Goal: Task Accomplishment & Management: Manage account settings

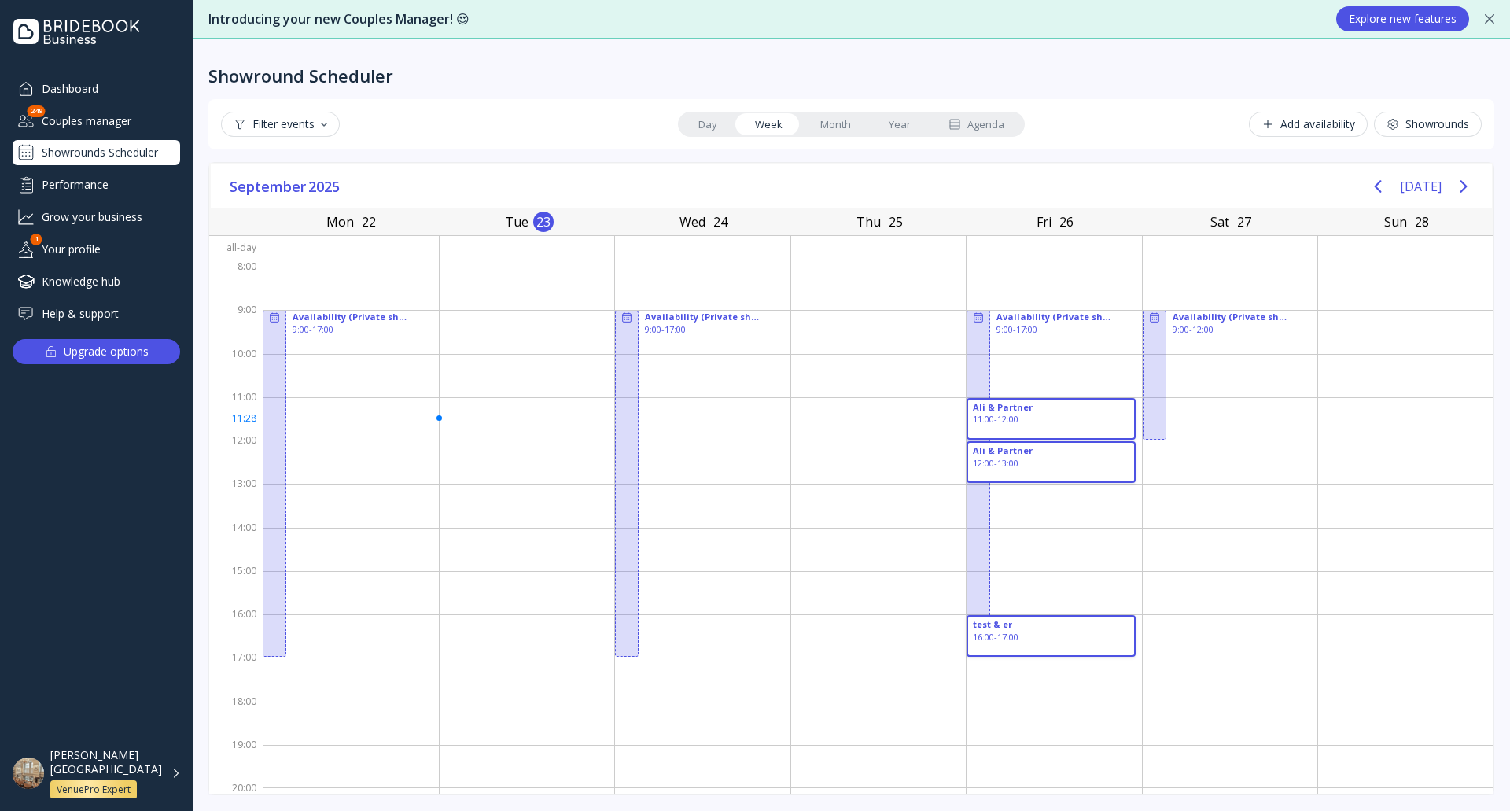
click at [1301, 131] on div "Add availability" at bounding box center [1309, 124] width 94 height 13
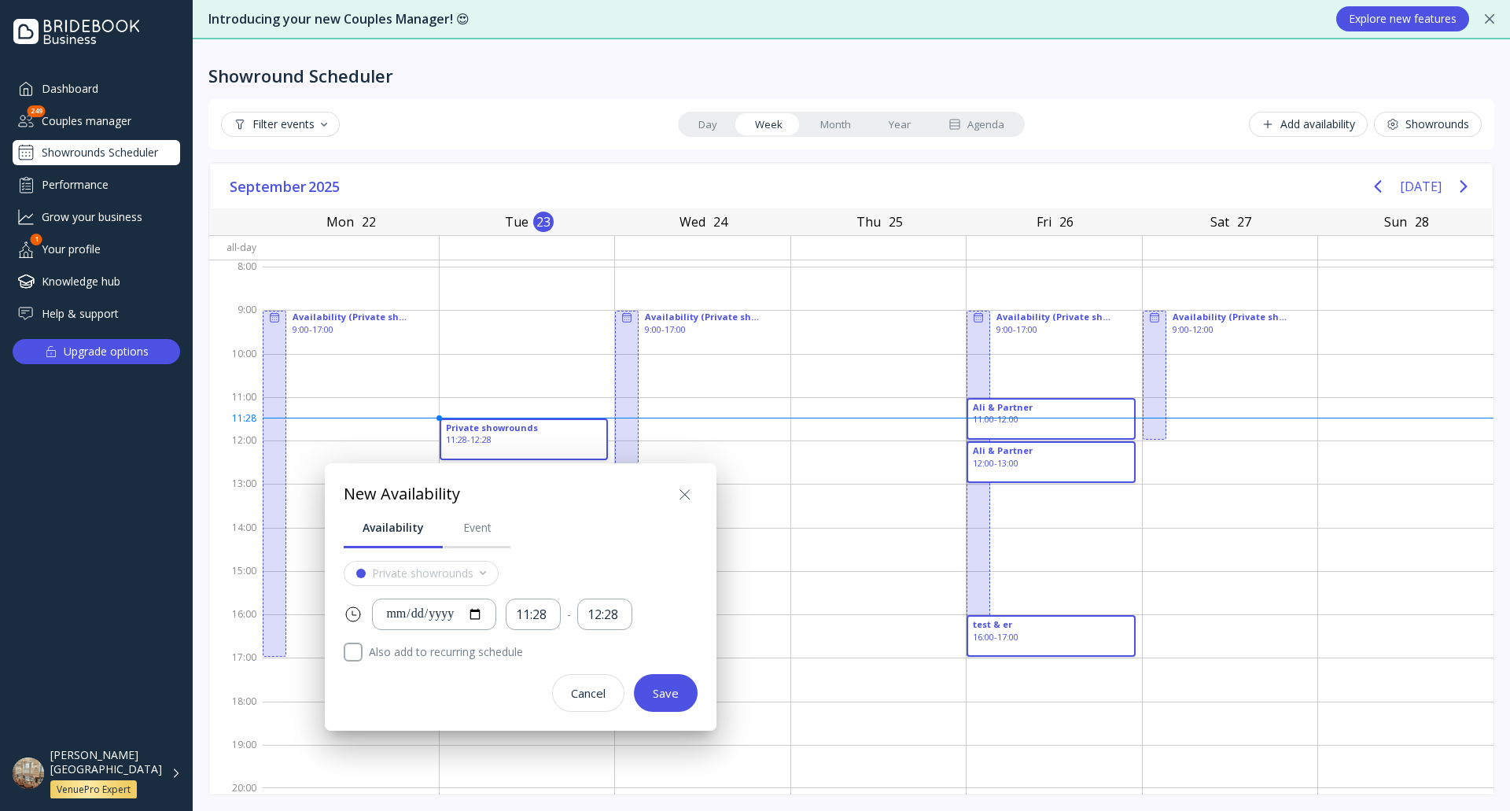
click at [695, 492] on icon at bounding box center [685, 494] width 19 height 19
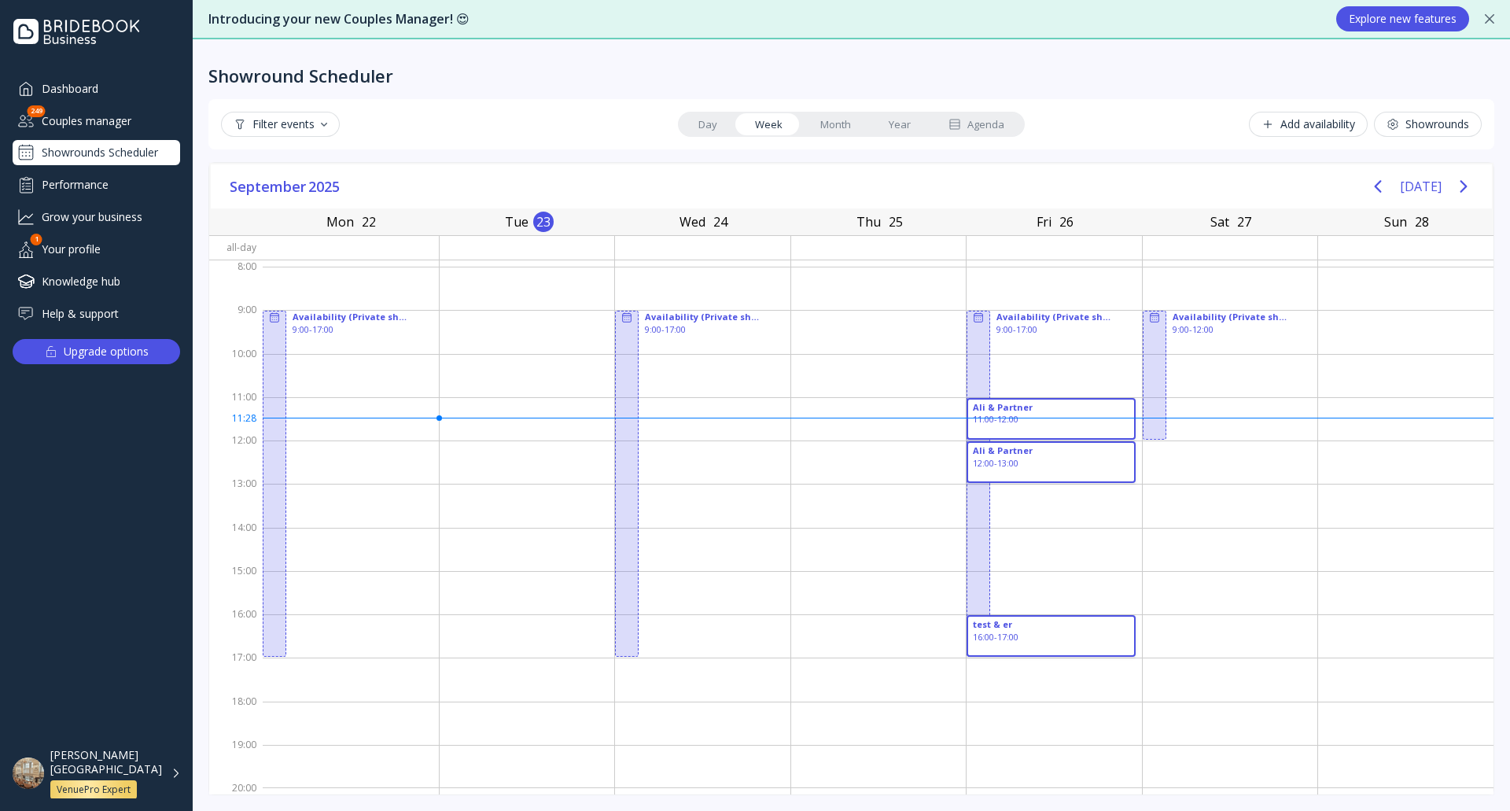
click at [1295, 130] on div "Add availability" at bounding box center [1309, 124] width 94 height 13
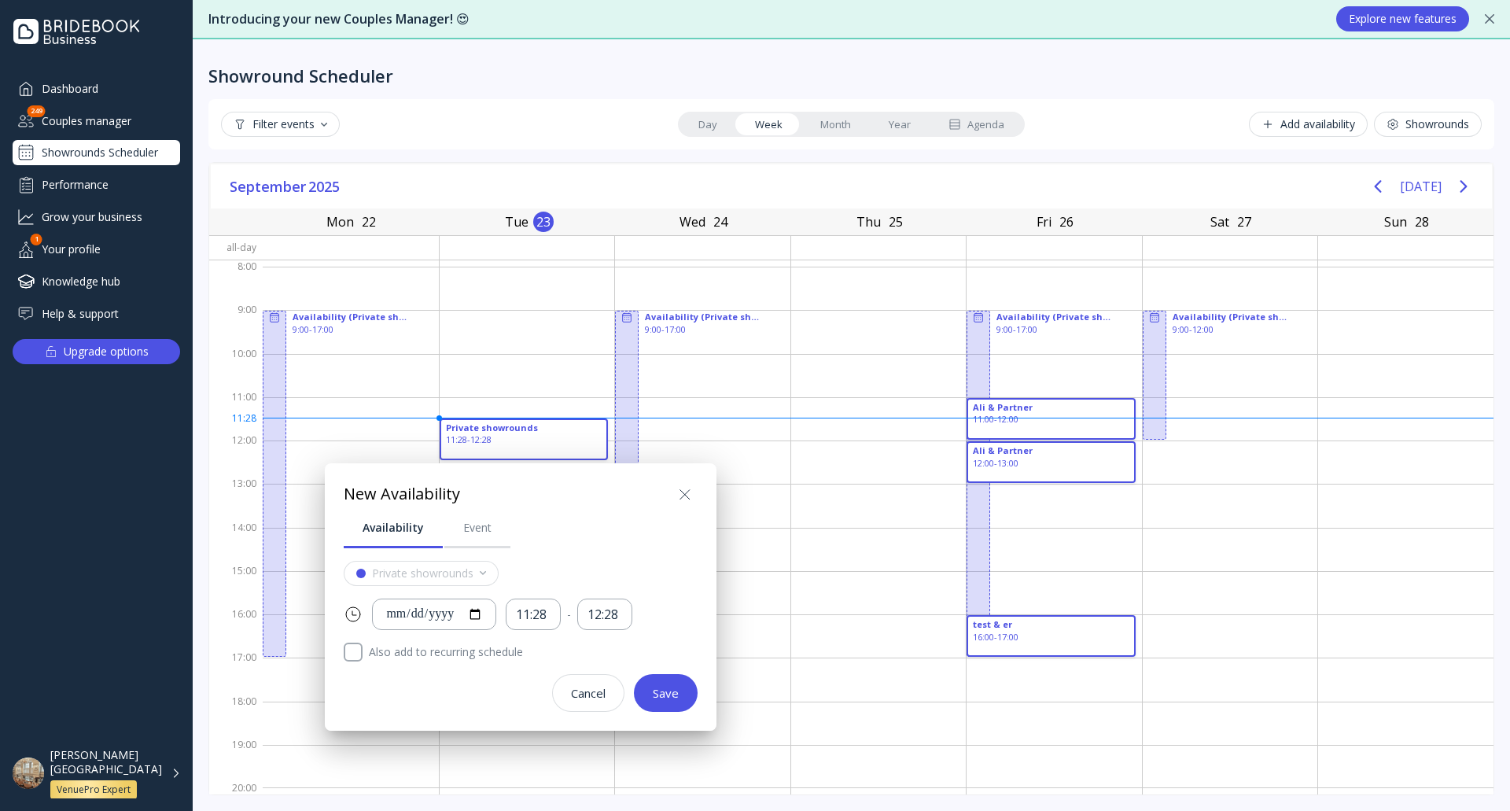
click at [684, 496] on icon at bounding box center [684, 493] width 9 height 9
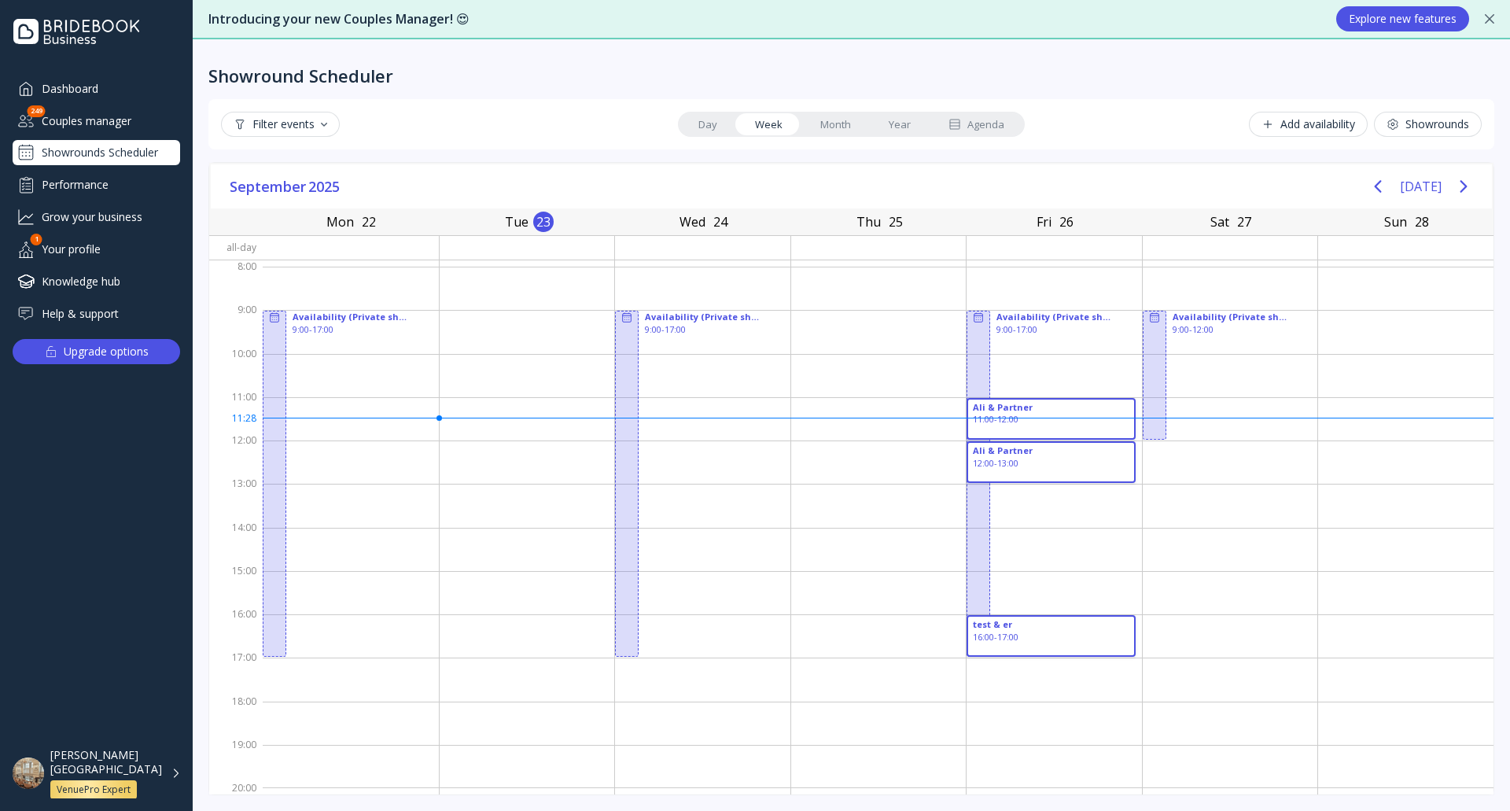
click at [1419, 129] on div "Showrounds" at bounding box center [1428, 124] width 83 height 13
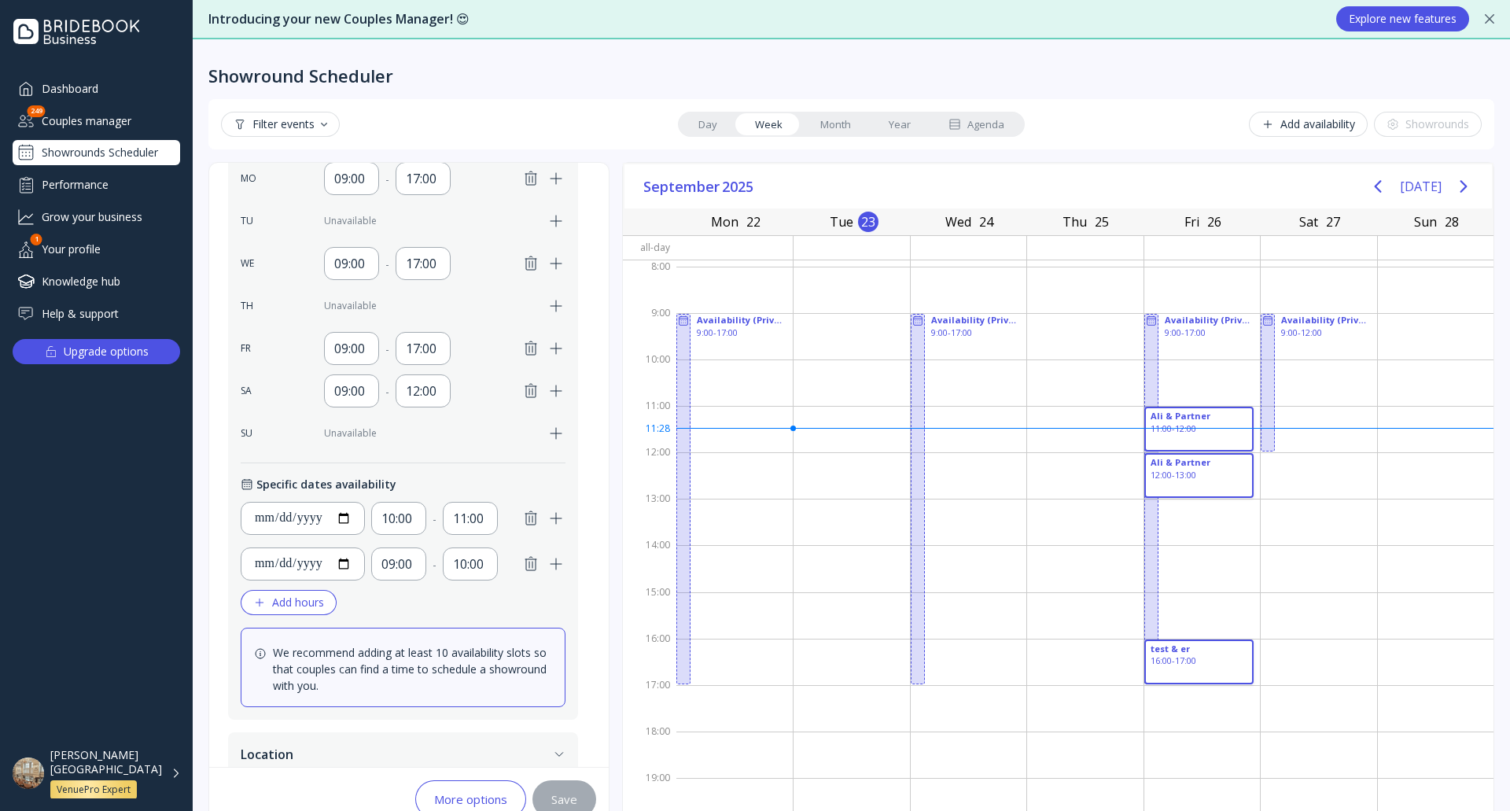
scroll to position [556, 0]
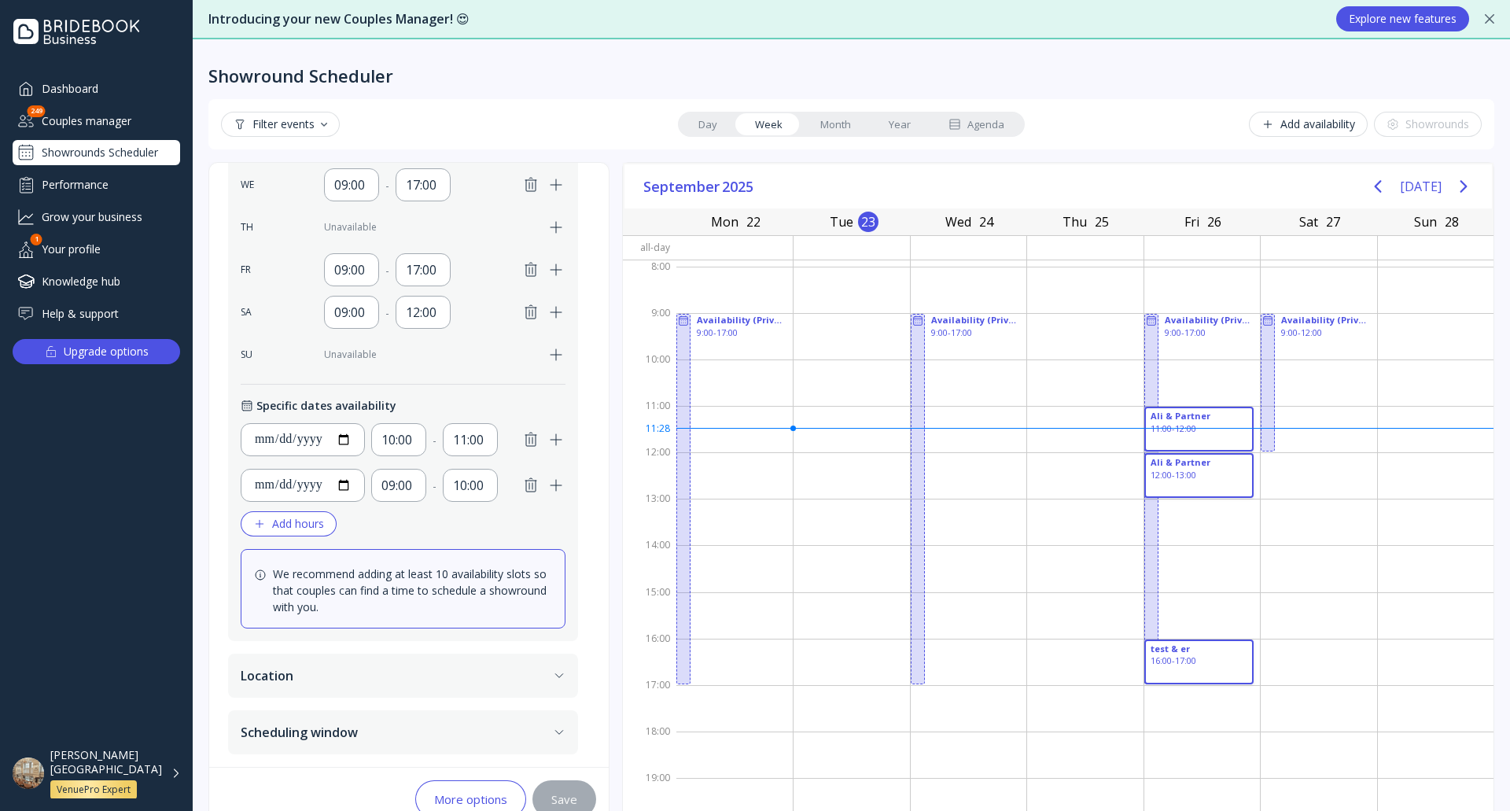
click at [376, 734] on button "Scheduling window" at bounding box center [403, 732] width 350 height 44
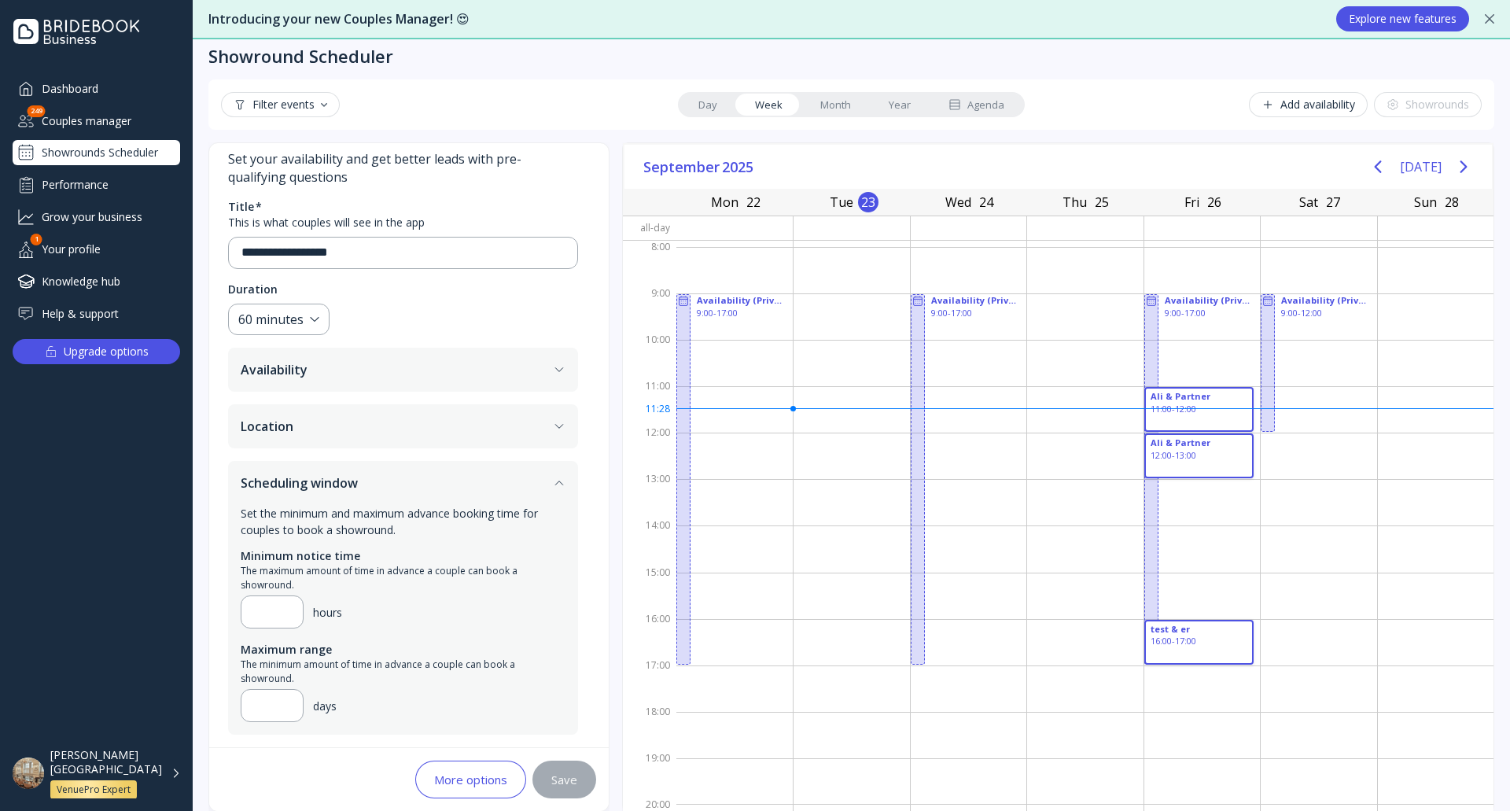
scroll to position [36, 0]
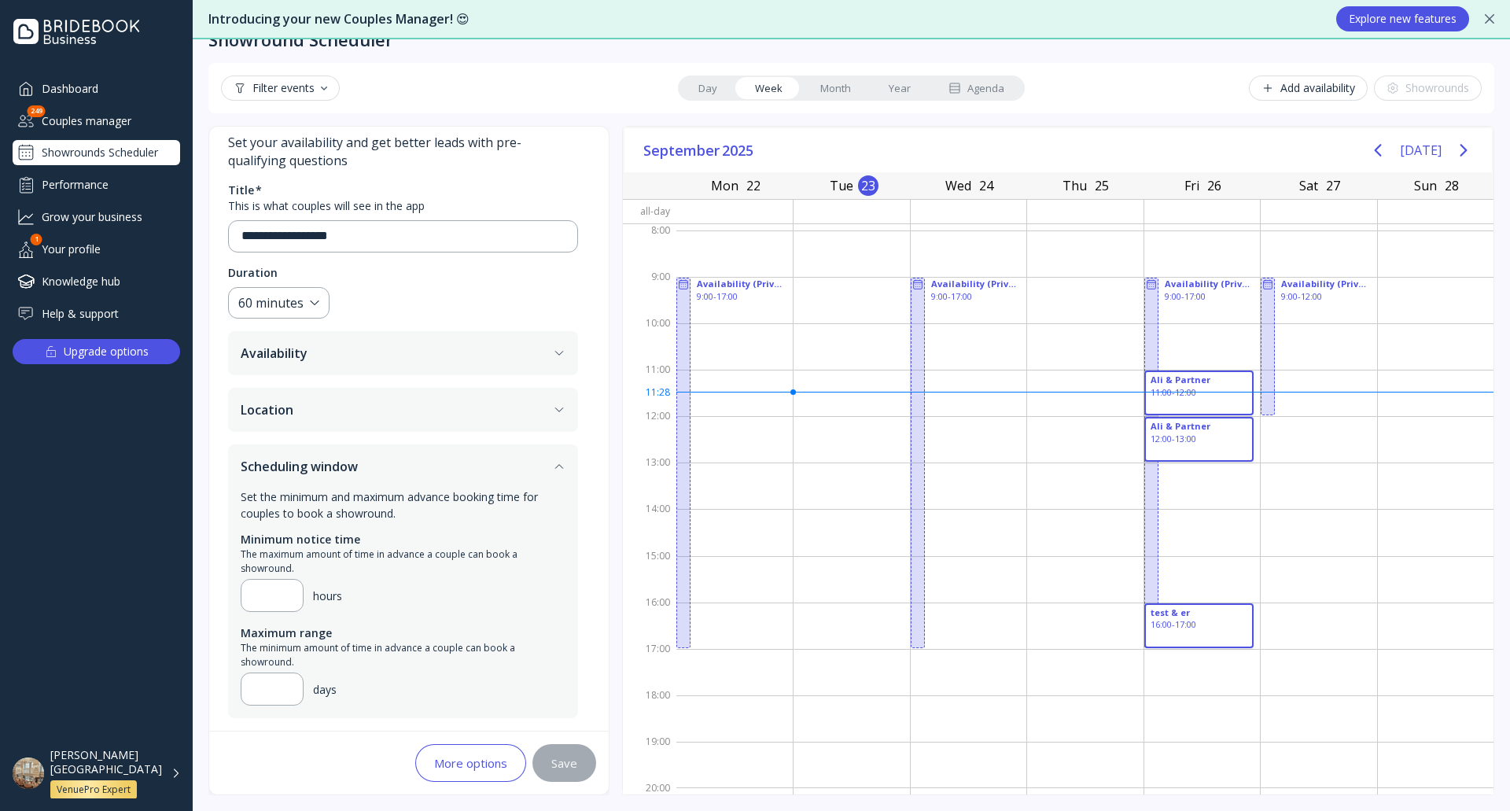
click at [395, 476] on button "Scheduling window" at bounding box center [403, 466] width 350 height 44
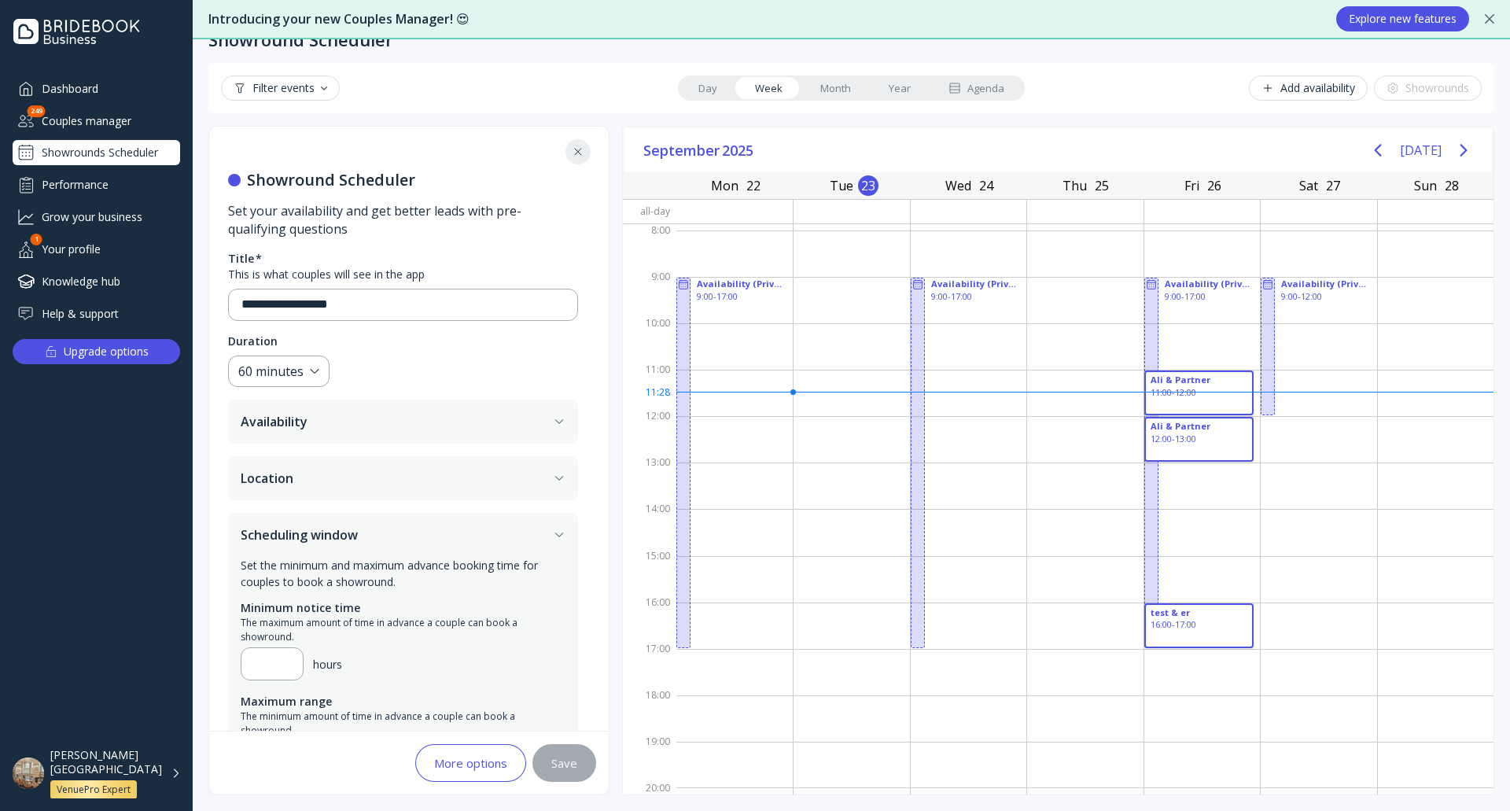
scroll to position [0, 0]
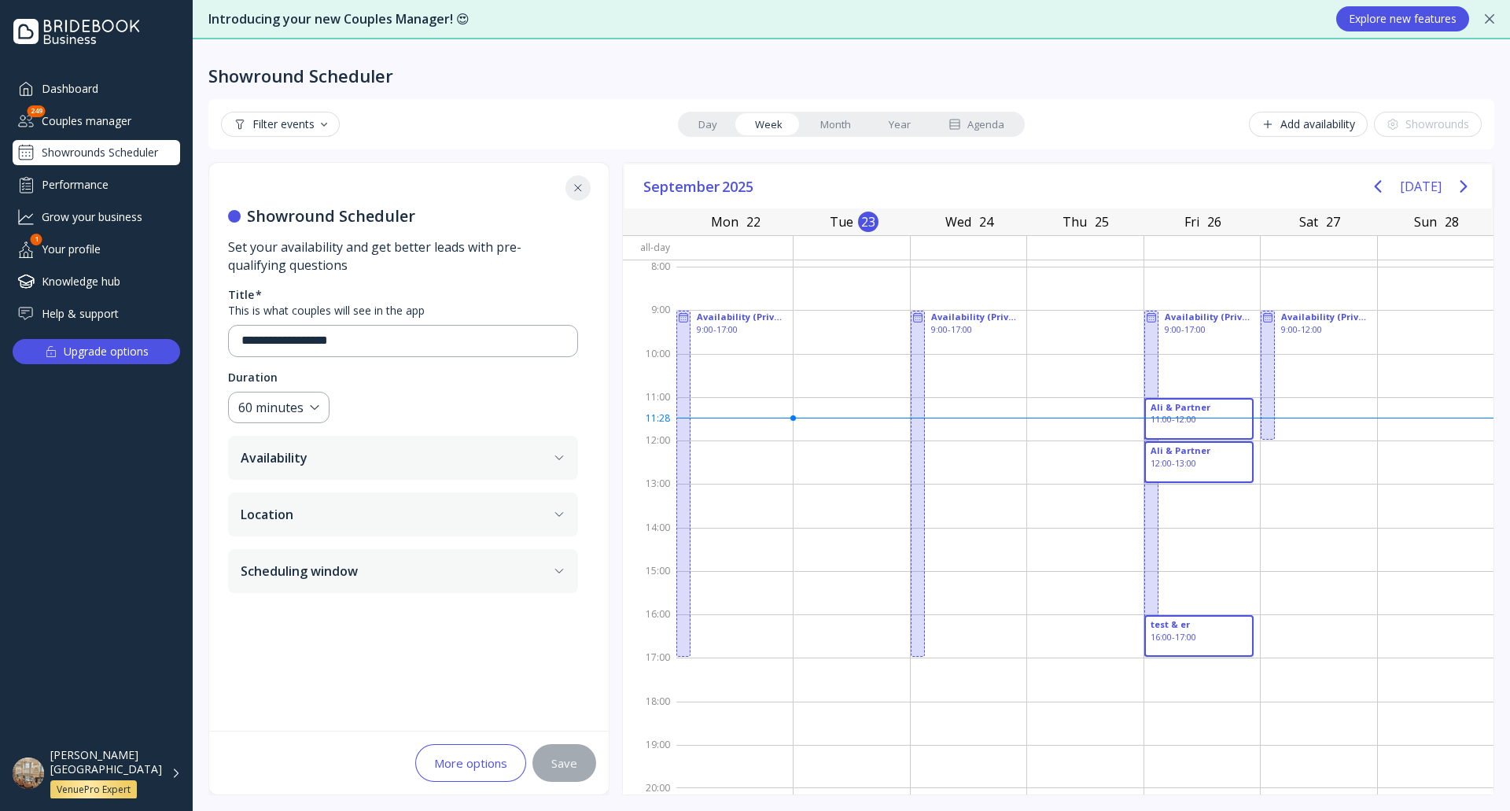
click at [368, 525] on button "Location" at bounding box center [403, 514] width 350 height 44
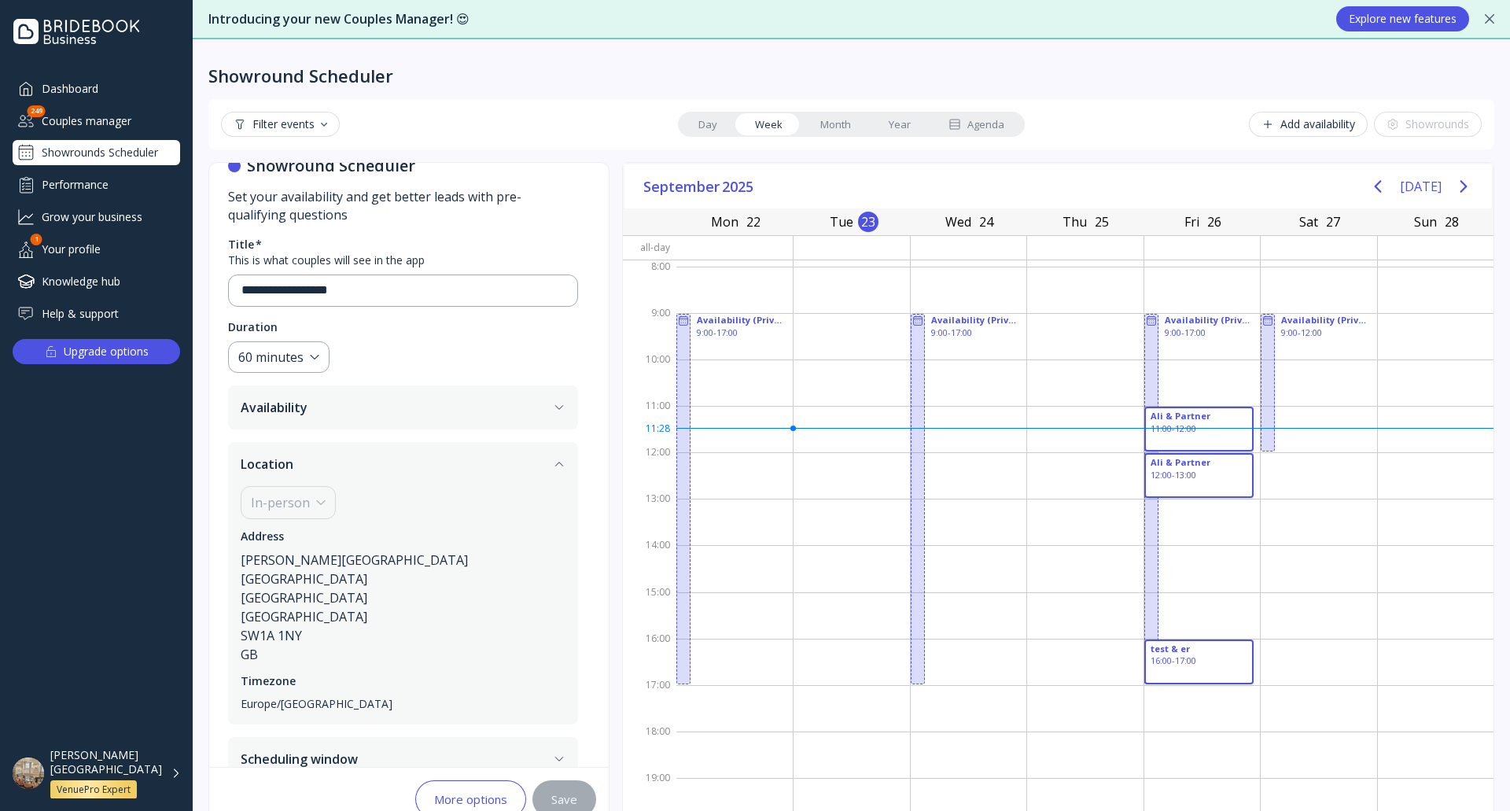
scroll to position [77, 0]
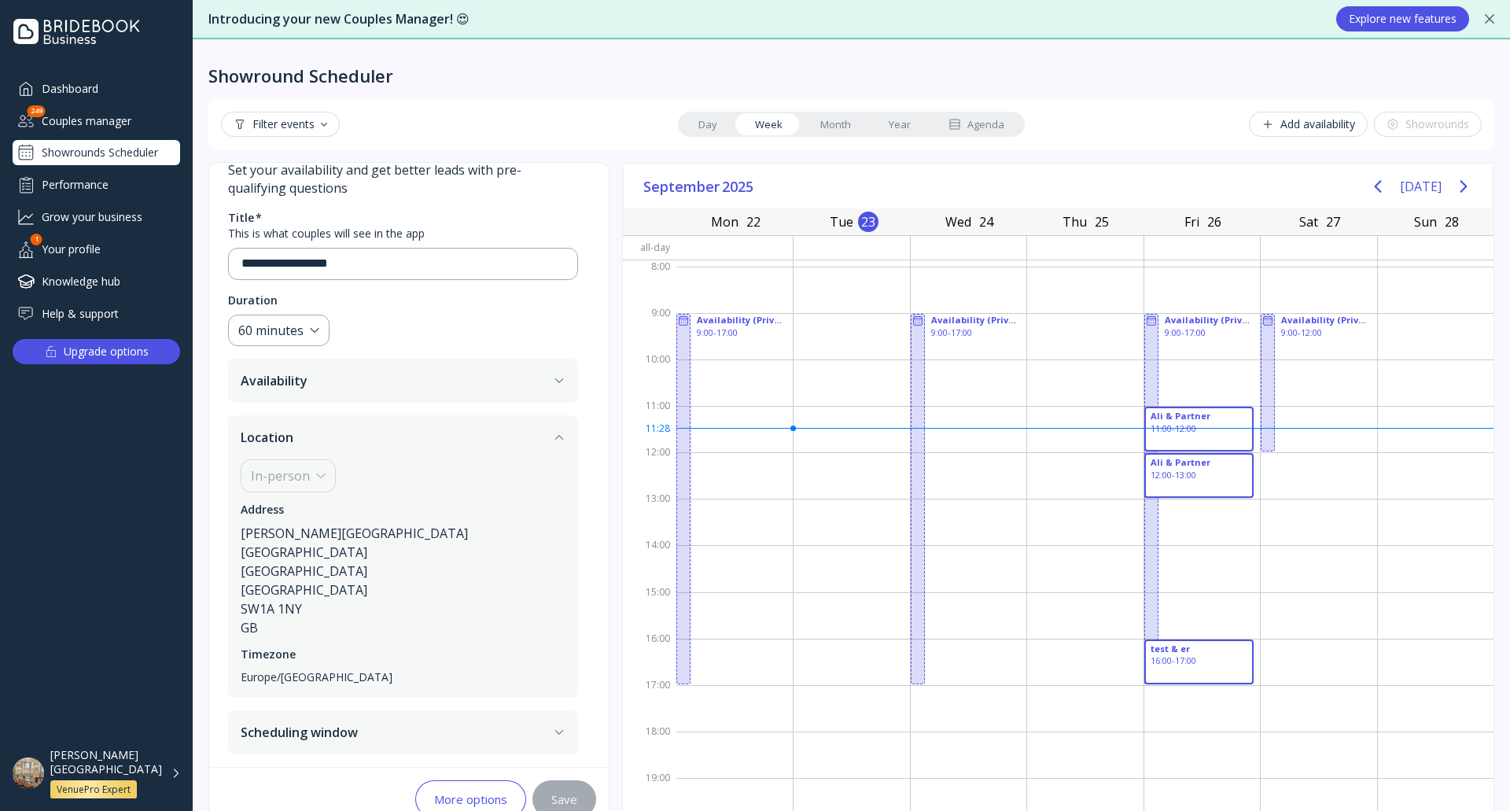
click at [339, 433] on button "Location" at bounding box center [403, 437] width 350 height 44
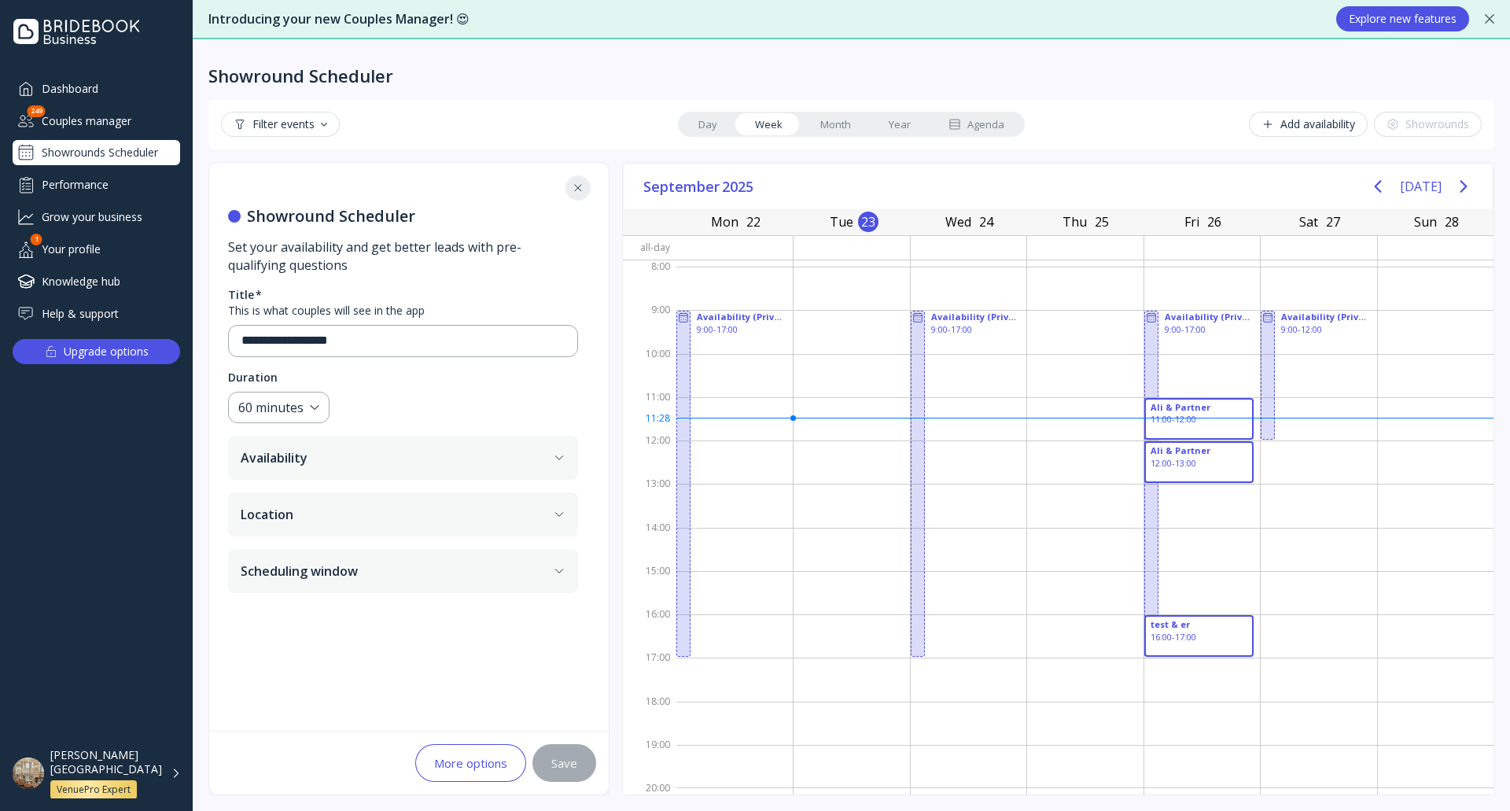
click at [352, 459] on button "Availability" at bounding box center [403, 458] width 350 height 44
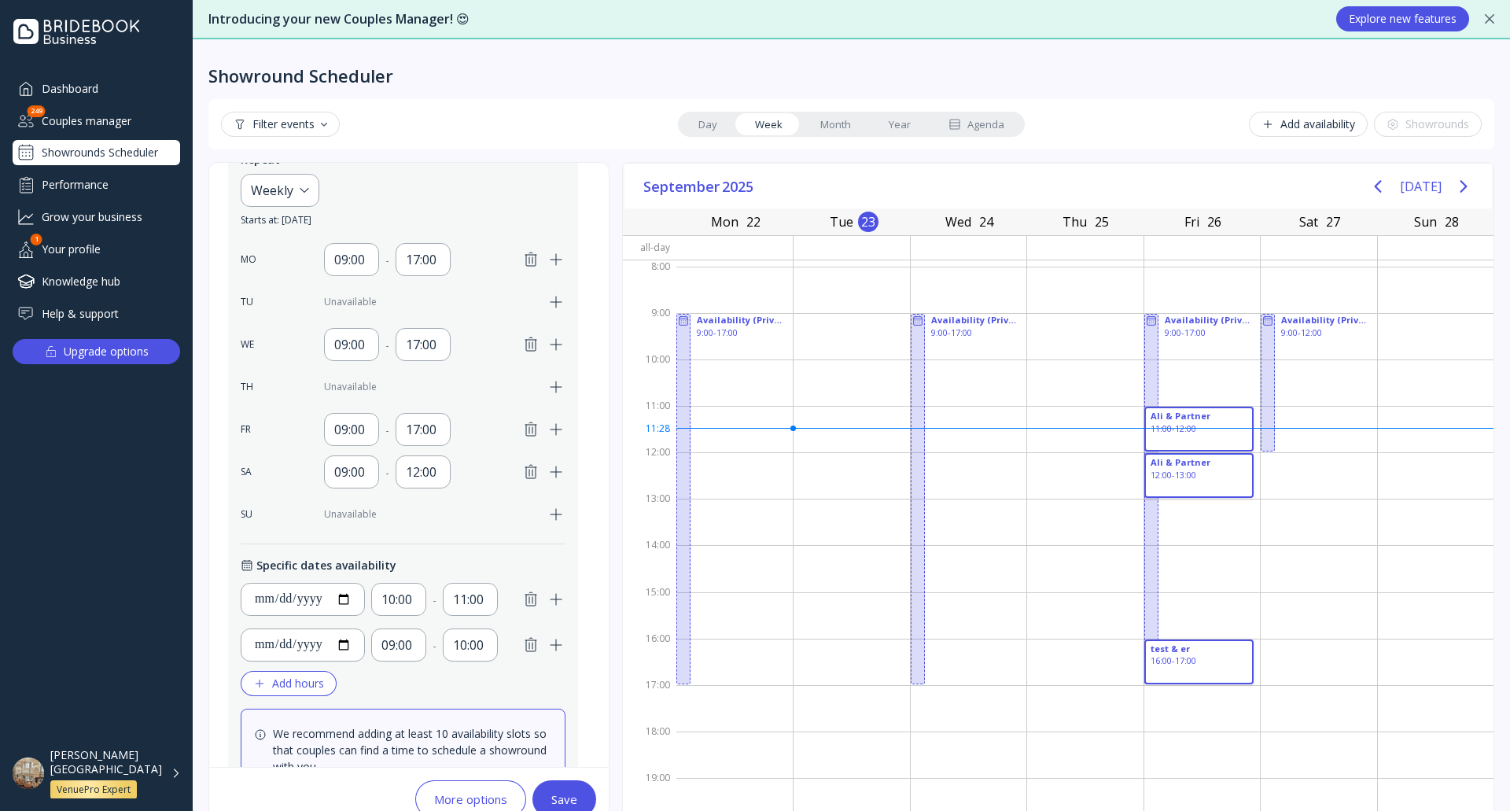
scroll to position [84, 0]
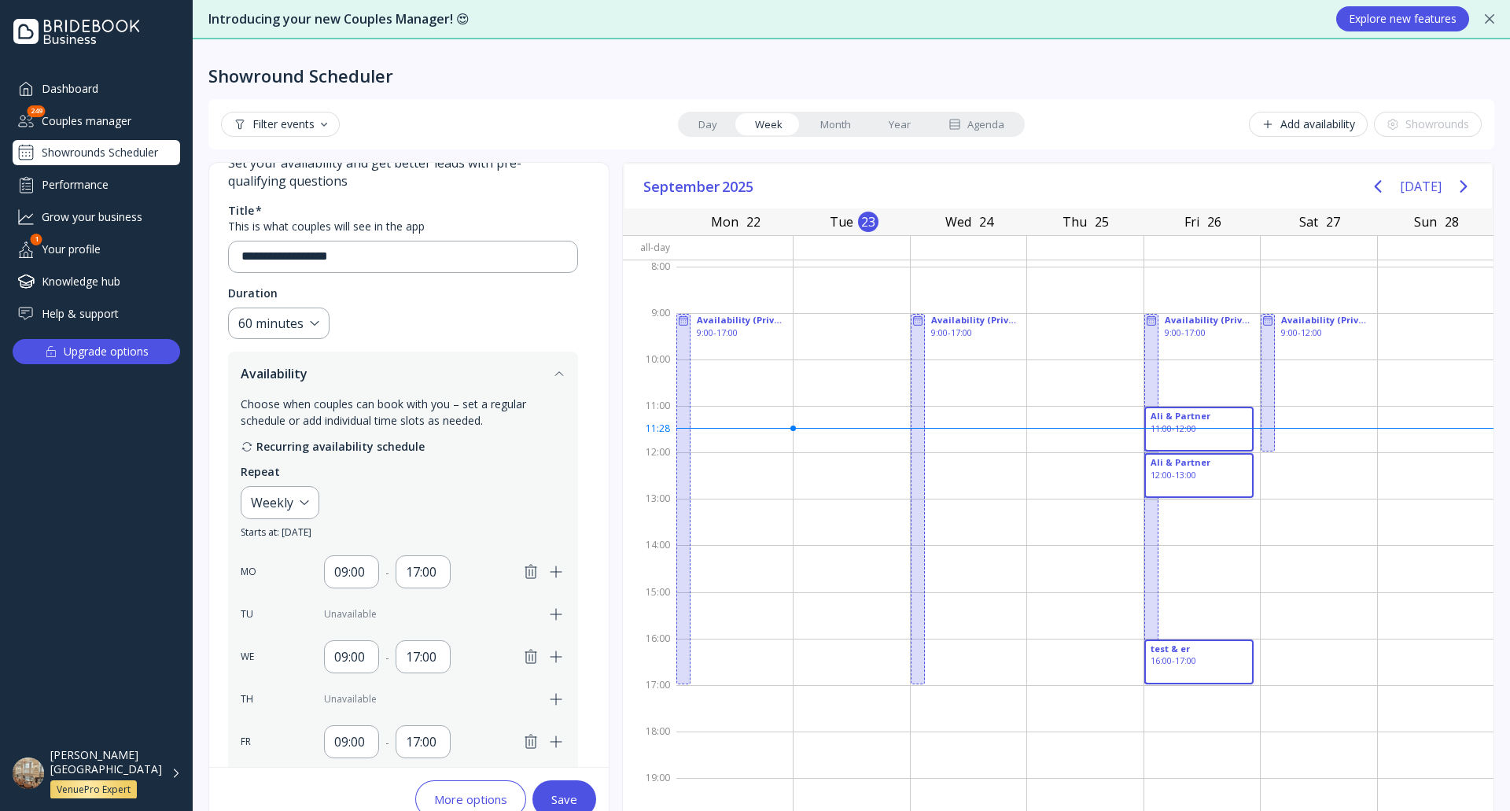
click at [400, 402] on div "Choose when couples can book with you – set a regular schedule or add individua…" at bounding box center [403, 412] width 325 height 33
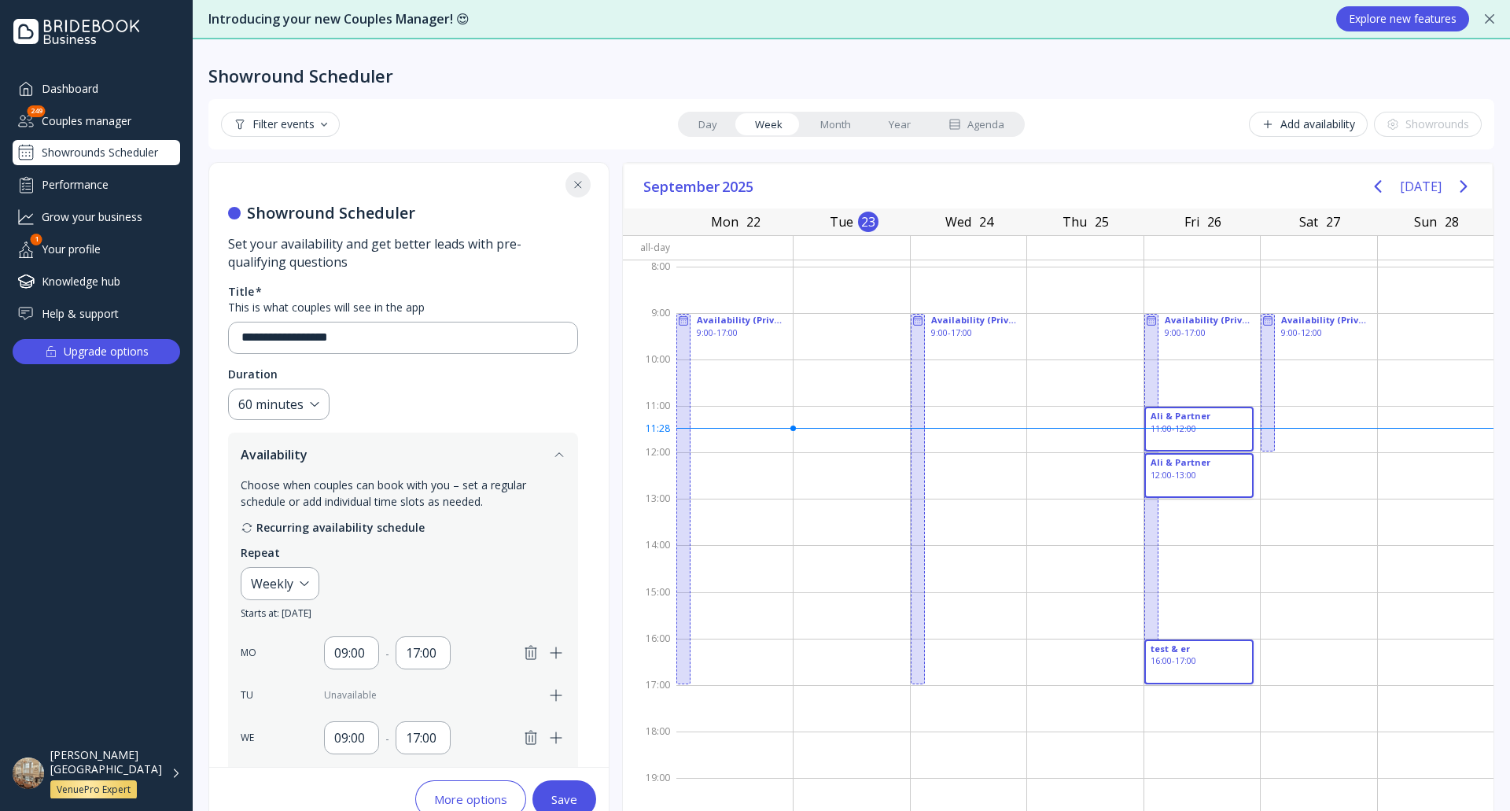
scroll to position [0, 0]
click at [555, 457] on icon "button" at bounding box center [559, 457] width 13 height 13
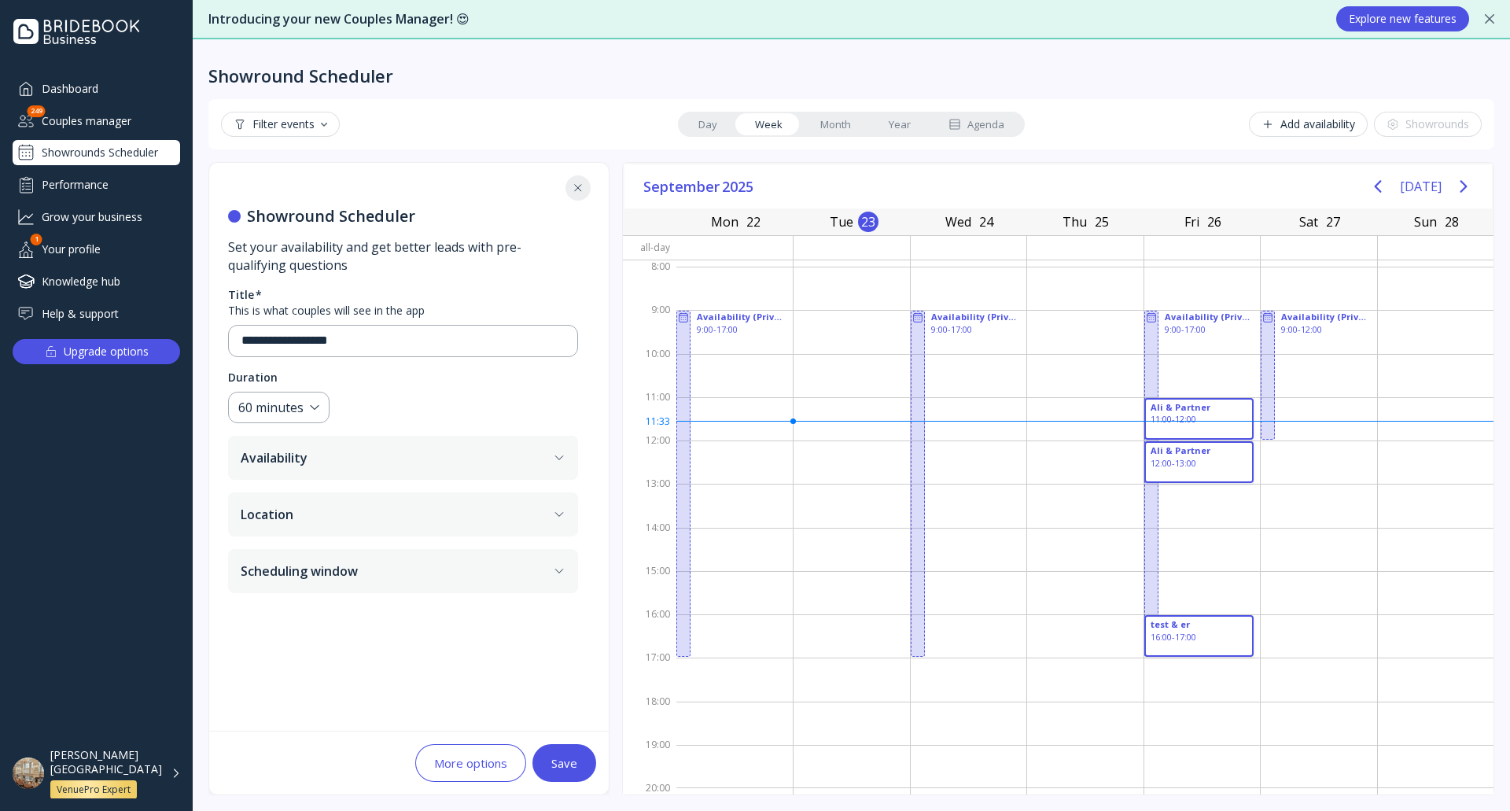
click at [849, 131] on link "Month" at bounding box center [835, 124] width 68 height 22
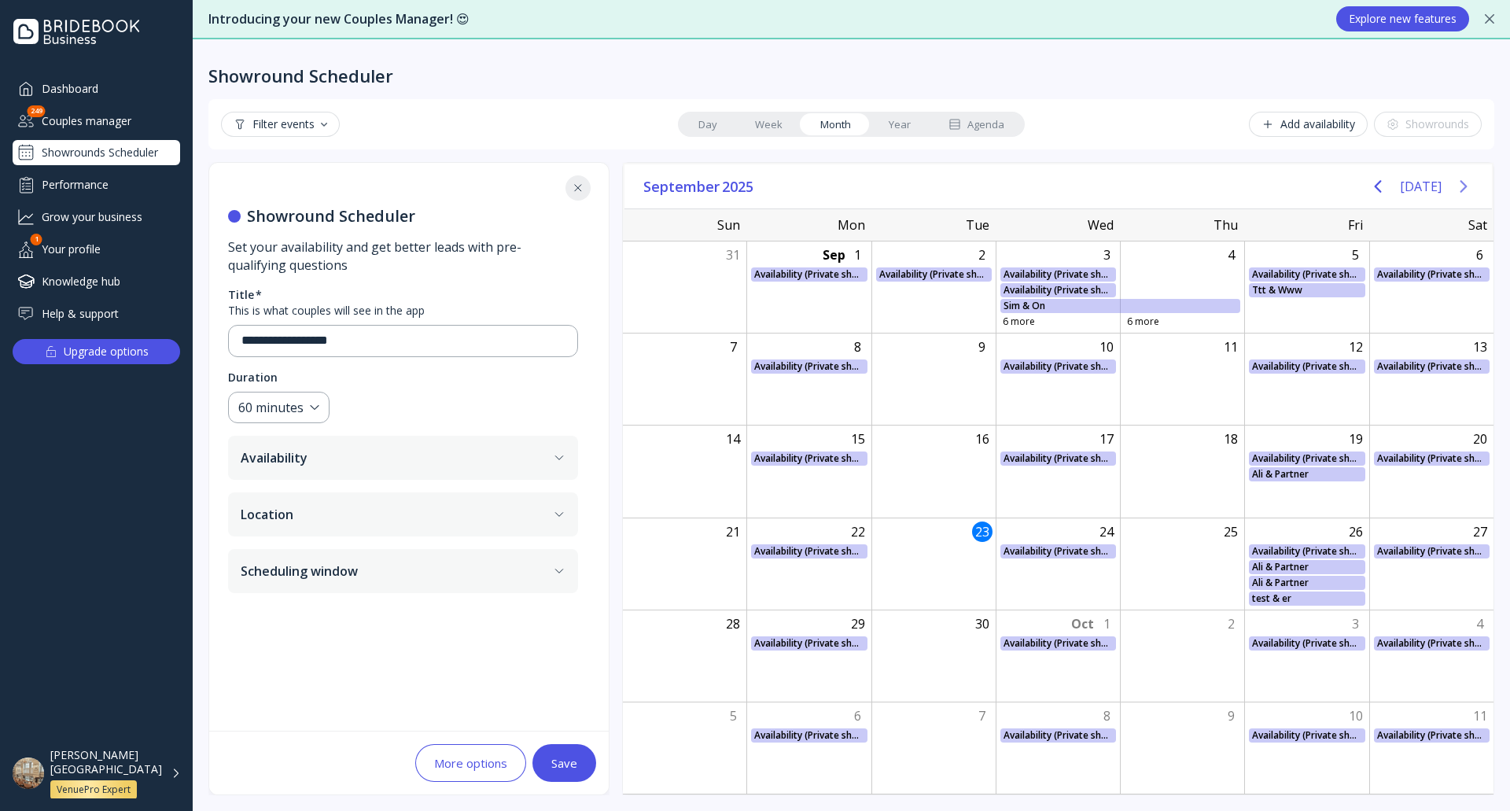
click at [1465, 185] on icon "Next page" at bounding box center [1463, 186] width 7 height 13
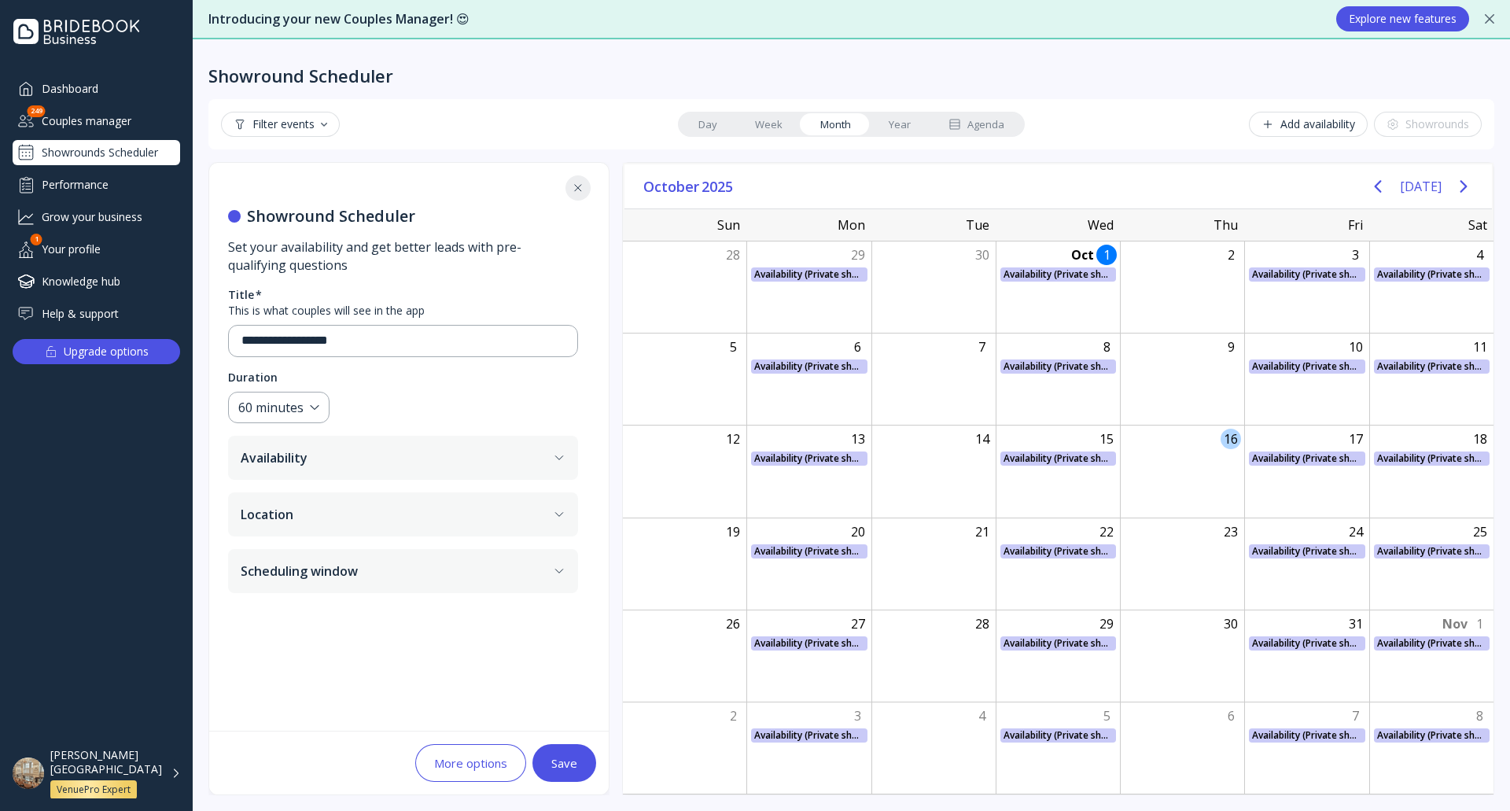
click at [1234, 445] on div "16" at bounding box center [1231, 439] width 20 height 20
click at [1229, 437] on div "16" at bounding box center [1231, 439] width 20 height 20
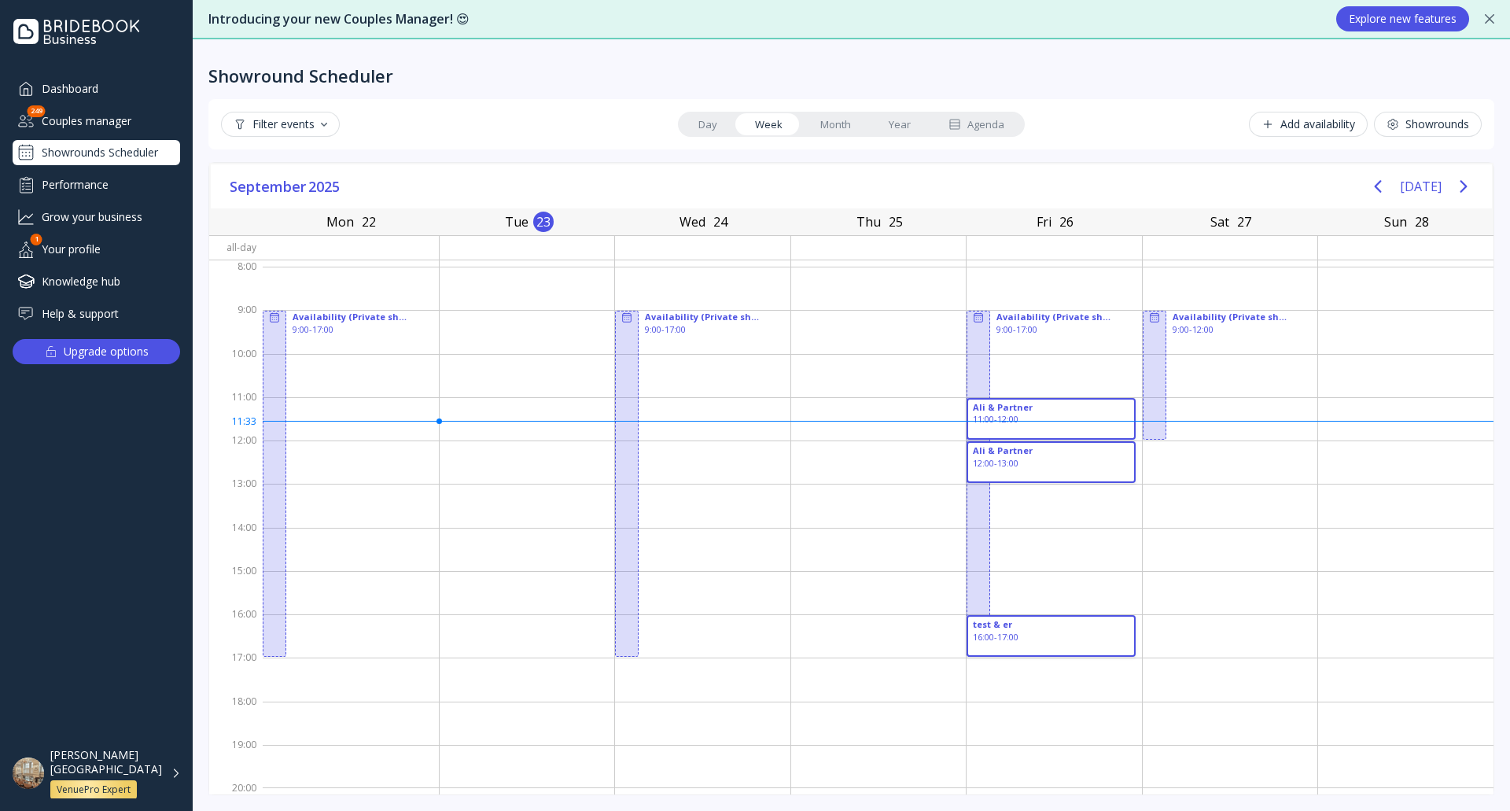
click at [820, 127] on link "Month" at bounding box center [835, 124] width 68 height 22
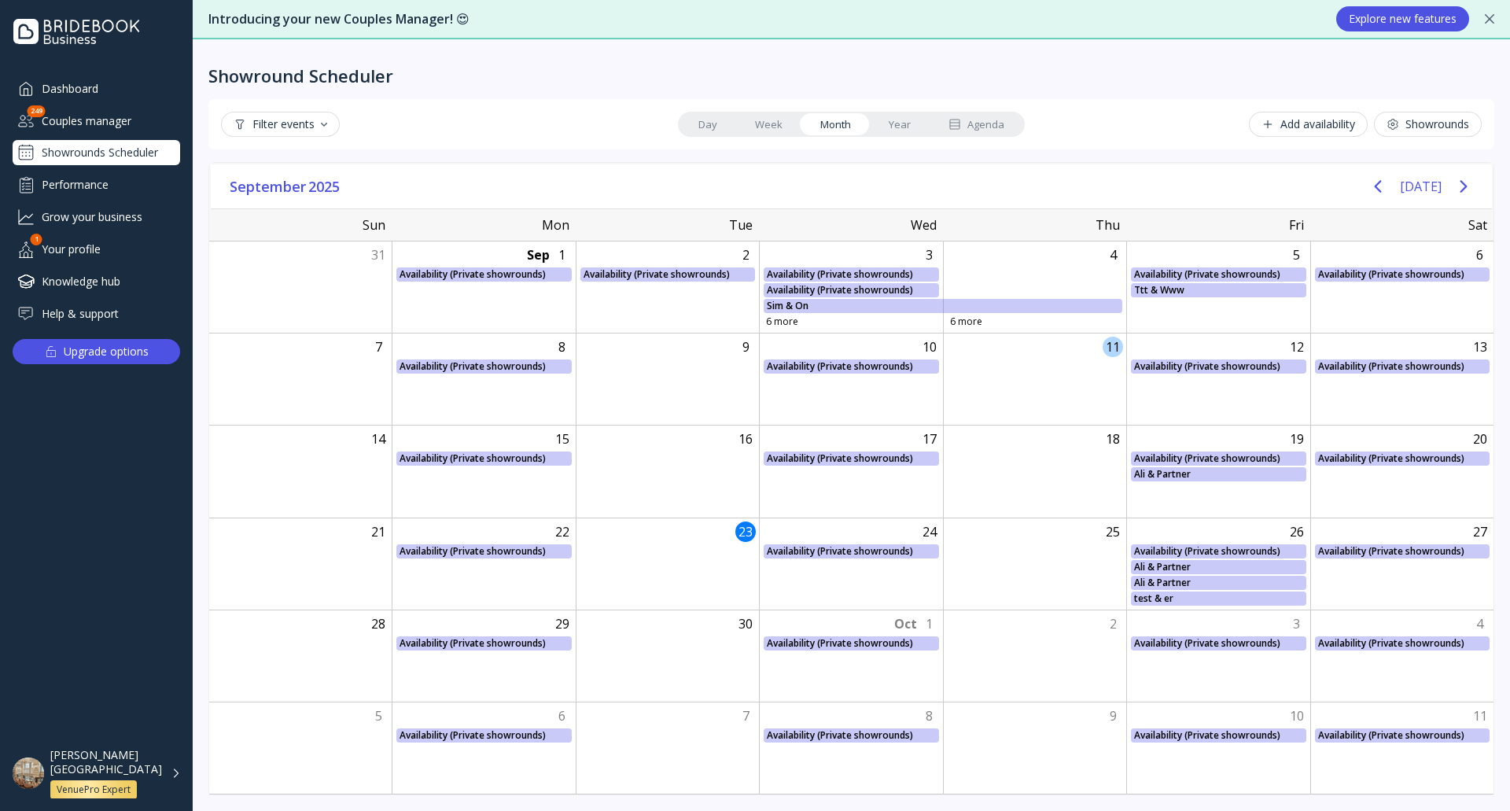
click at [1022, 367] on div at bounding box center [1035, 366] width 182 height 14
click at [998, 268] on div at bounding box center [1034, 274] width 183 height 14
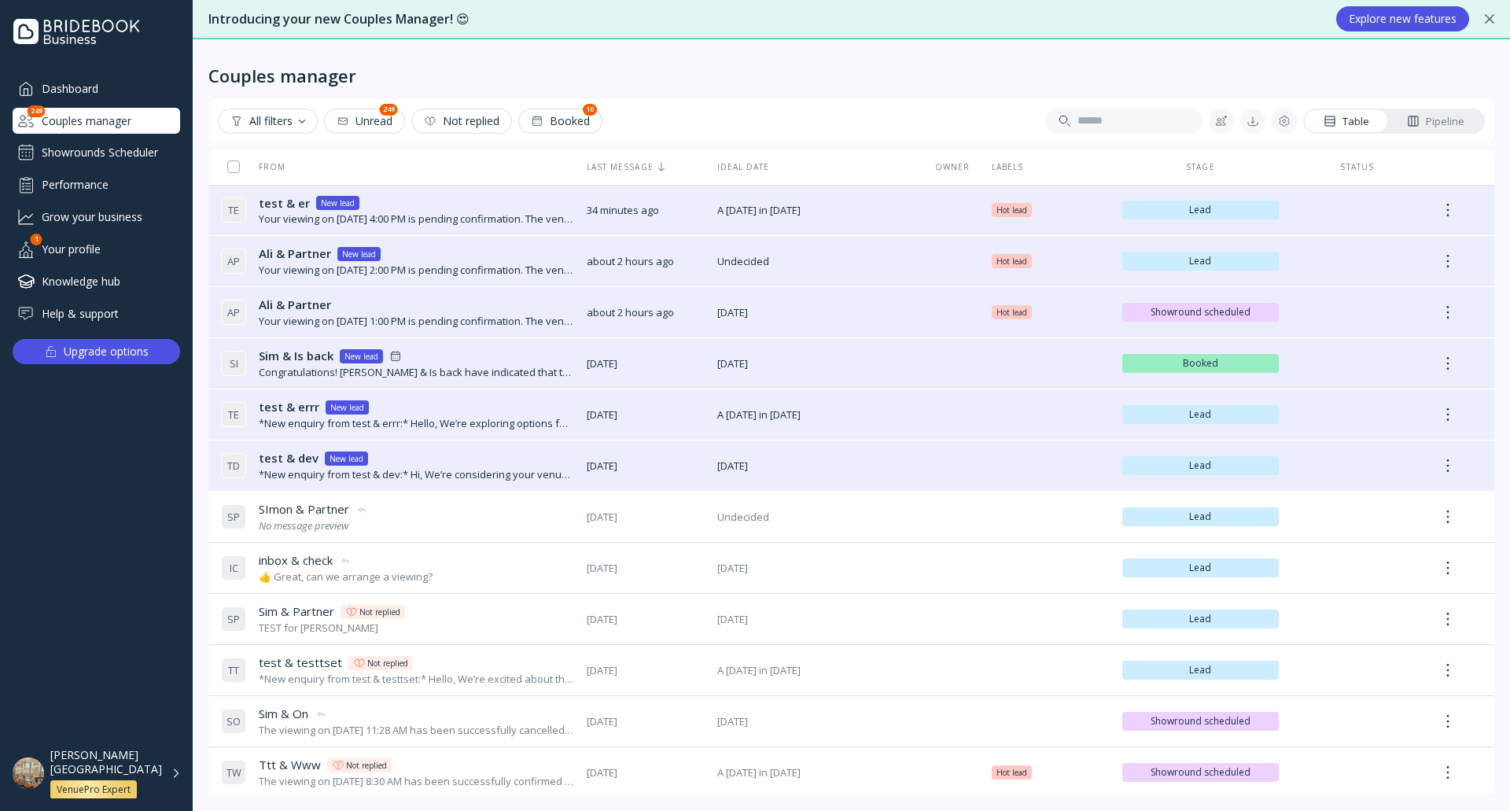
click at [140, 152] on div "Showrounds Scheduler" at bounding box center [97, 152] width 168 height 25
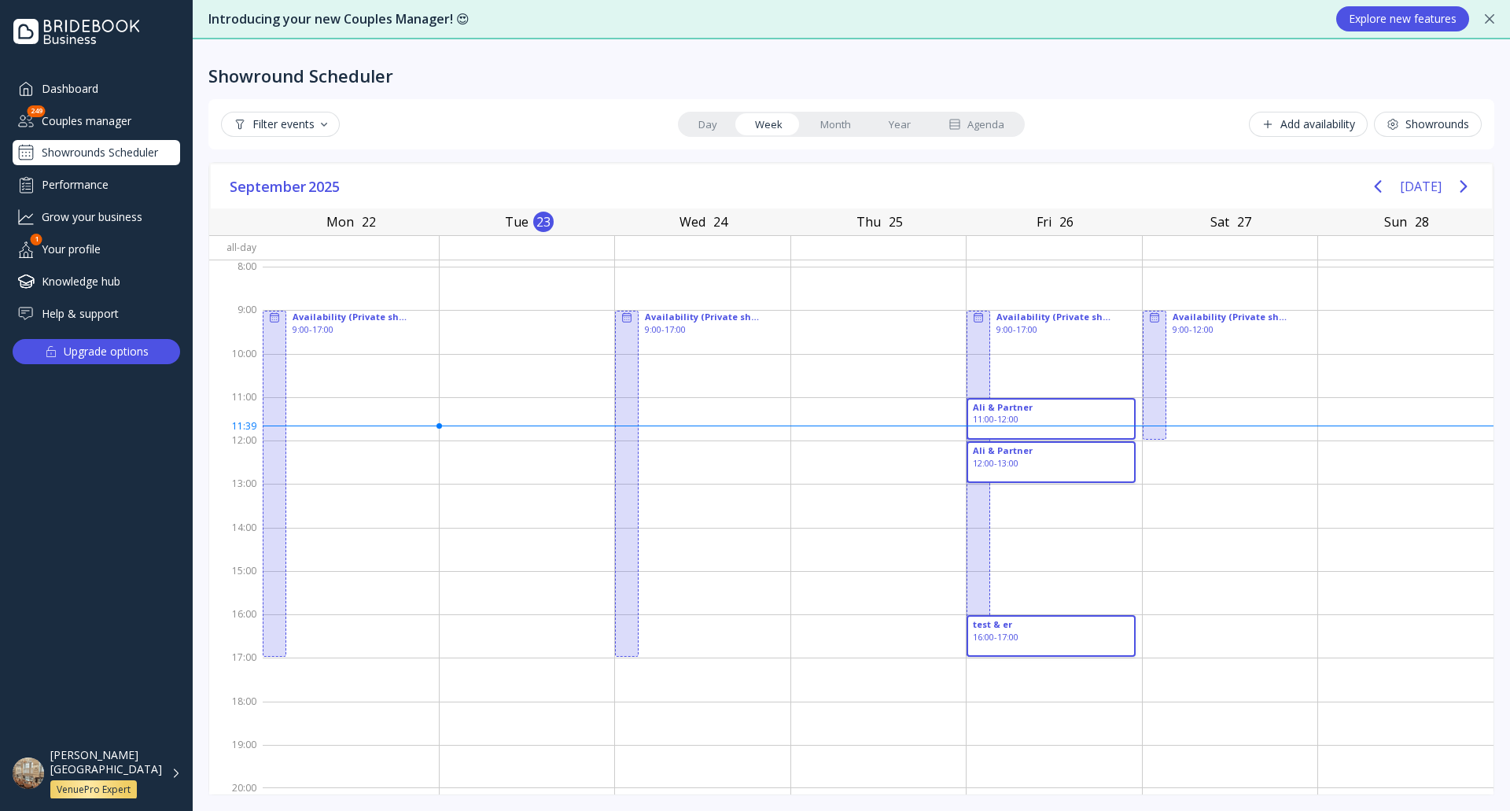
click at [1450, 128] on div "Showrounds" at bounding box center [1428, 124] width 83 height 13
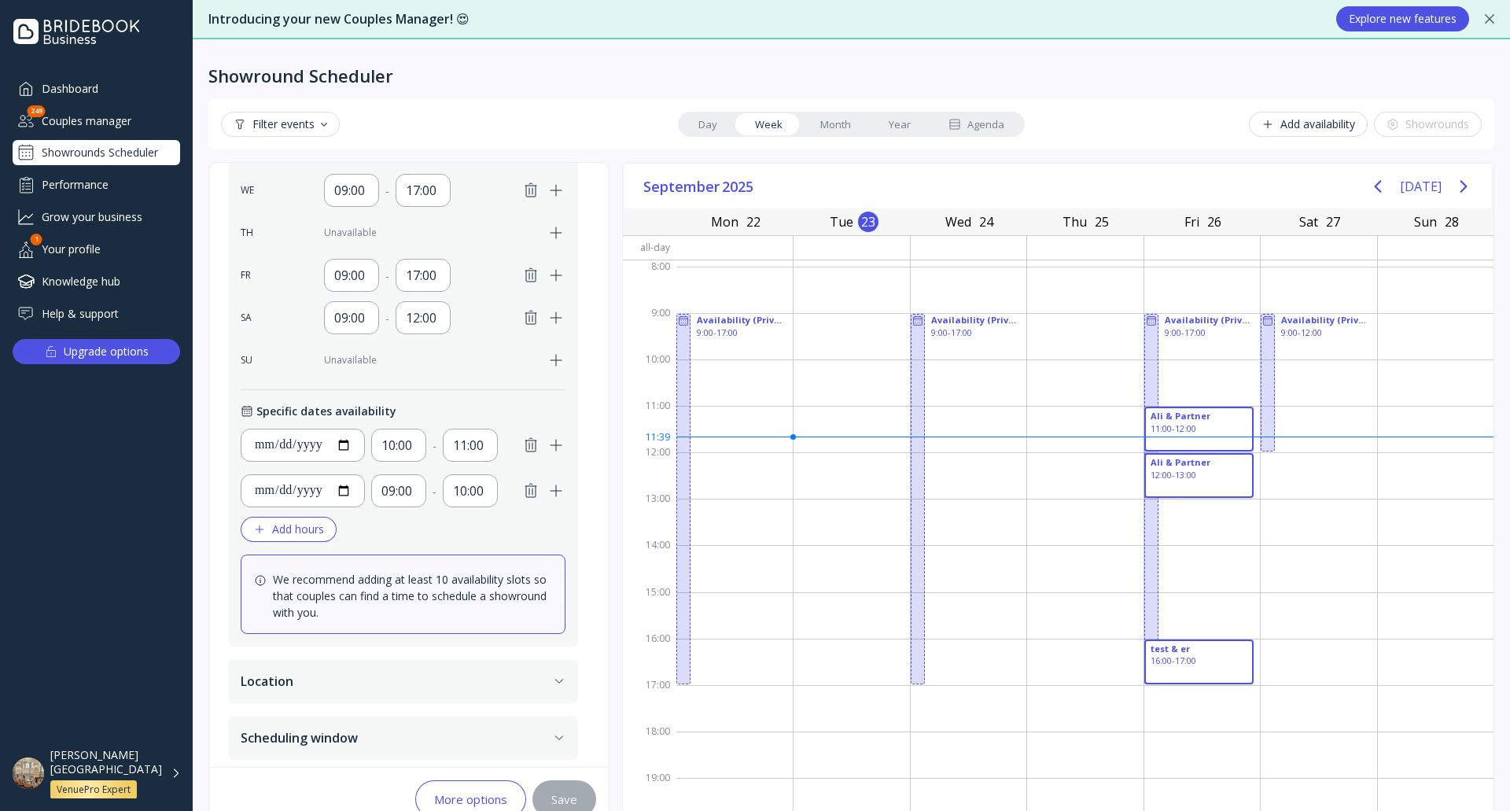
scroll to position [556, 0]
click at [392, 676] on button "Location" at bounding box center [403, 676] width 350 height 44
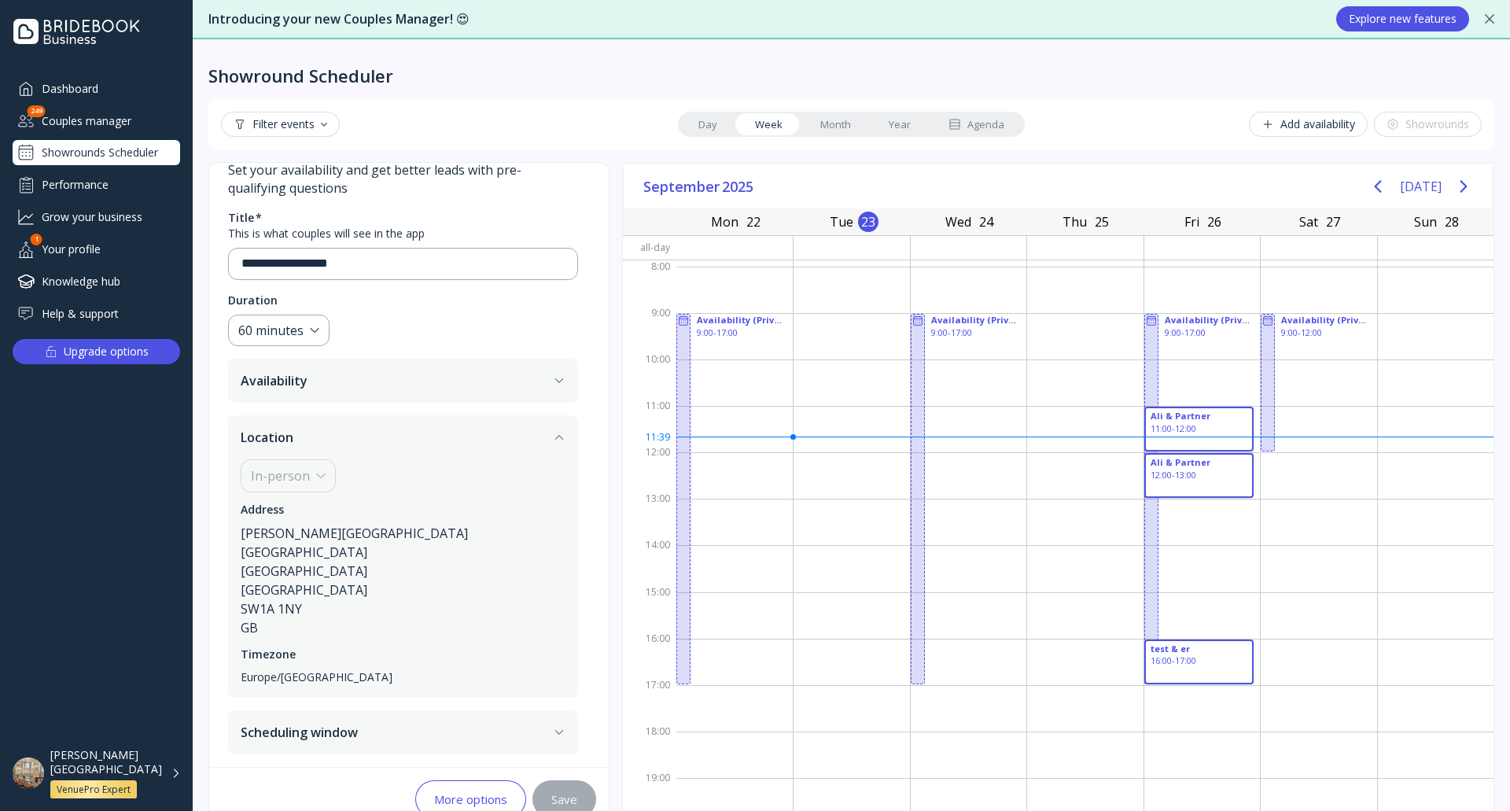
scroll to position [77, 0]
click at [371, 444] on button "Location" at bounding box center [403, 437] width 350 height 44
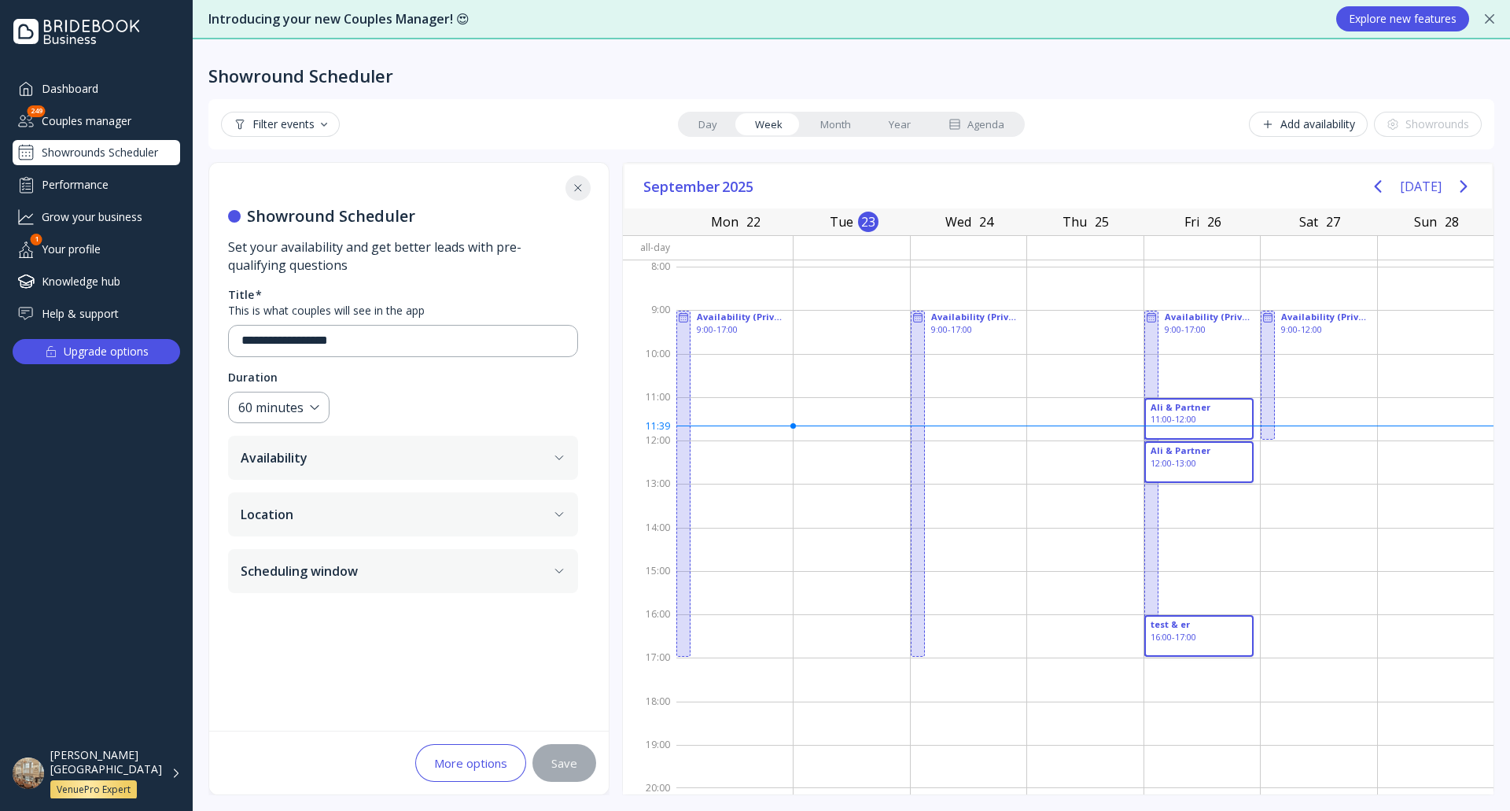
click at [374, 583] on button "Scheduling window" at bounding box center [403, 571] width 350 height 44
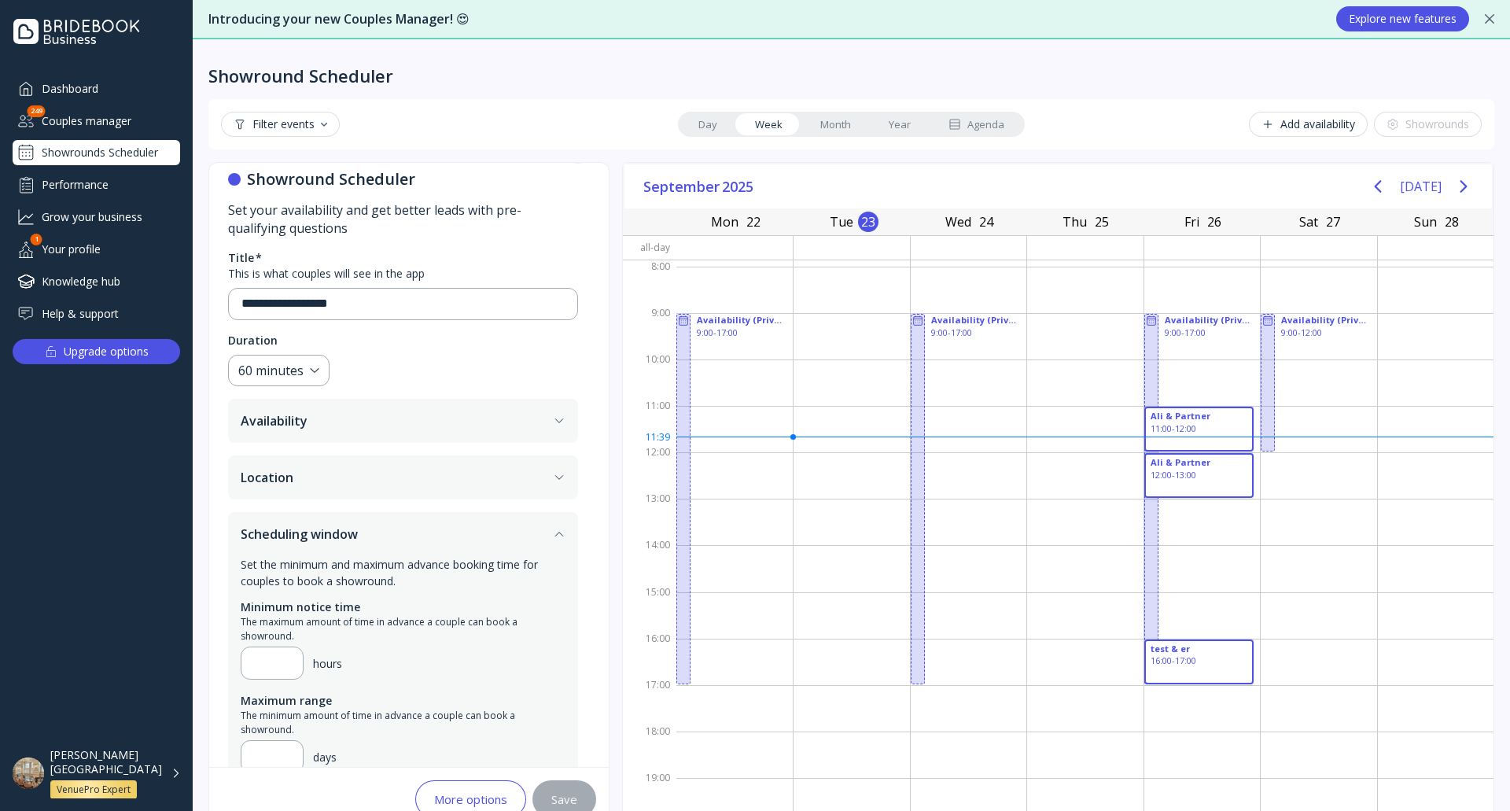
scroll to position [68, 0]
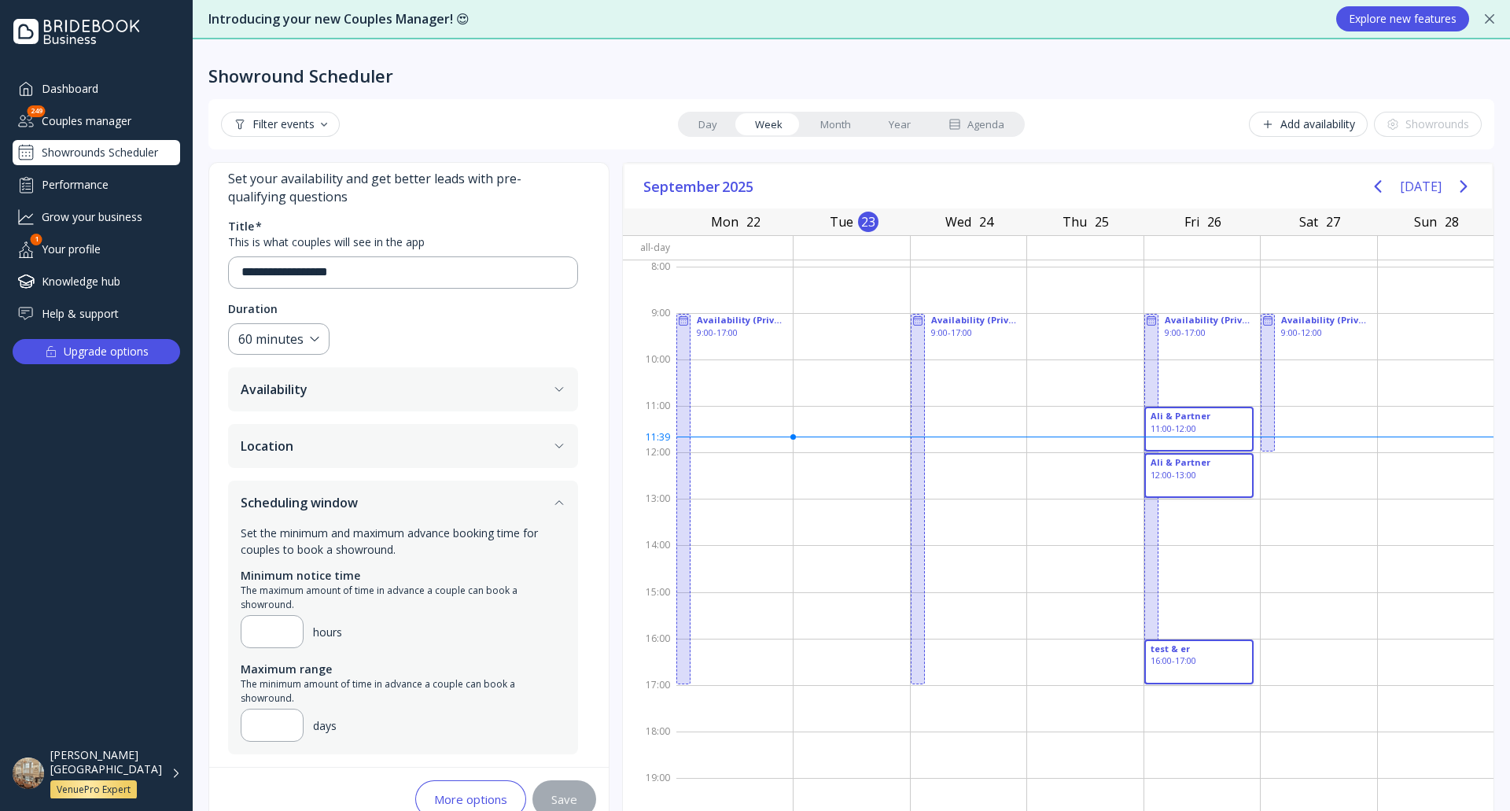
click at [426, 504] on button "Scheduling window" at bounding box center [403, 503] width 350 height 44
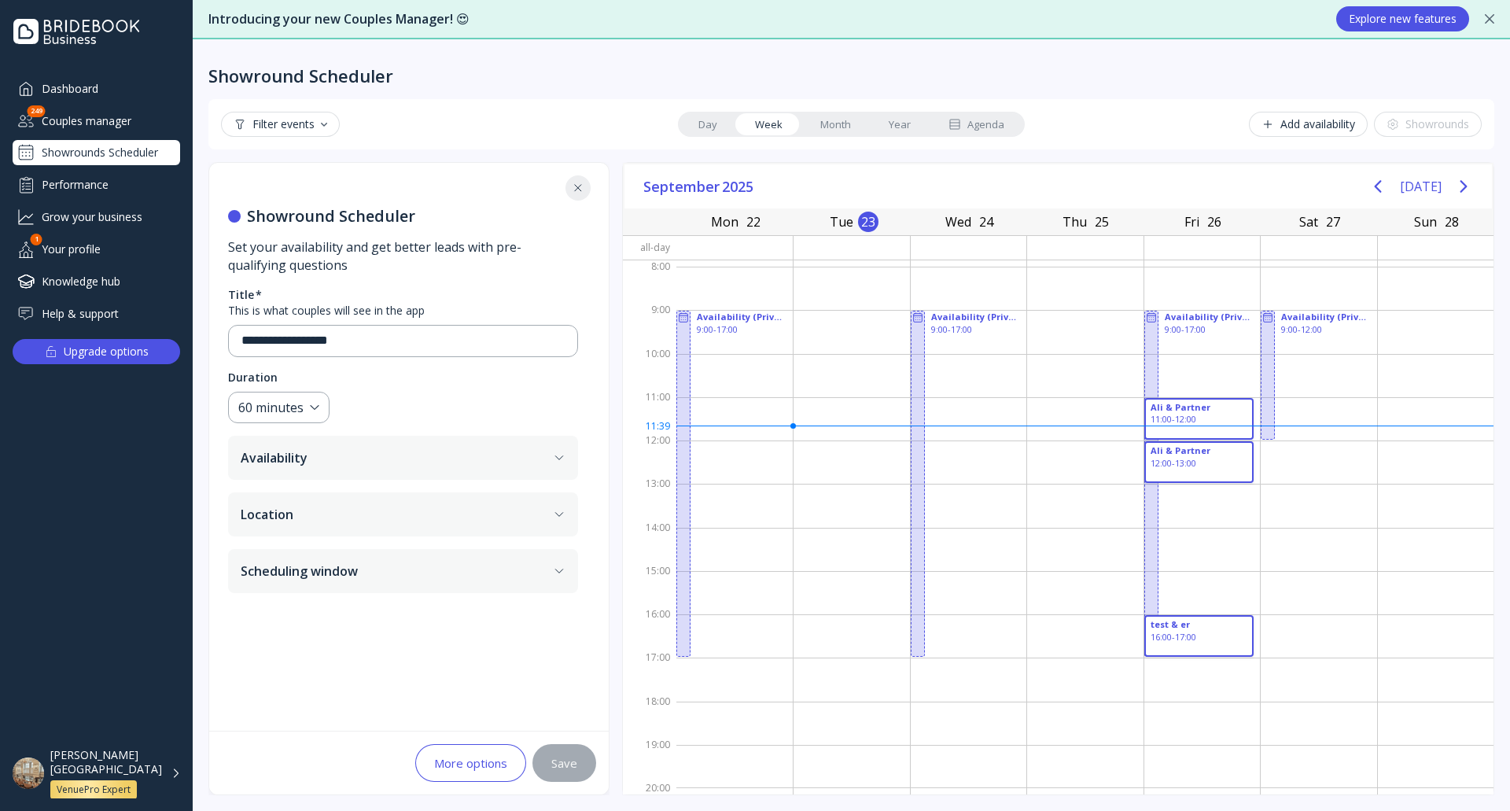
click at [1136, 108] on div "Filter events Day Week Month Year Agenda Add availability Showrounds" at bounding box center [851, 124] width 1286 height 50
click at [481, 457] on button "Availability" at bounding box center [403, 458] width 350 height 44
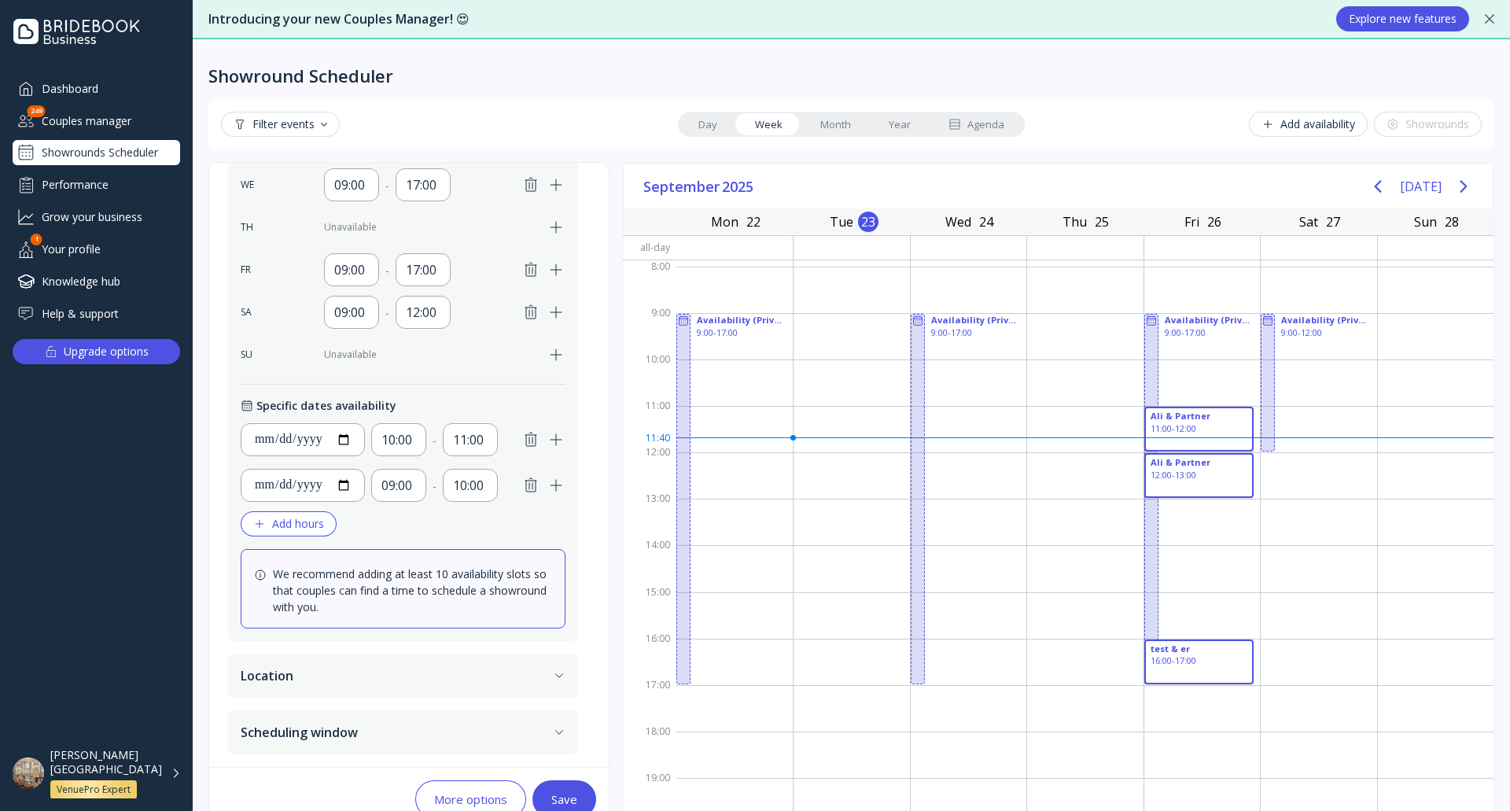
scroll to position [36, 0]
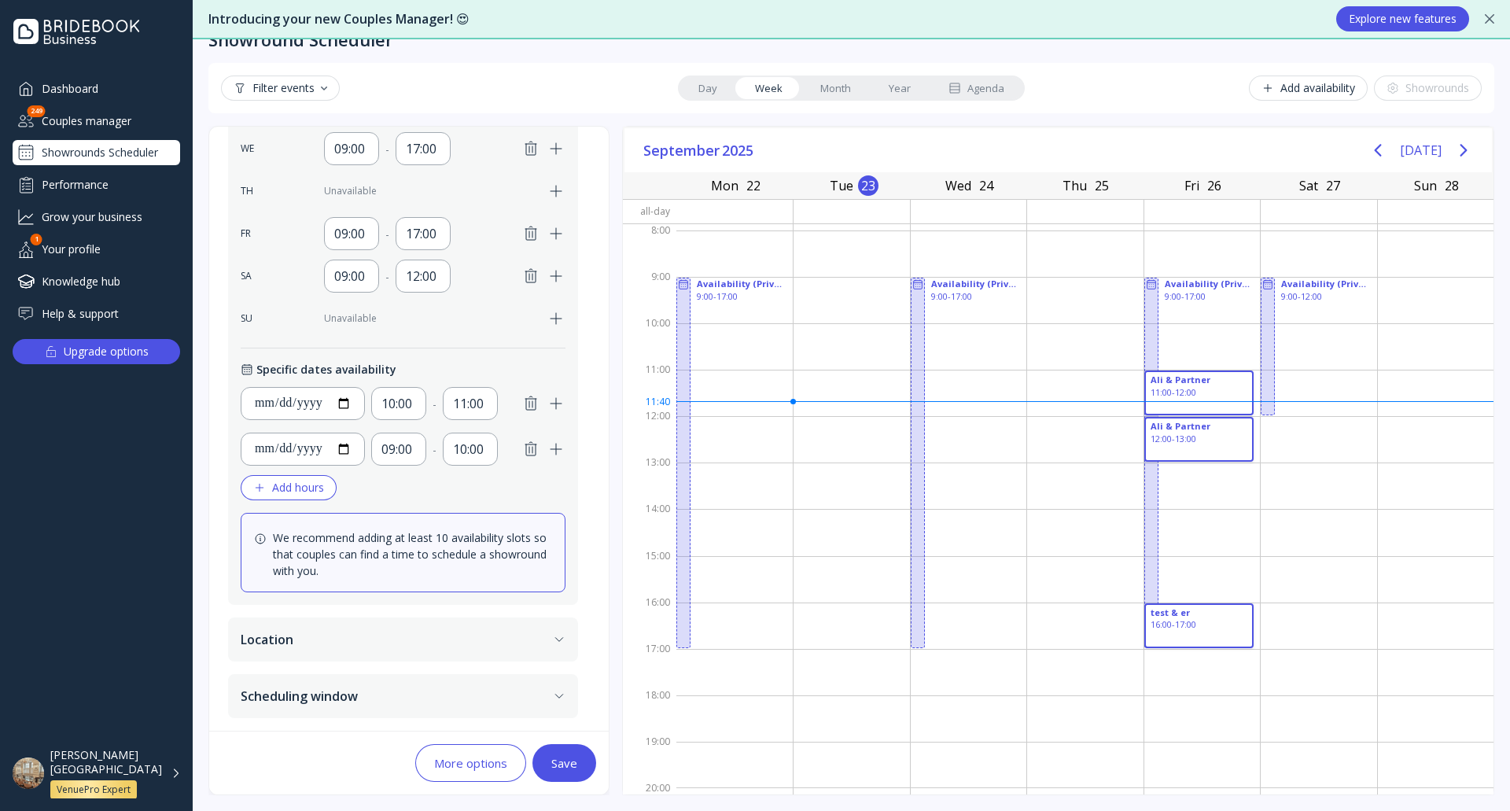
click at [474, 757] on div "More options" at bounding box center [470, 763] width 73 height 13
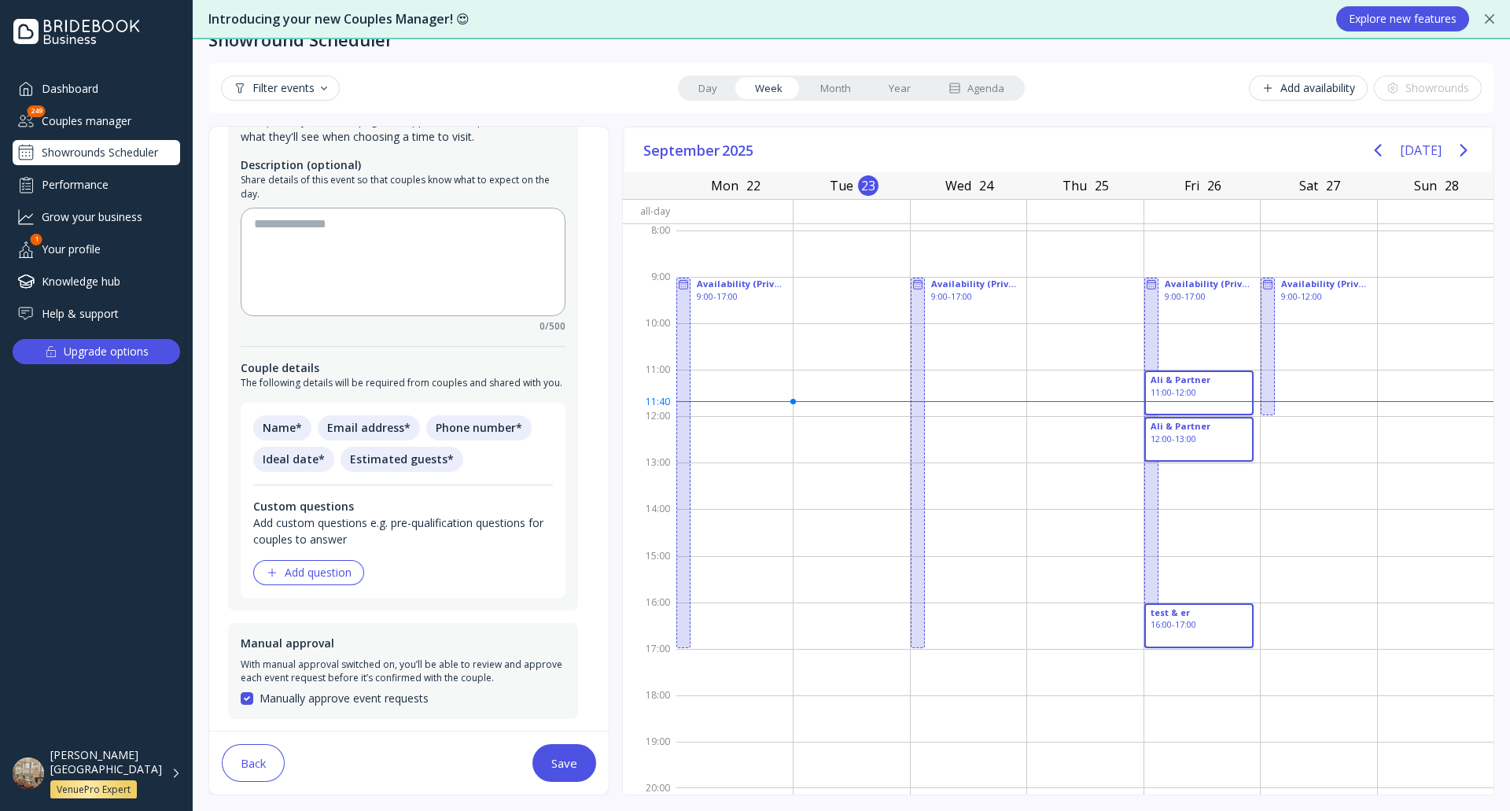
scroll to position [223, 0]
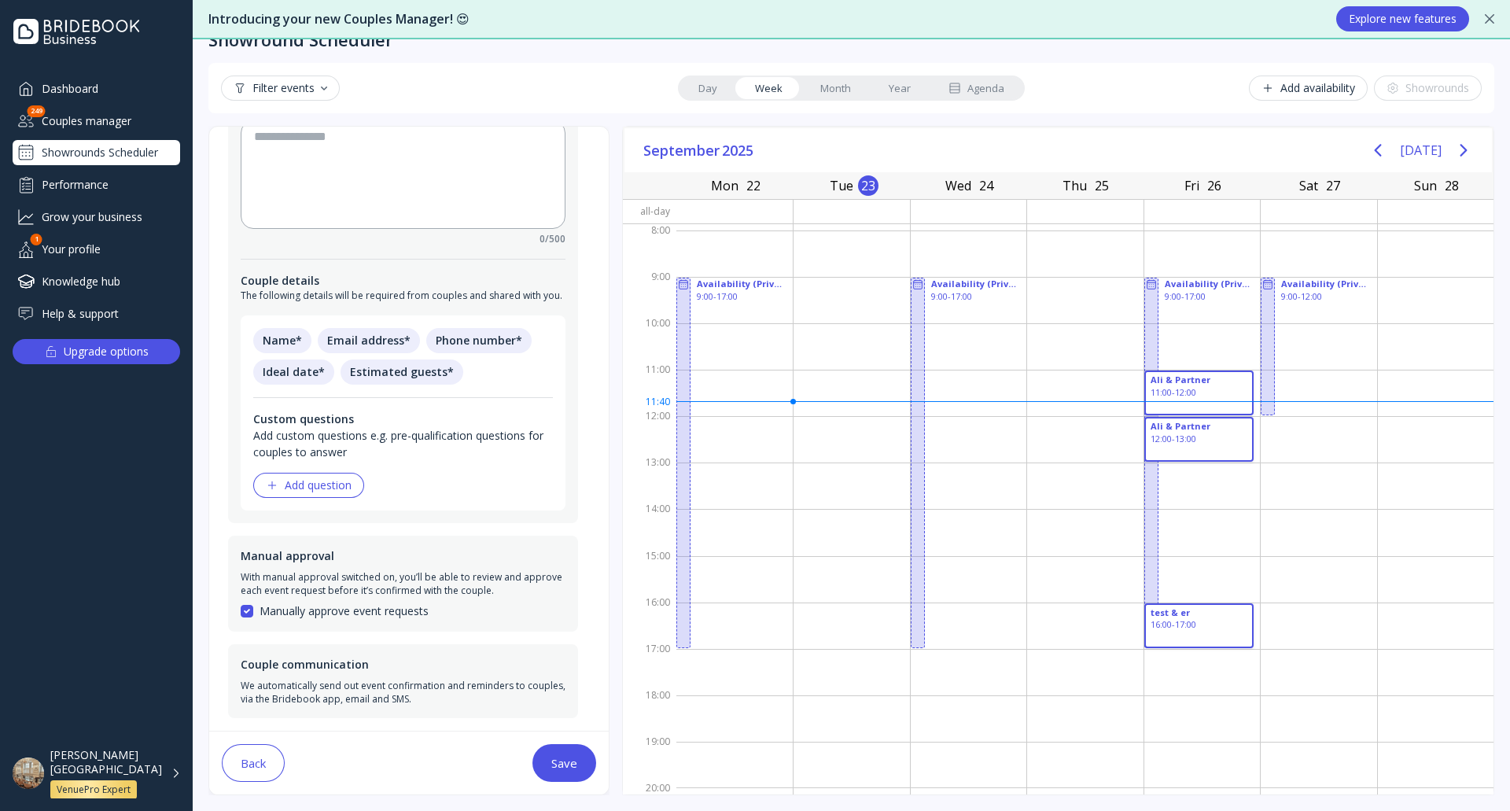
click at [334, 485] on div "Add question" at bounding box center [309, 485] width 86 height 13
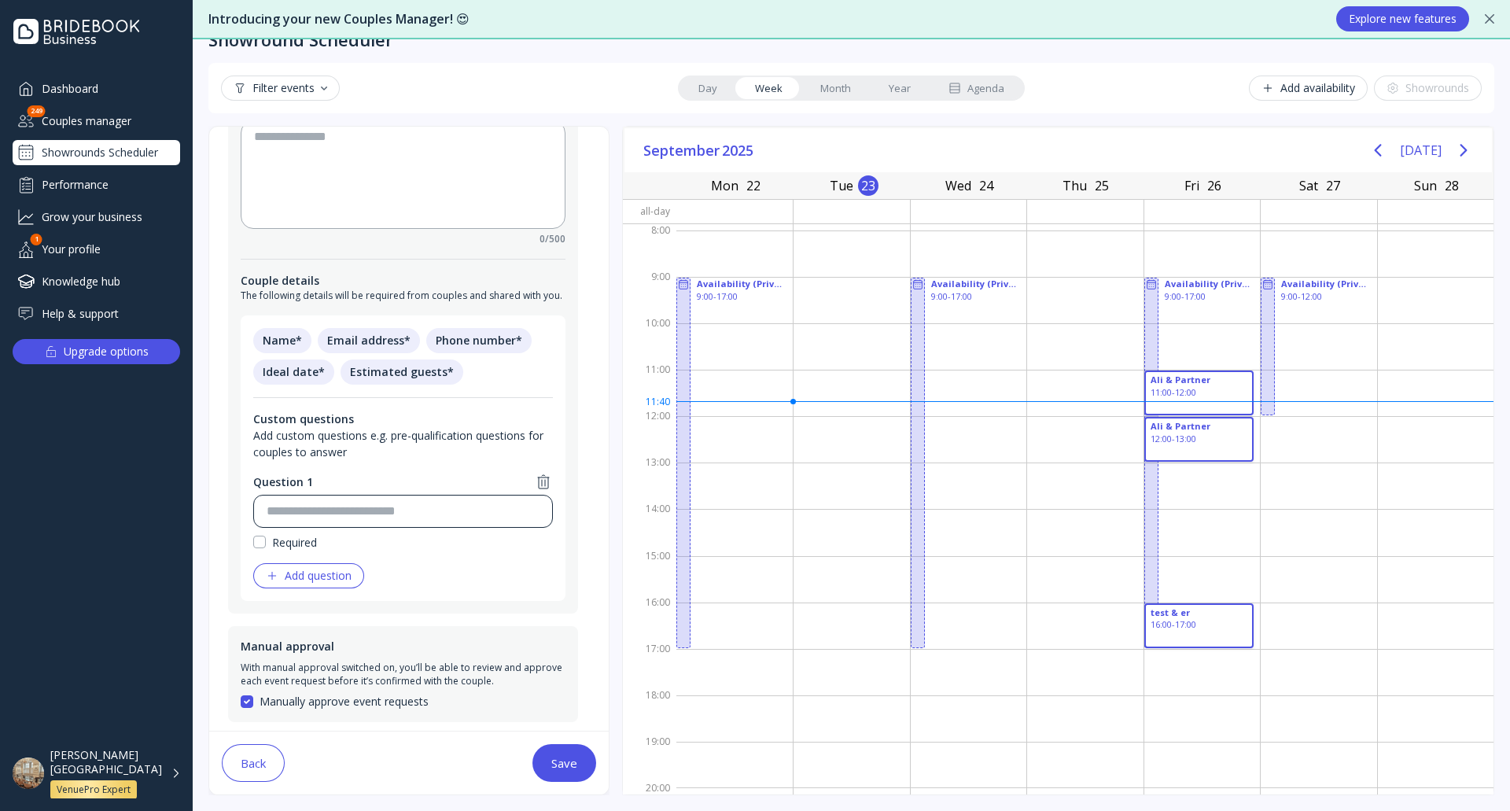
click at [377, 518] on input at bounding box center [403, 511] width 273 height 19
click at [361, 520] on input "********" at bounding box center [403, 511] width 273 height 19
type input "********"
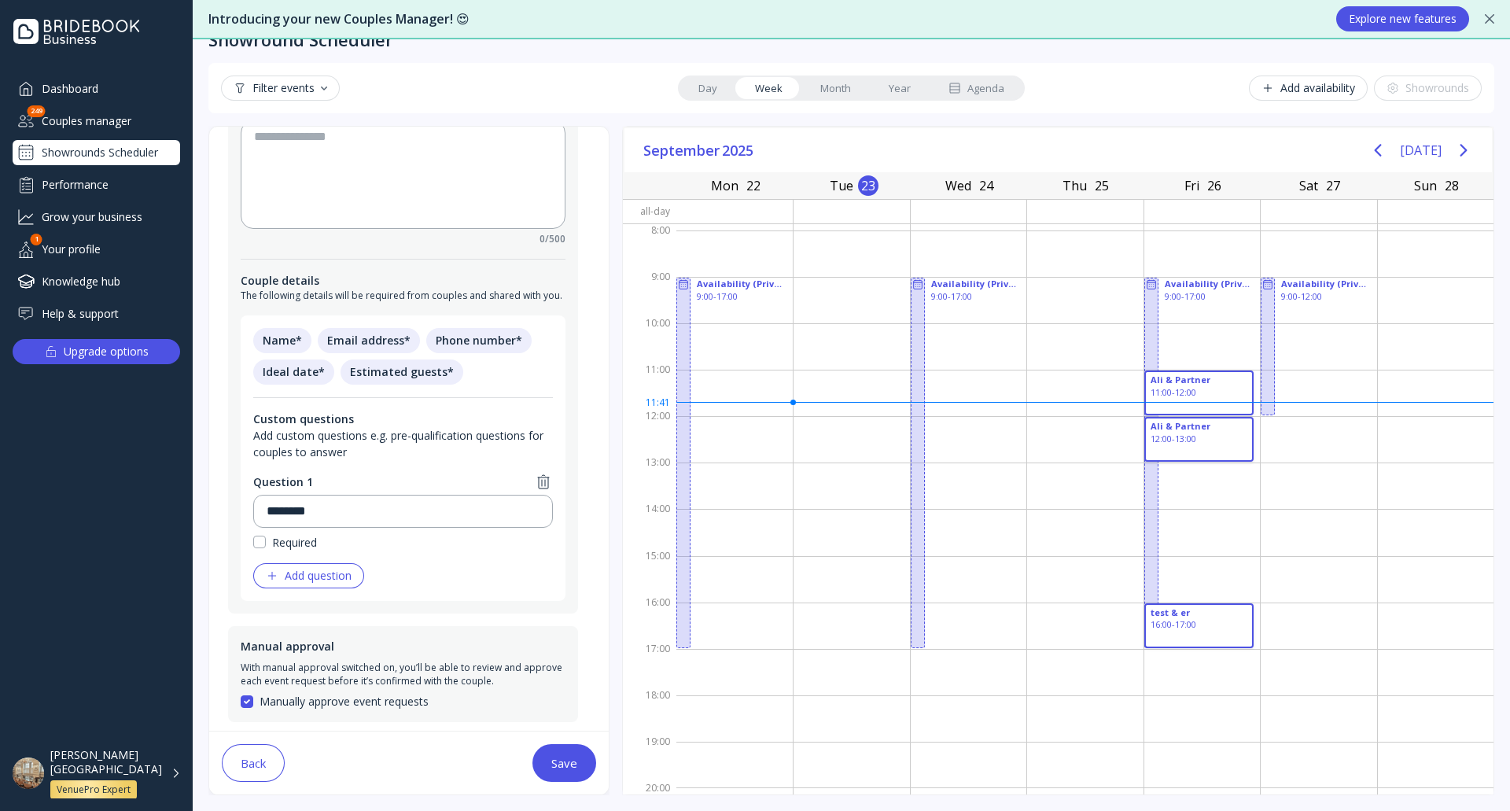
click at [341, 571] on div "Add question" at bounding box center [309, 575] width 86 height 13
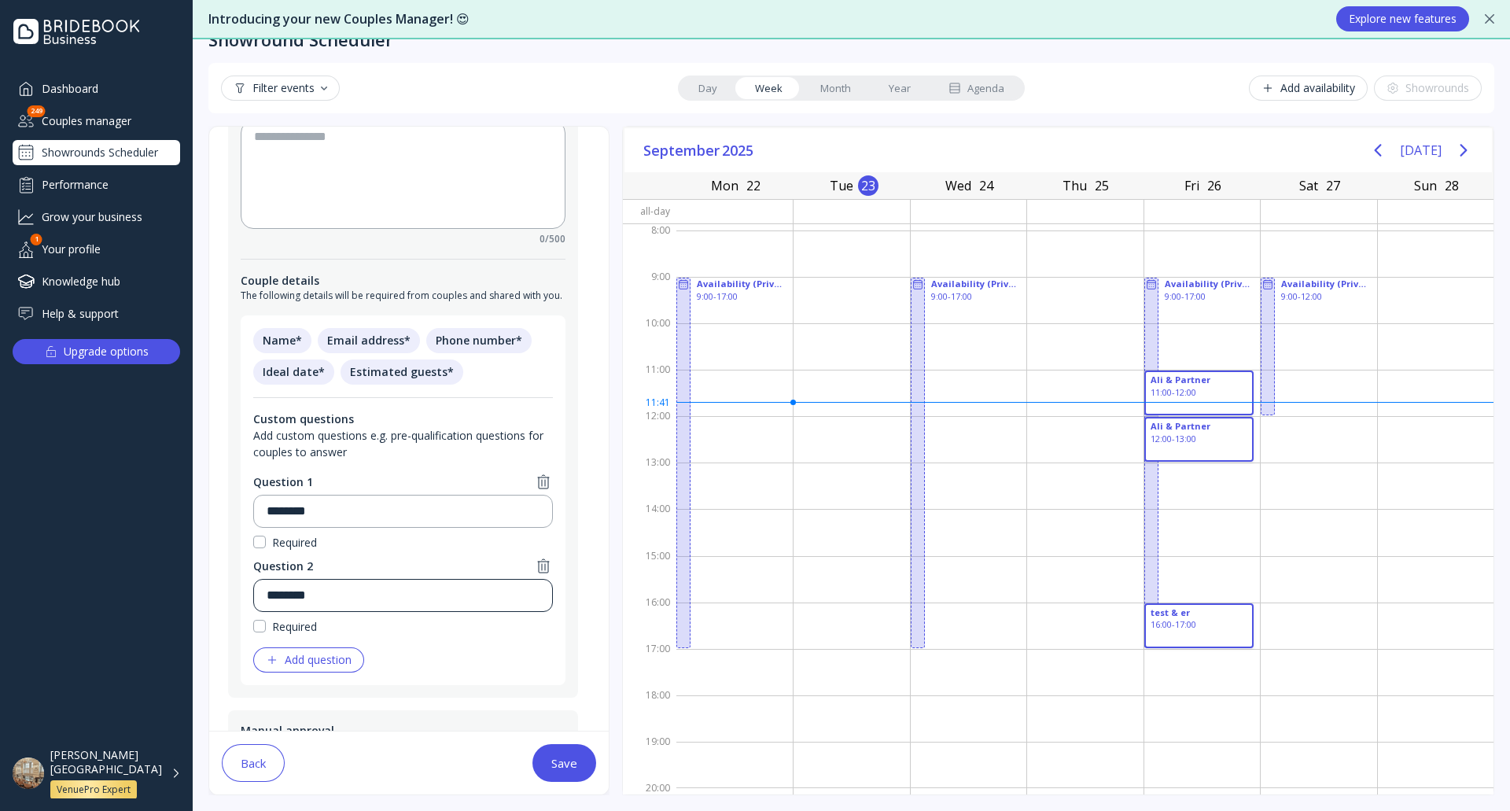
click at [319, 595] on input "********" at bounding box center [403, 595] width 273 height 19
type input "********"
click at [345, 661] on div "Add question" at bounding box center [309, 660] width 86 height 13
click at [319, 679] on input "********" at bounding box center [403, 679] width 273 height 19
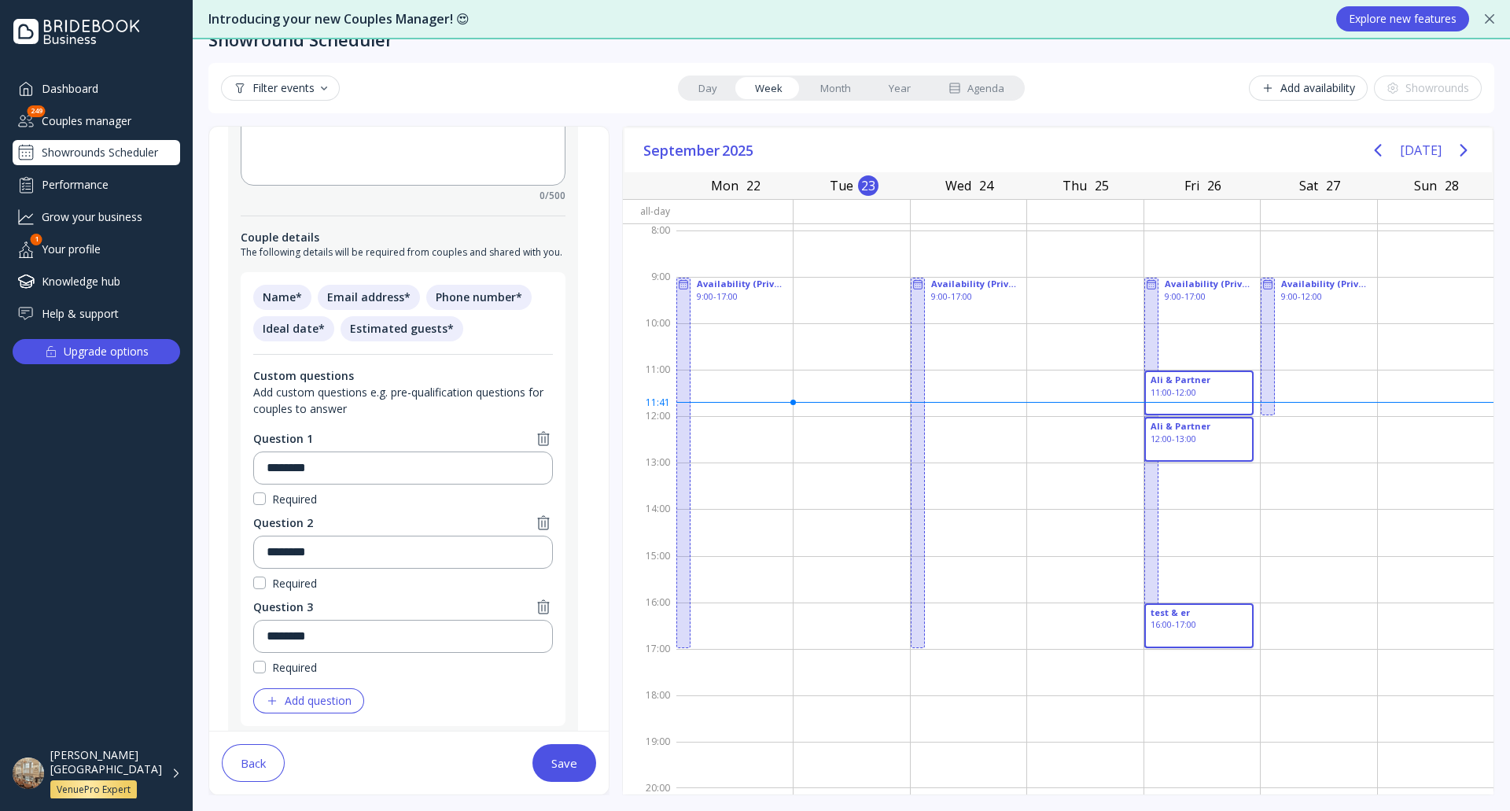
scroll to position [302, 0]
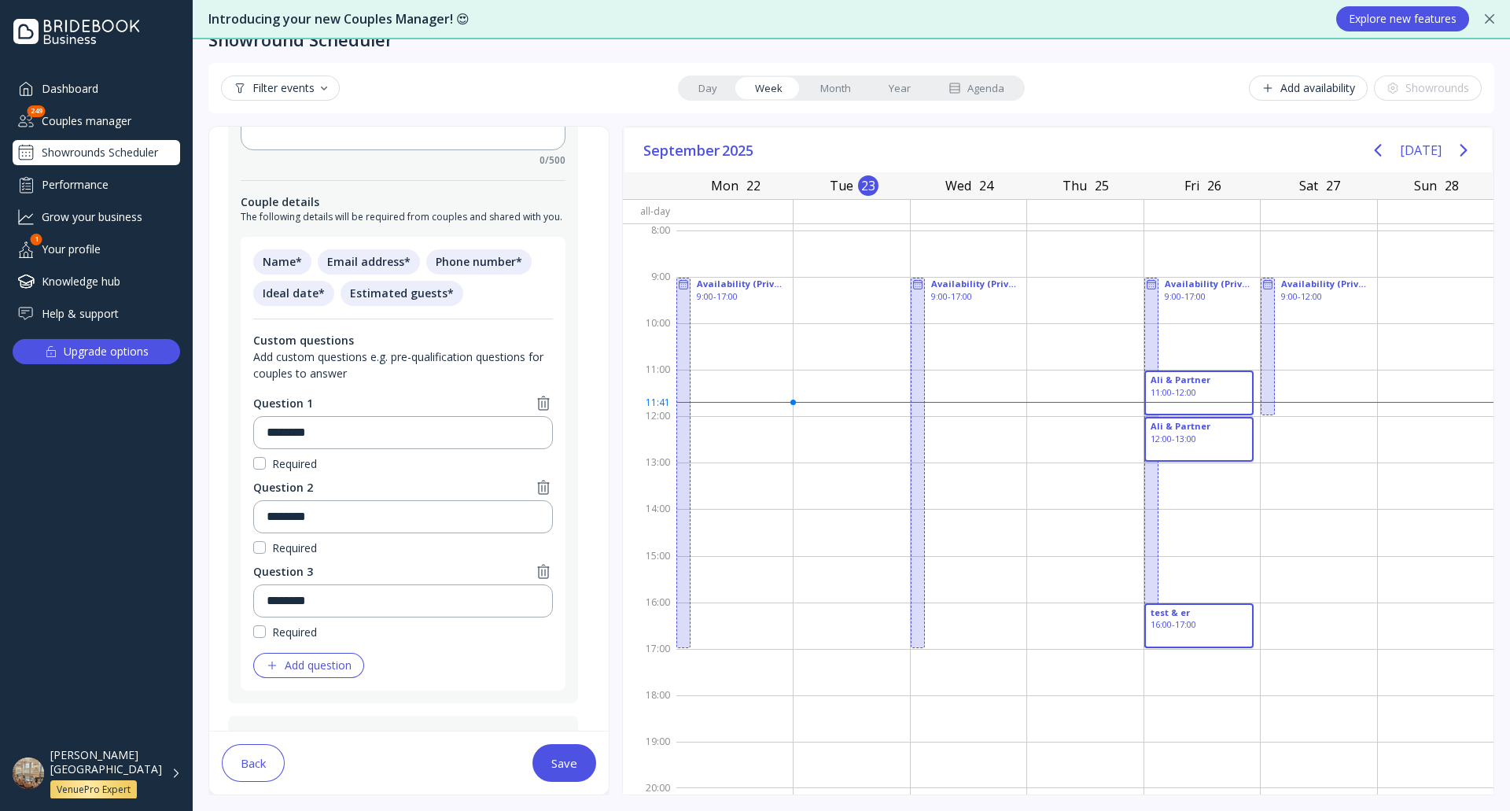
type input "********"
click at [325, 670] on div "Add question" at bounding box center [309, 665] width 86 height 13
drag, startPoint x: 334, startPoint y: 684, endPoint x: 318, endPoint y: 683, distance: 16.5
click at [318, 683] on input "********" at bounding box center [403, 685] width 273 height 19
type input "********"
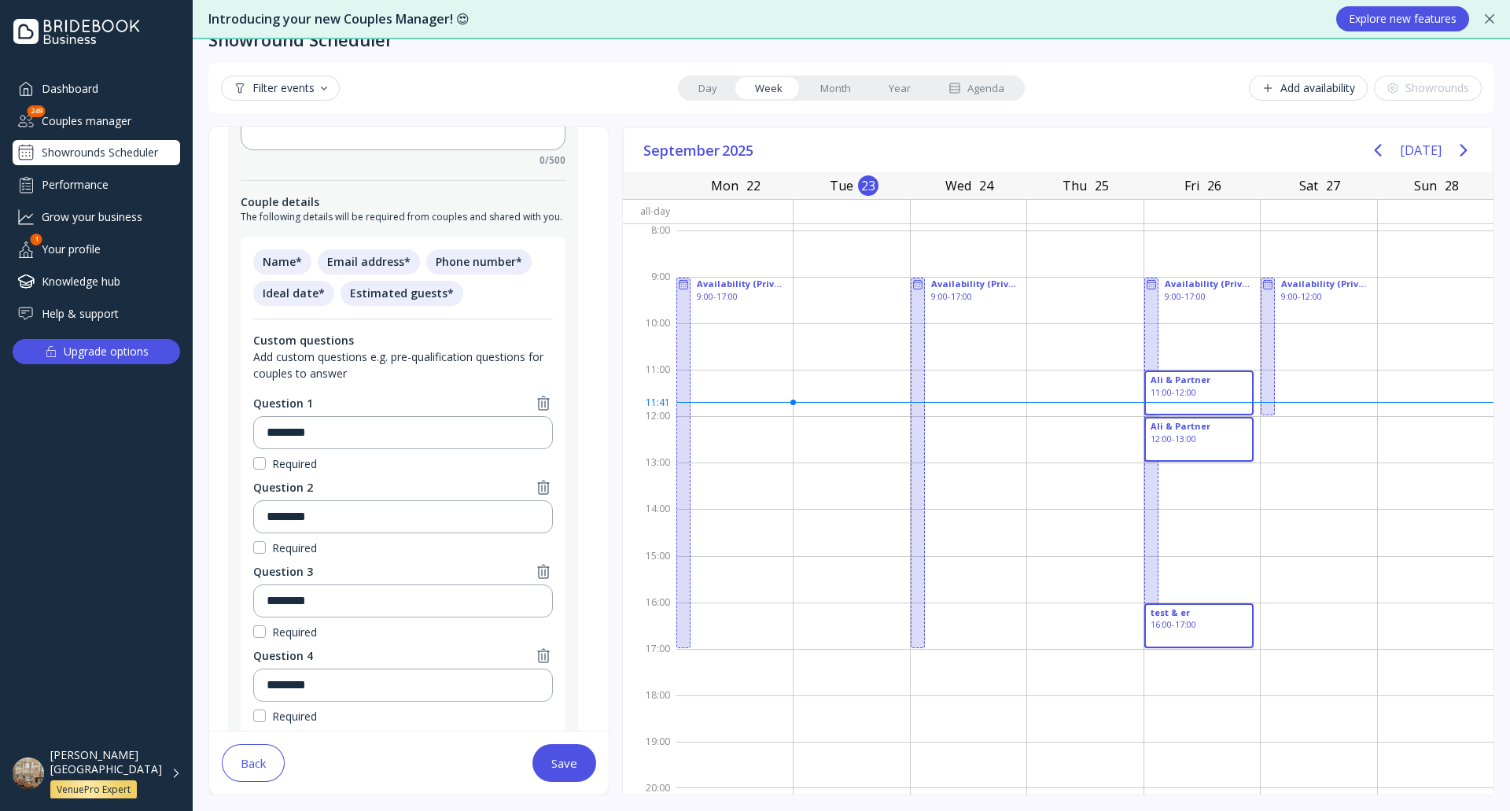
click at [559, 762] on div "Save" at bounding box center [564, 763] width 26 height 13
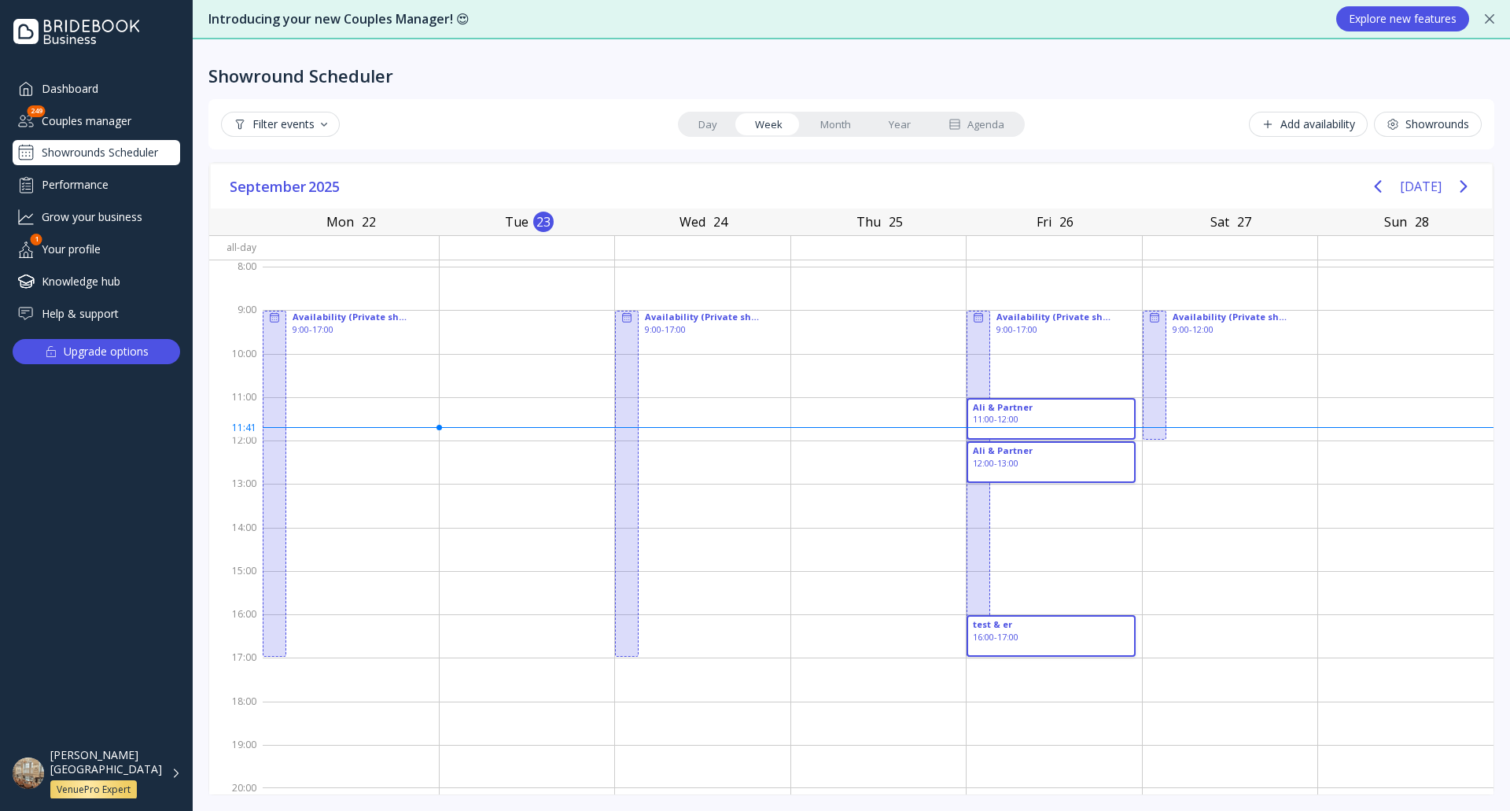
click at [1335, 125] on div "Add availability" at bounding box center [1309, 124] width 94 height 13
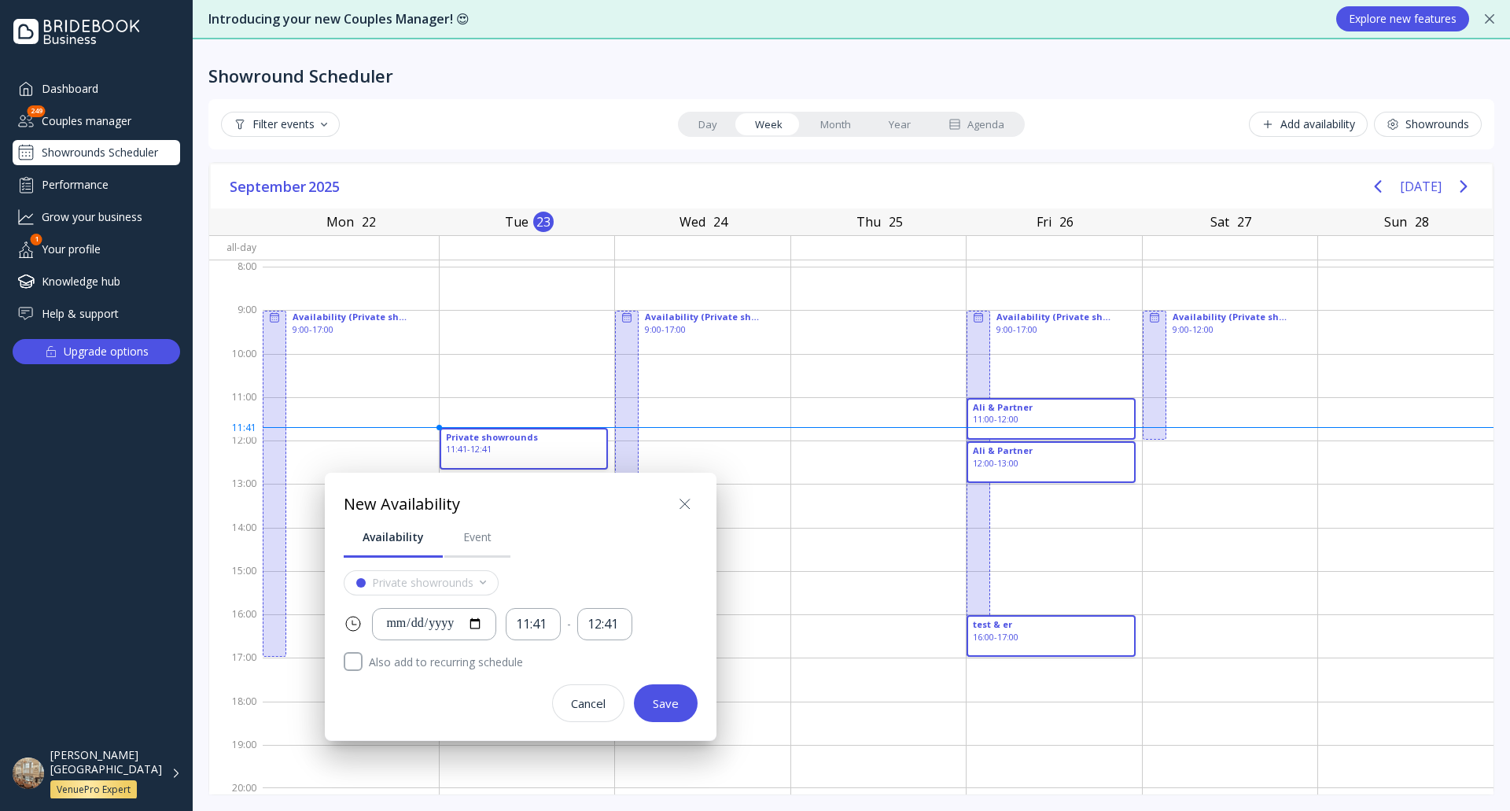
click at [685, 506] on icon at bounding box center [685, 504] width 19 height 19
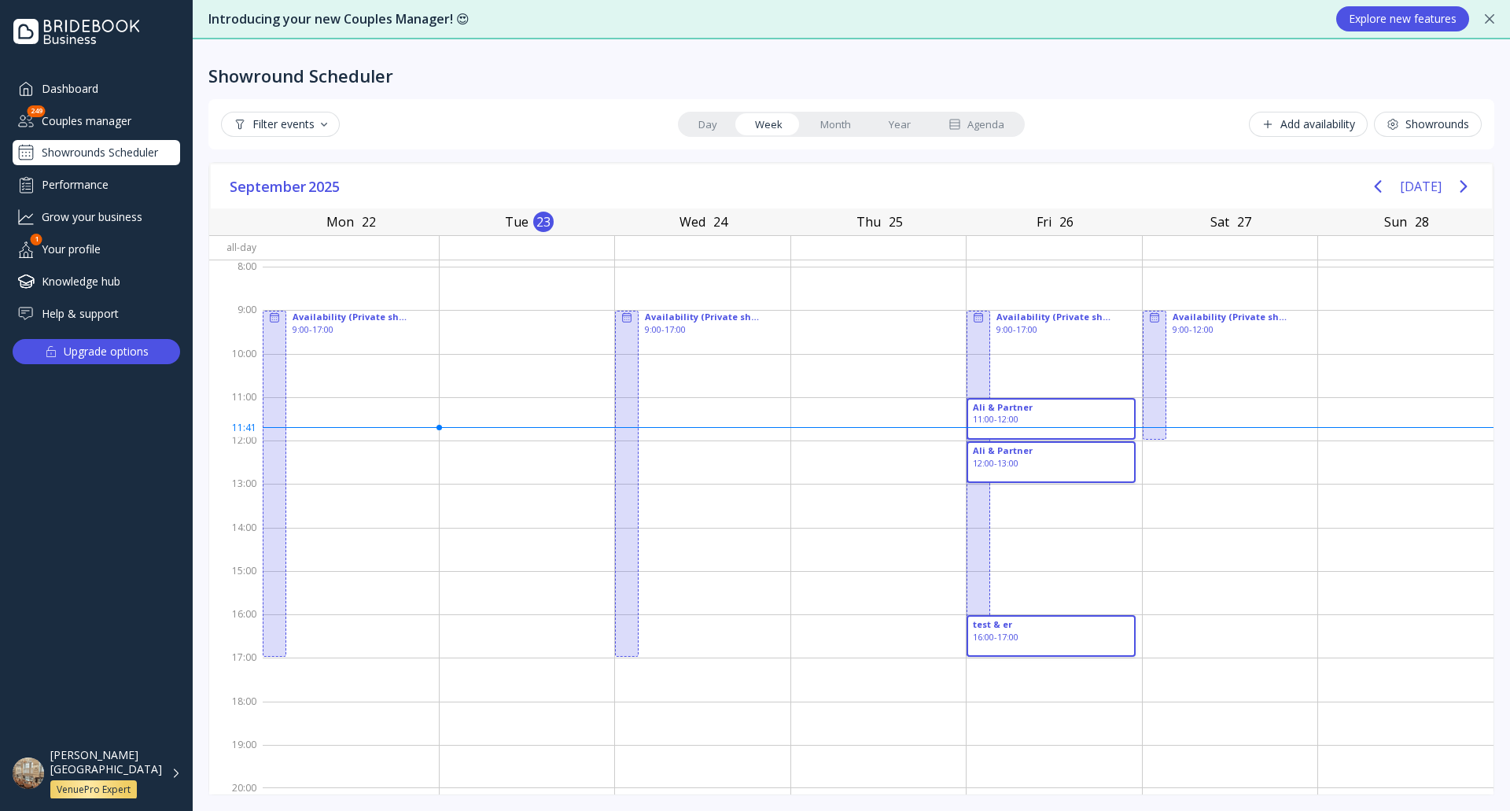
click at [1420, 128] on div "Showrounds" at bounding box center [1428, 124] width 83 height 13
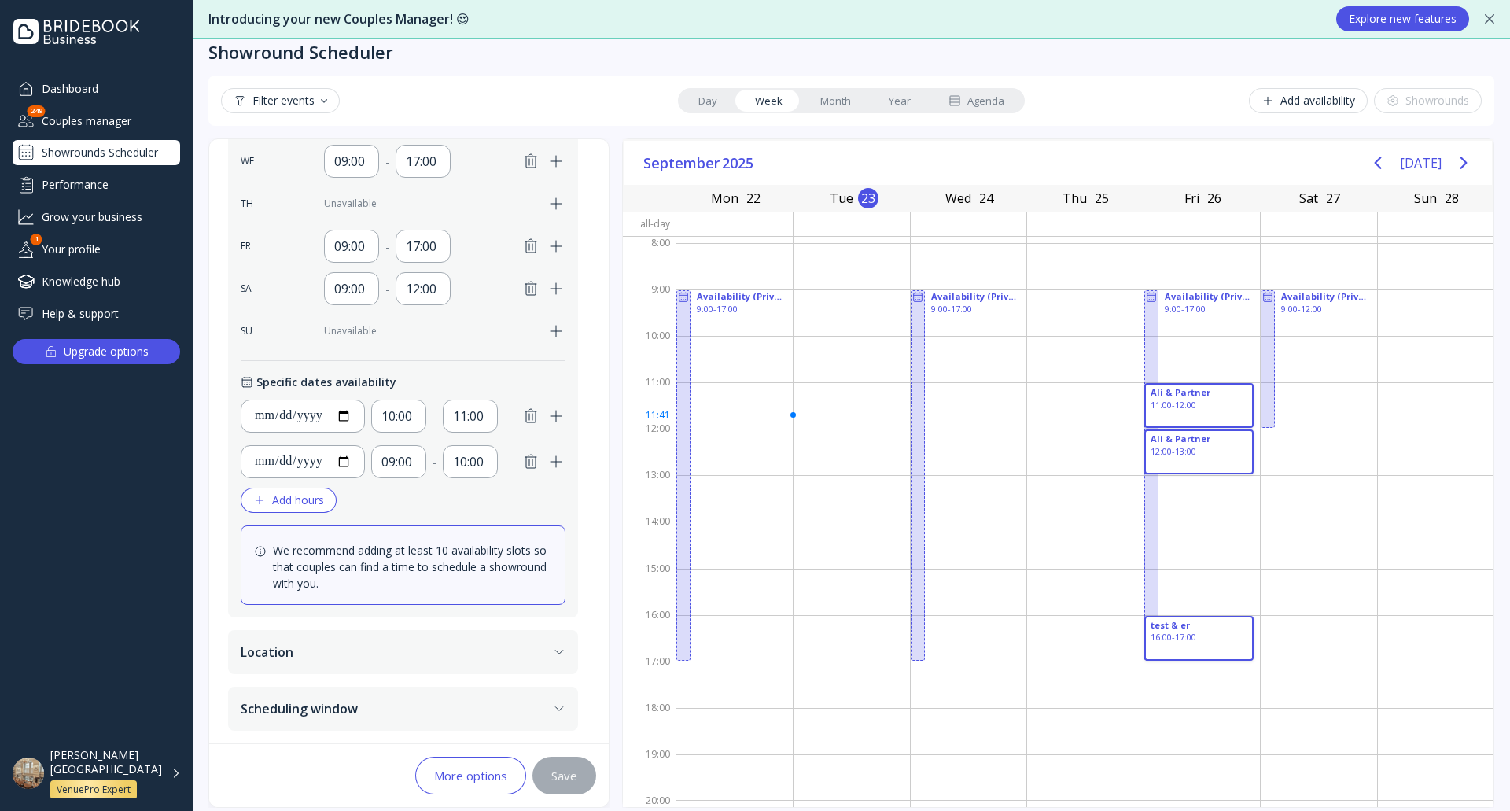
scroll to position [36, 0]
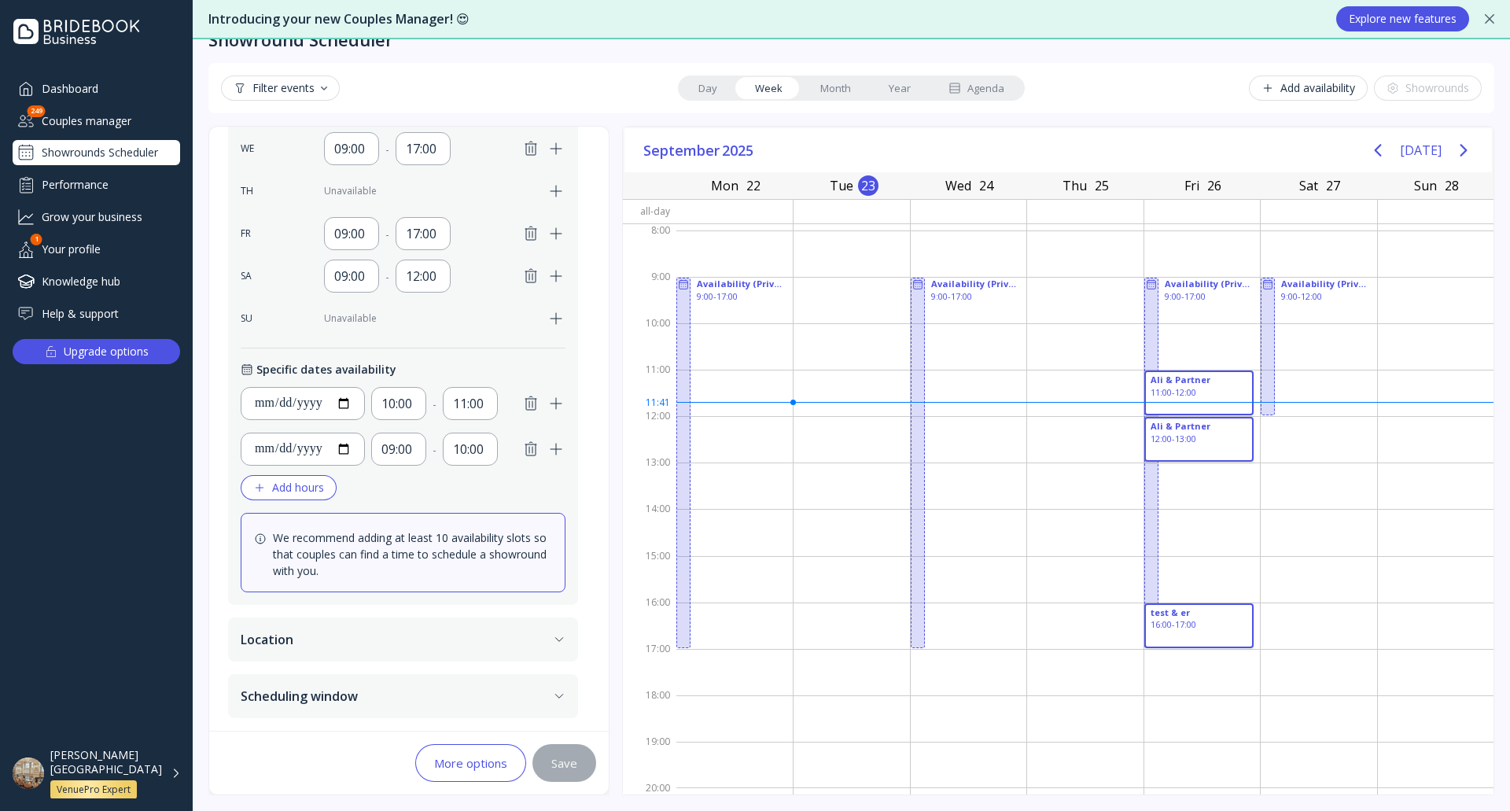
click at [357, 643] on button "Location" at bounding box center [403, 639] width 350 height 44
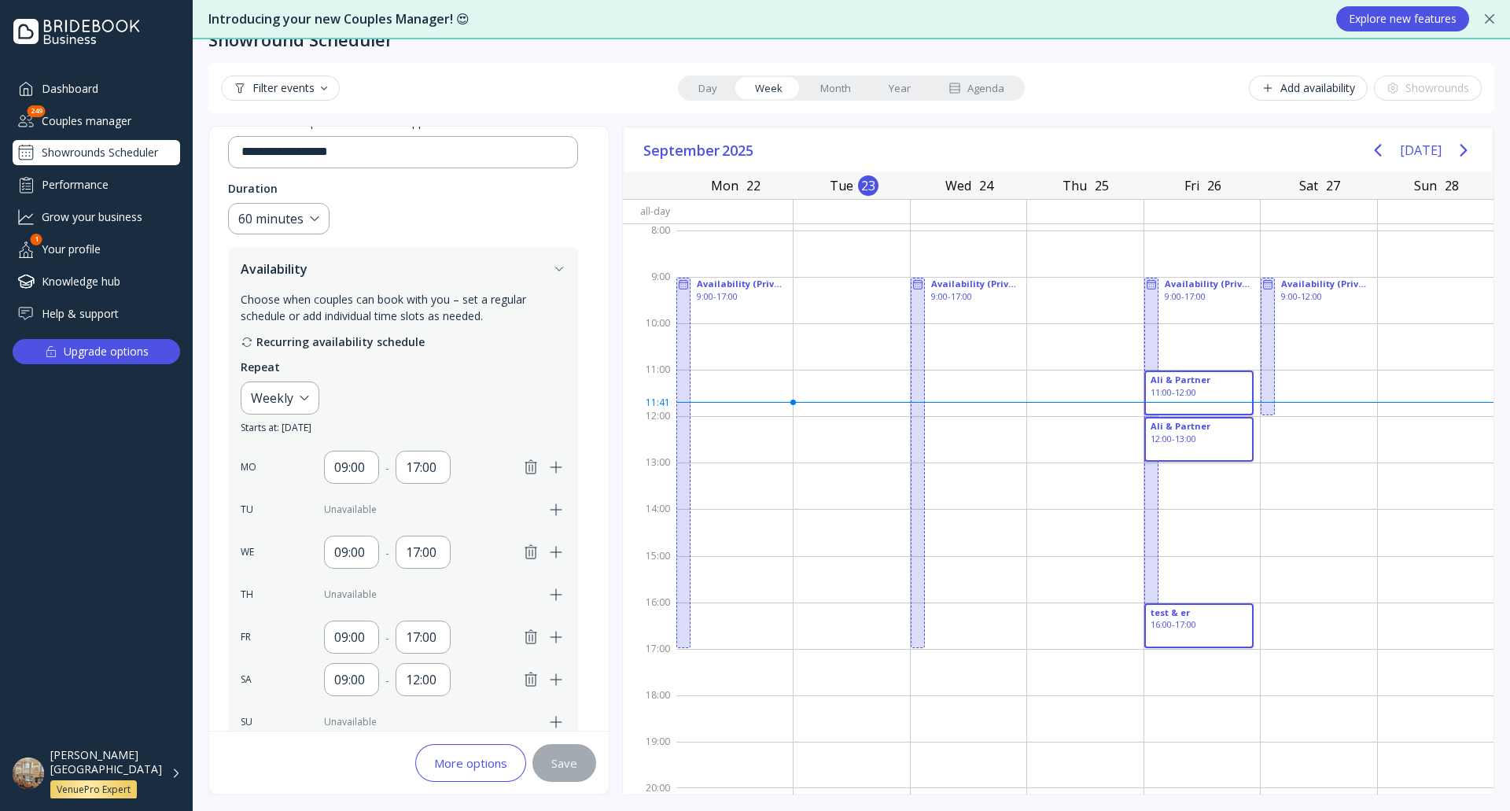
scroll to position [77, 0]
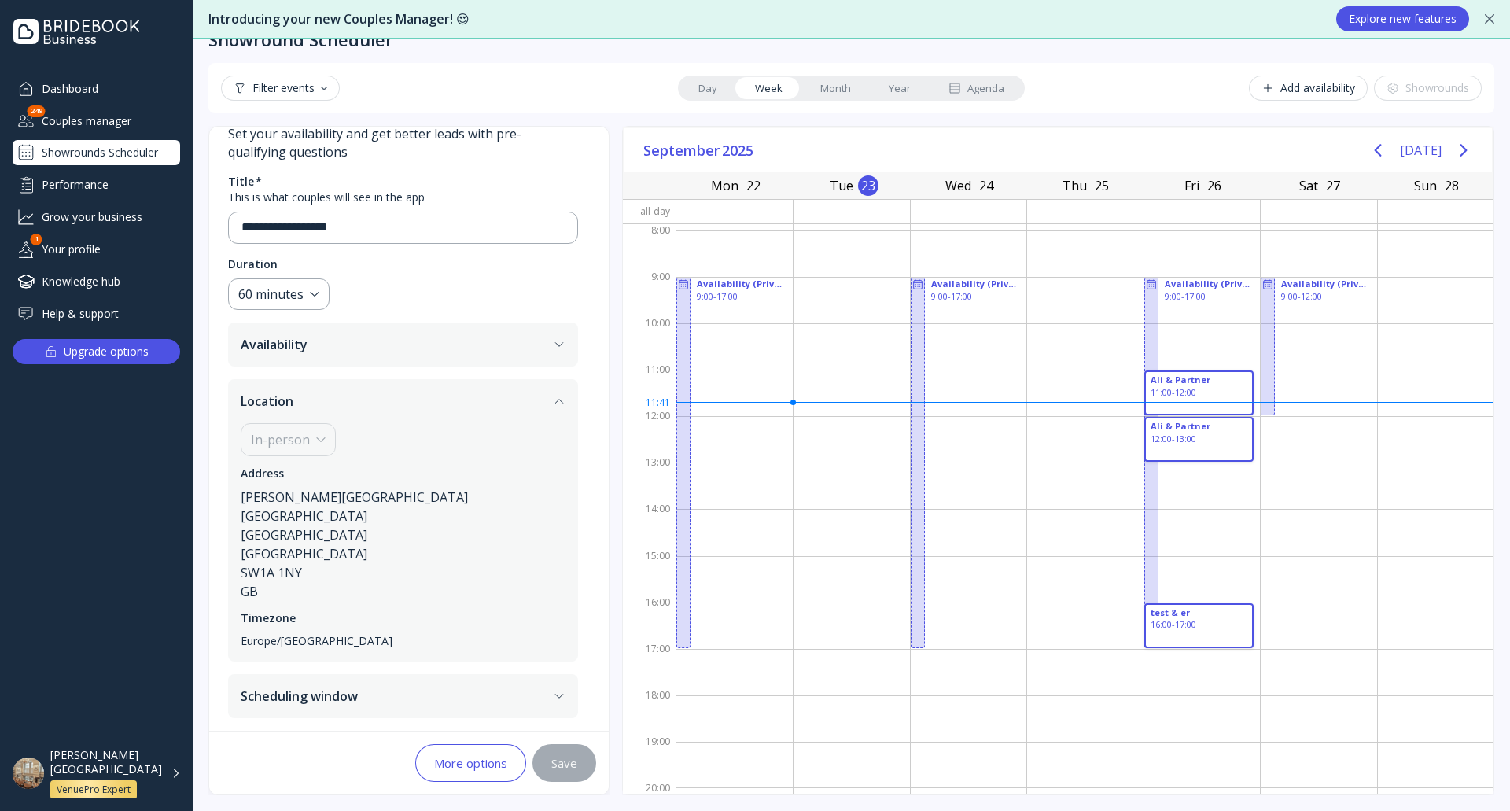
click at [370, 359] on button "Availability" at bounding box center [403, 344] width 350 height 44
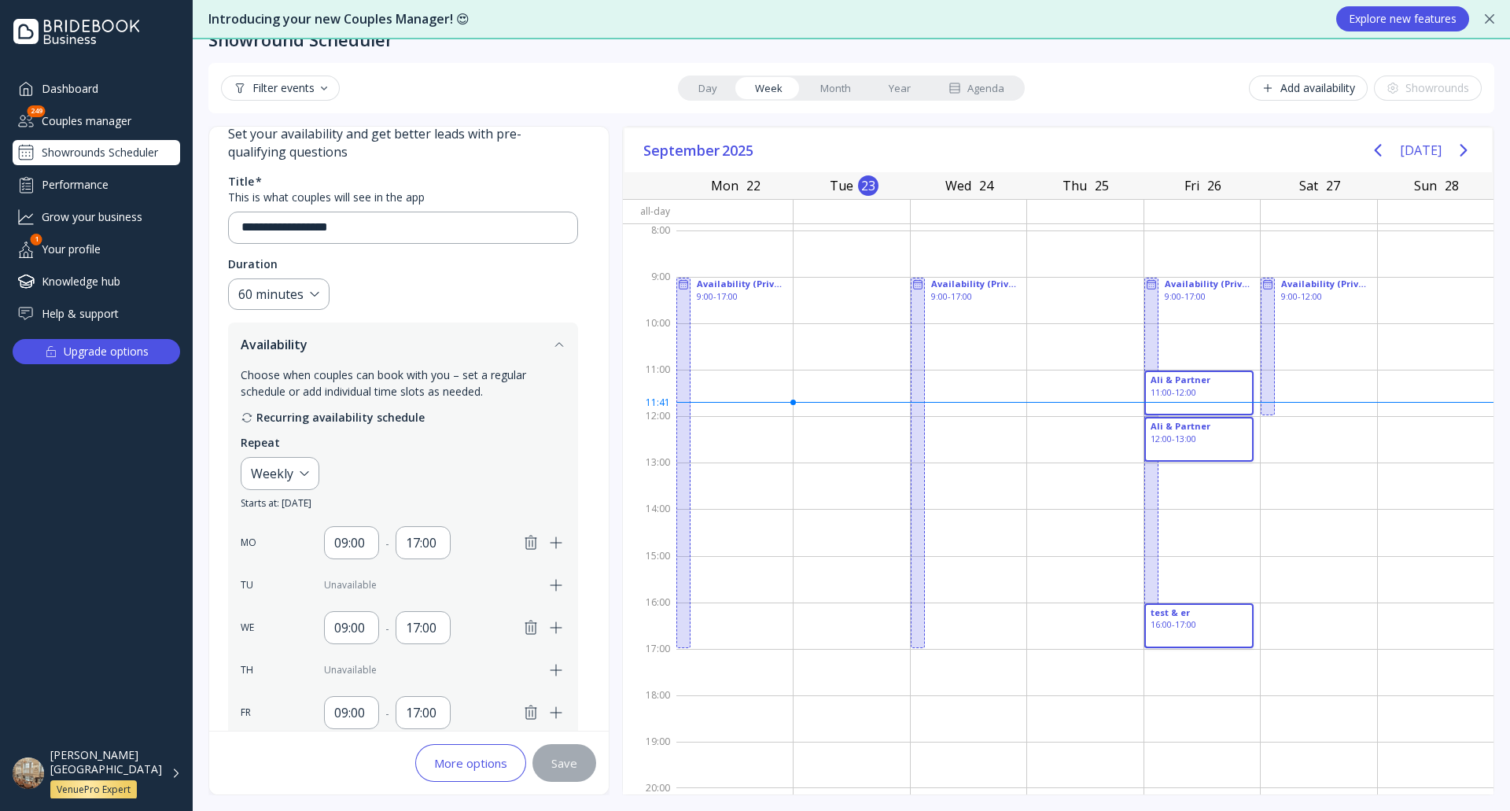
click at [363, 348] on button "Availability" at bounding box center [403, 344] width 350 height 44
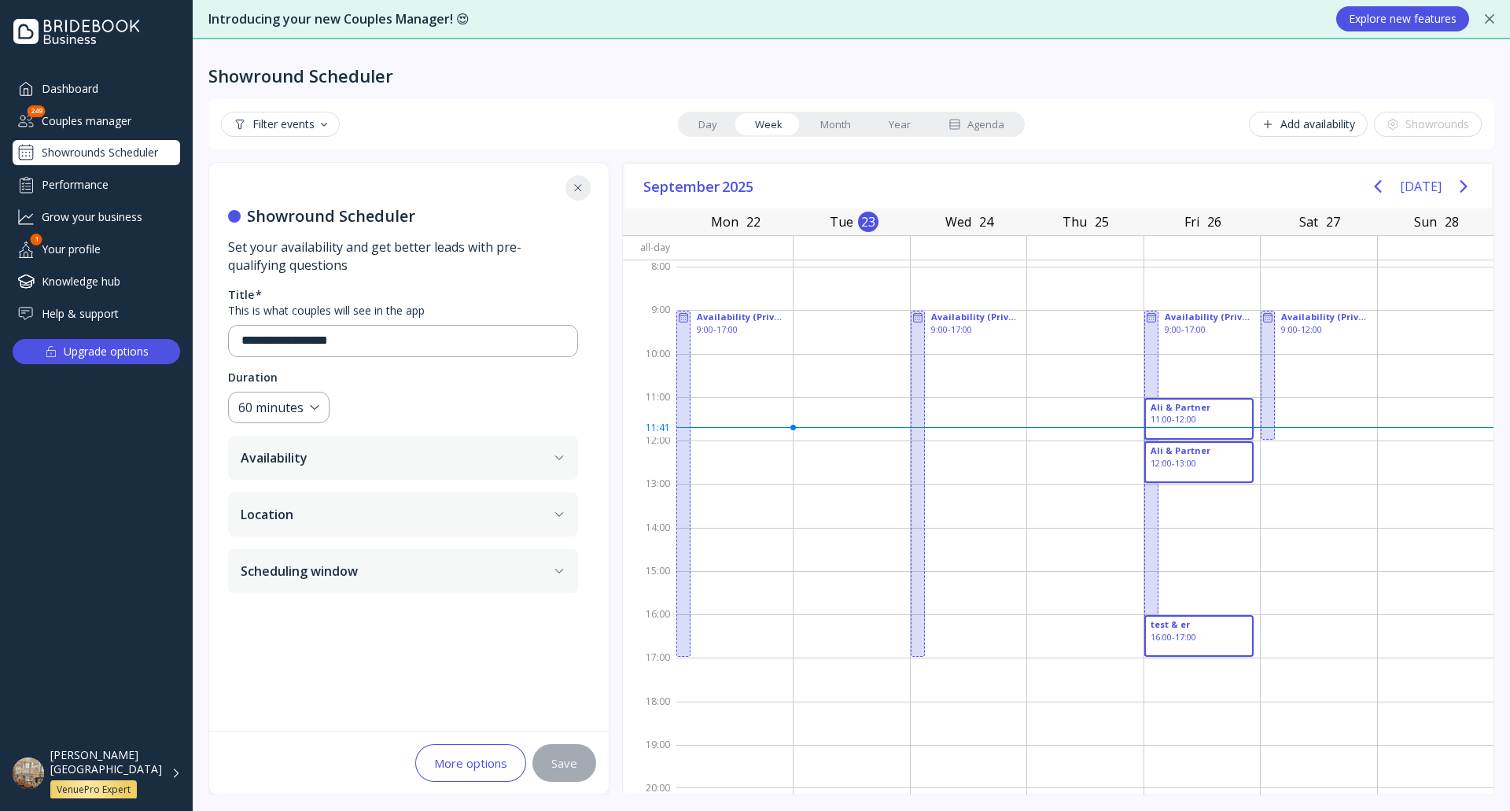
click at [481, 767] on div "More options" at bounding box center [470, 763] width 73 height 13
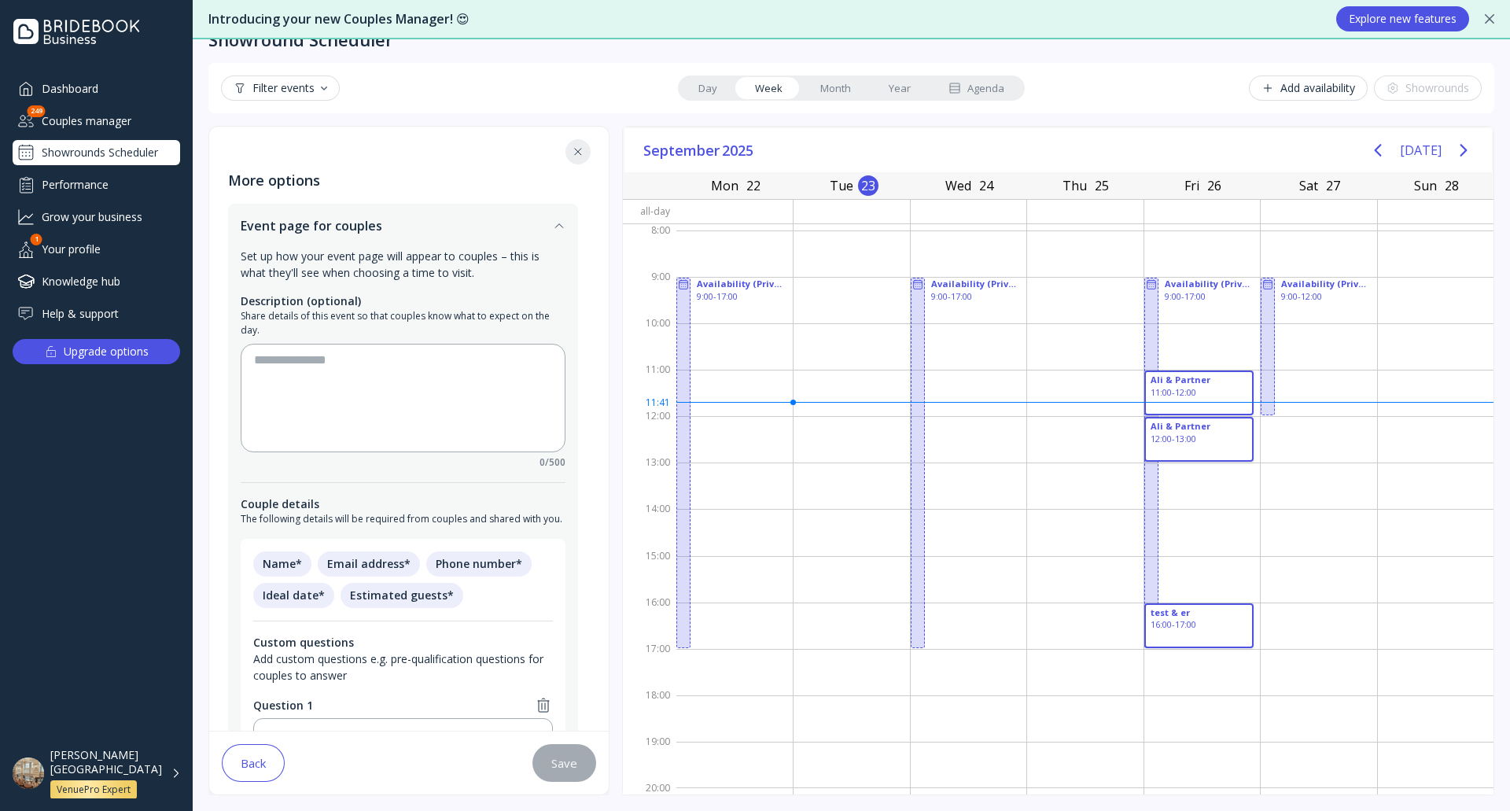
click at [1084, 69] on div "Filter events Day Week Month Year Agenda Add availability Showrounds" at bounding box center [851, 88] width 1286 height 50
click at [577, 154] on icon at bounding box center [578, 152] width 13 height 13
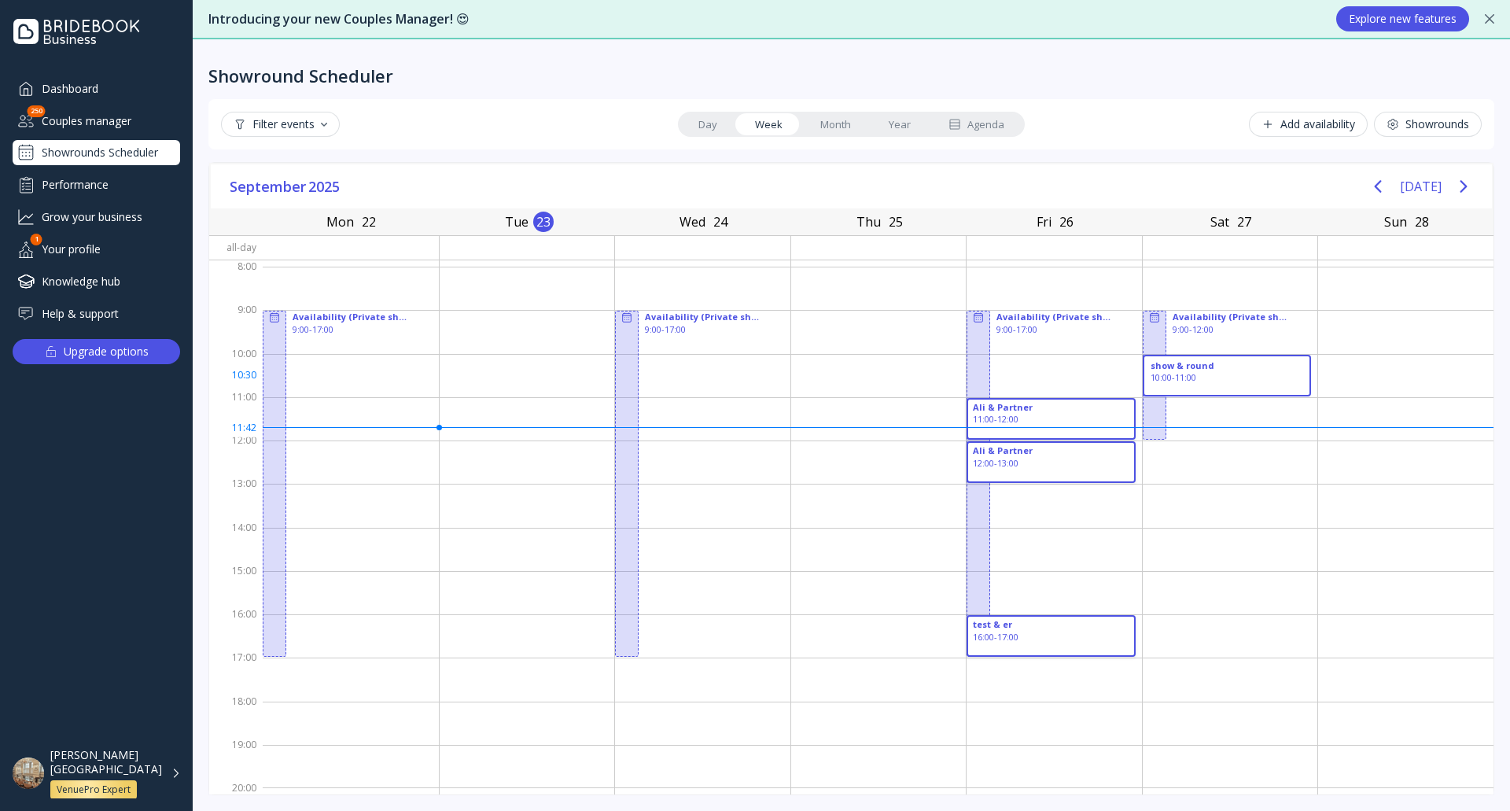
click at [1236, 377] on div "10:00 - 11:00" at bounding box center [1227, 377] width 153 height 13
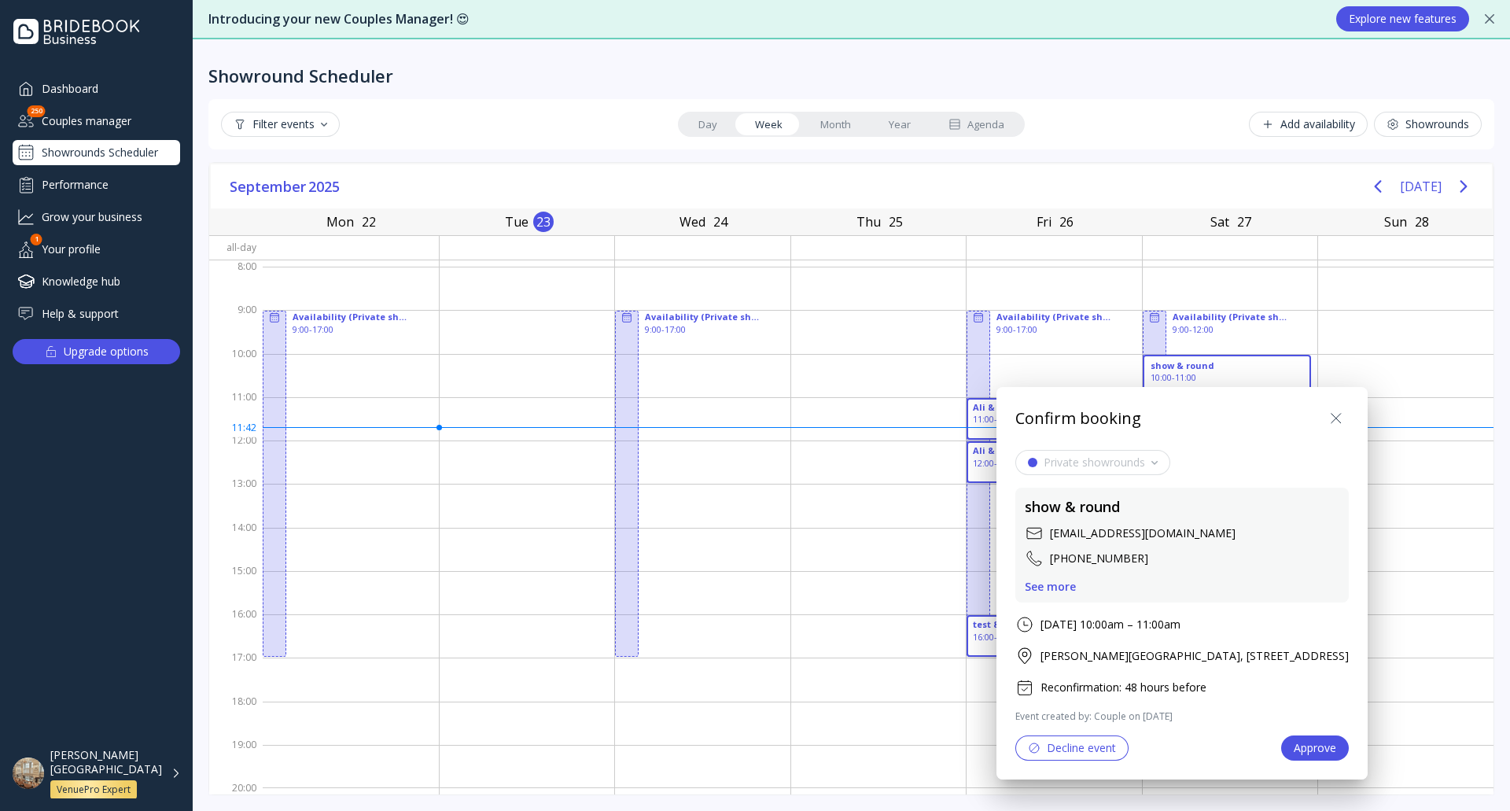
click at [1052, 588] on div "See more" at bounding box center [1050, 586] width 51 height 13
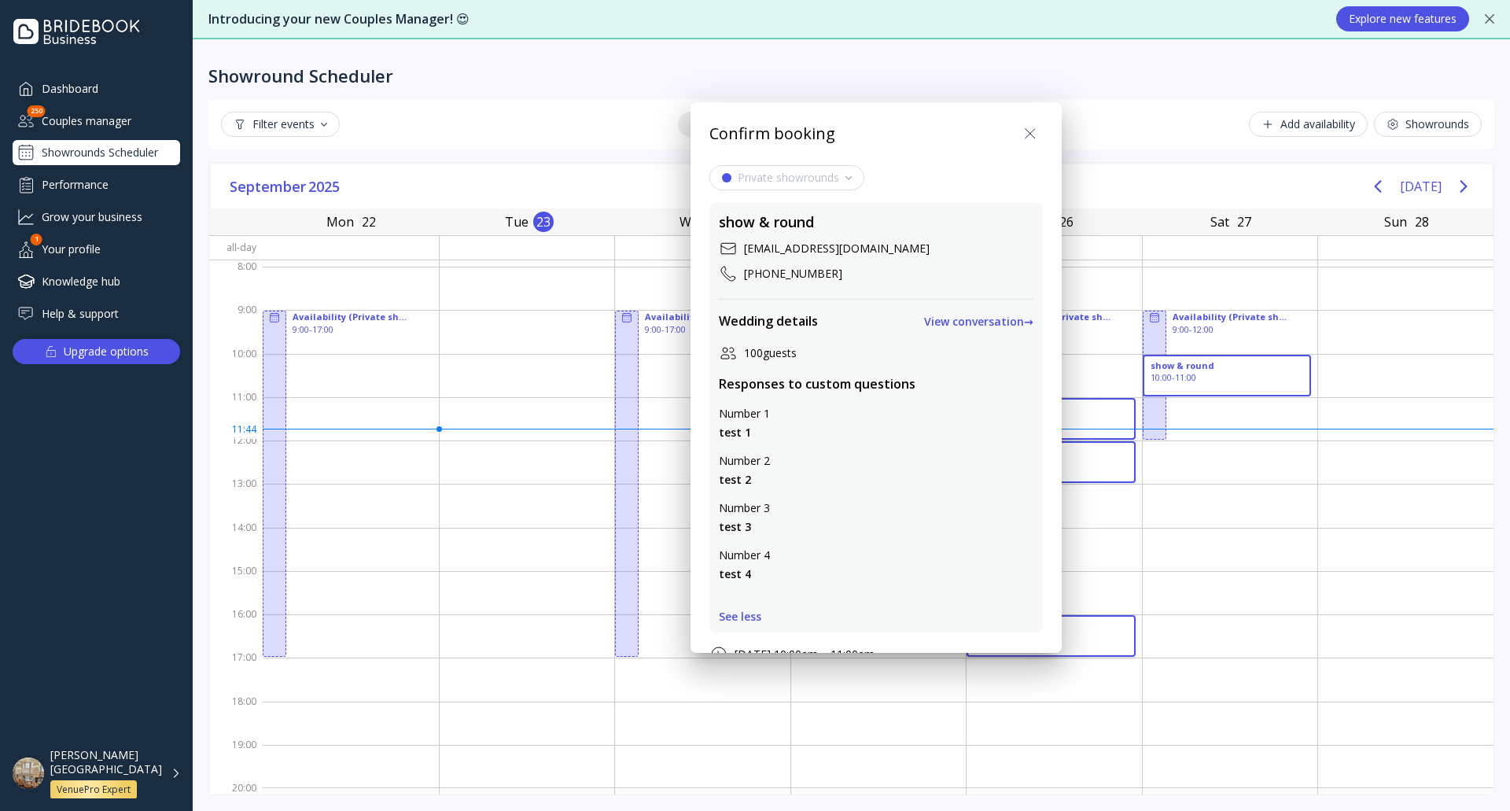
click at [1040, 127] on icon at bounding box center [1030, 133] width 19 height 19
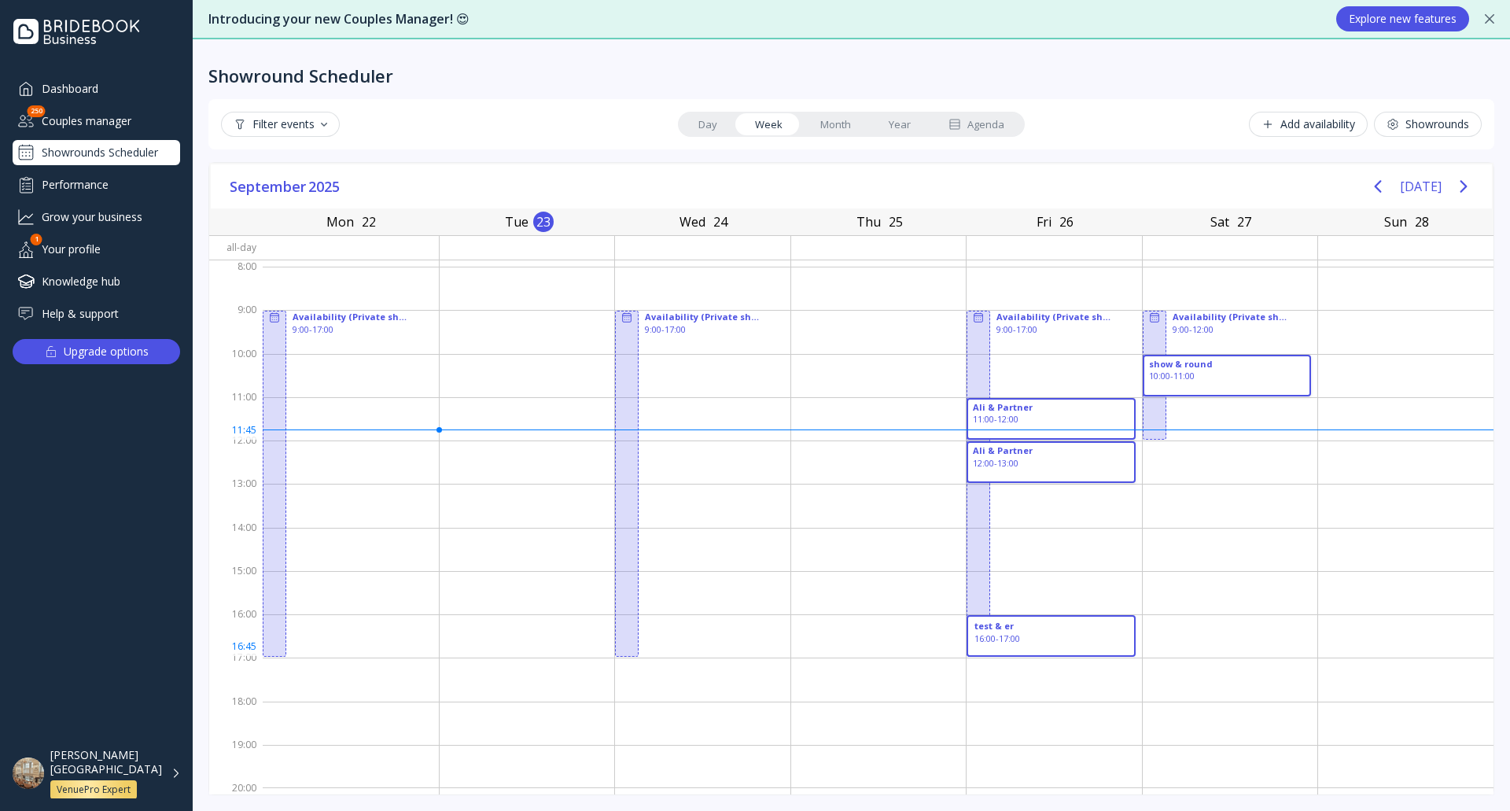
click at [1027, 647] on div "test & er 16:00 - 17:00" at bounding box center [1051, 636] width 169 height 42
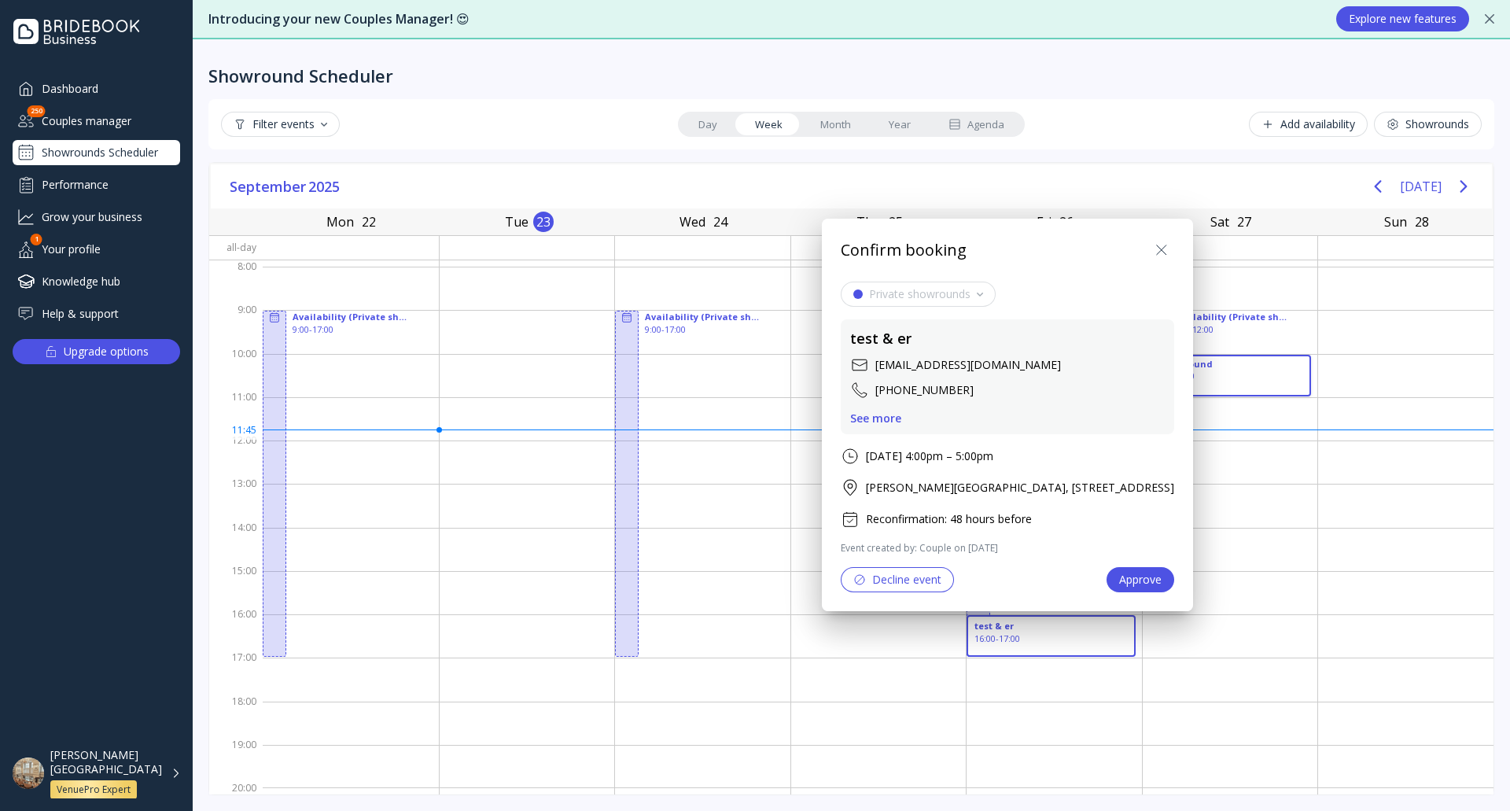
click at [1171, 250] on icon at bounding box center [1161, 250] width 19 height 19
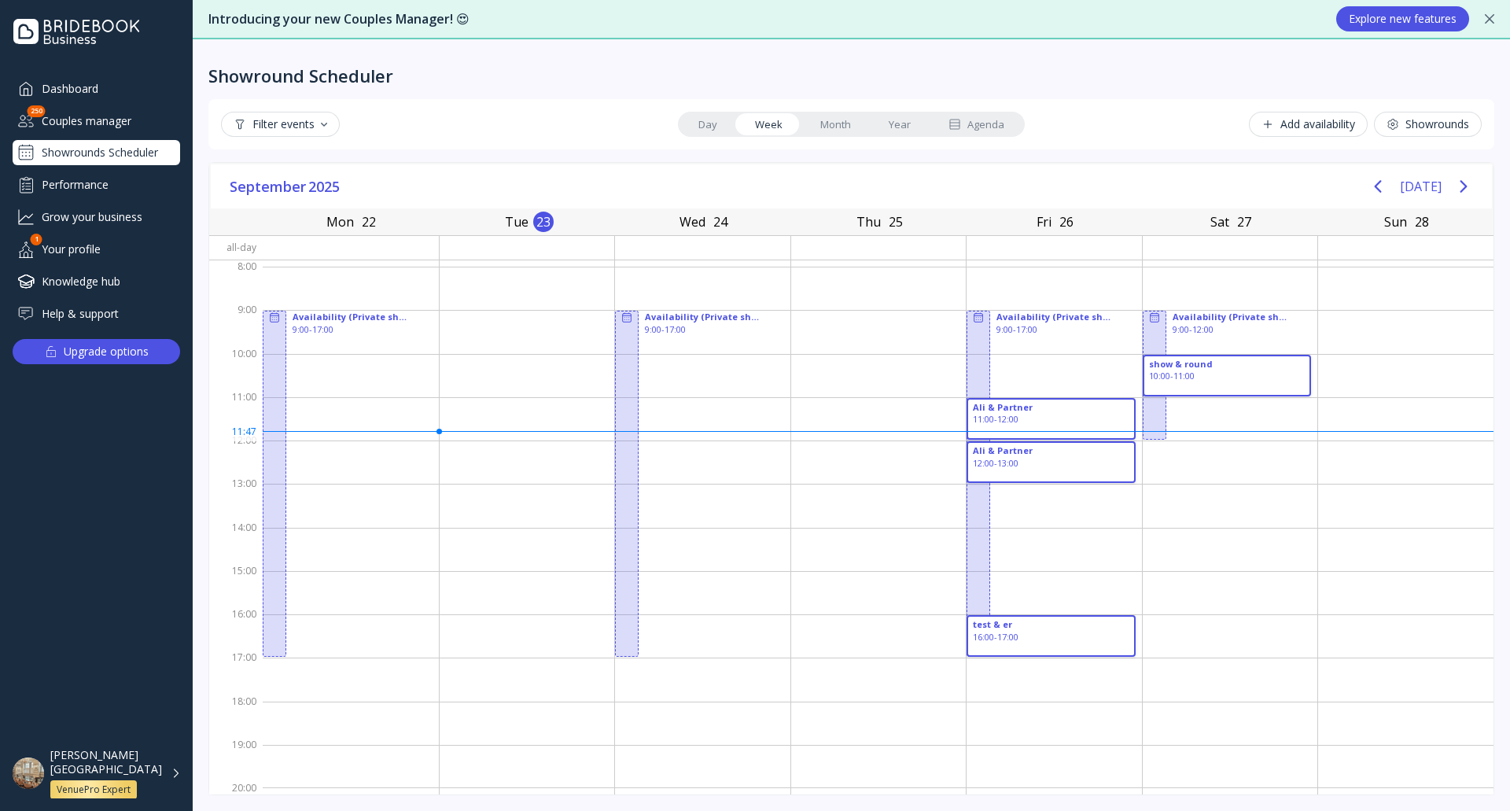
click at [978, 117] on div "Agenda" at bounding box center [977, 124] width 56 height 15
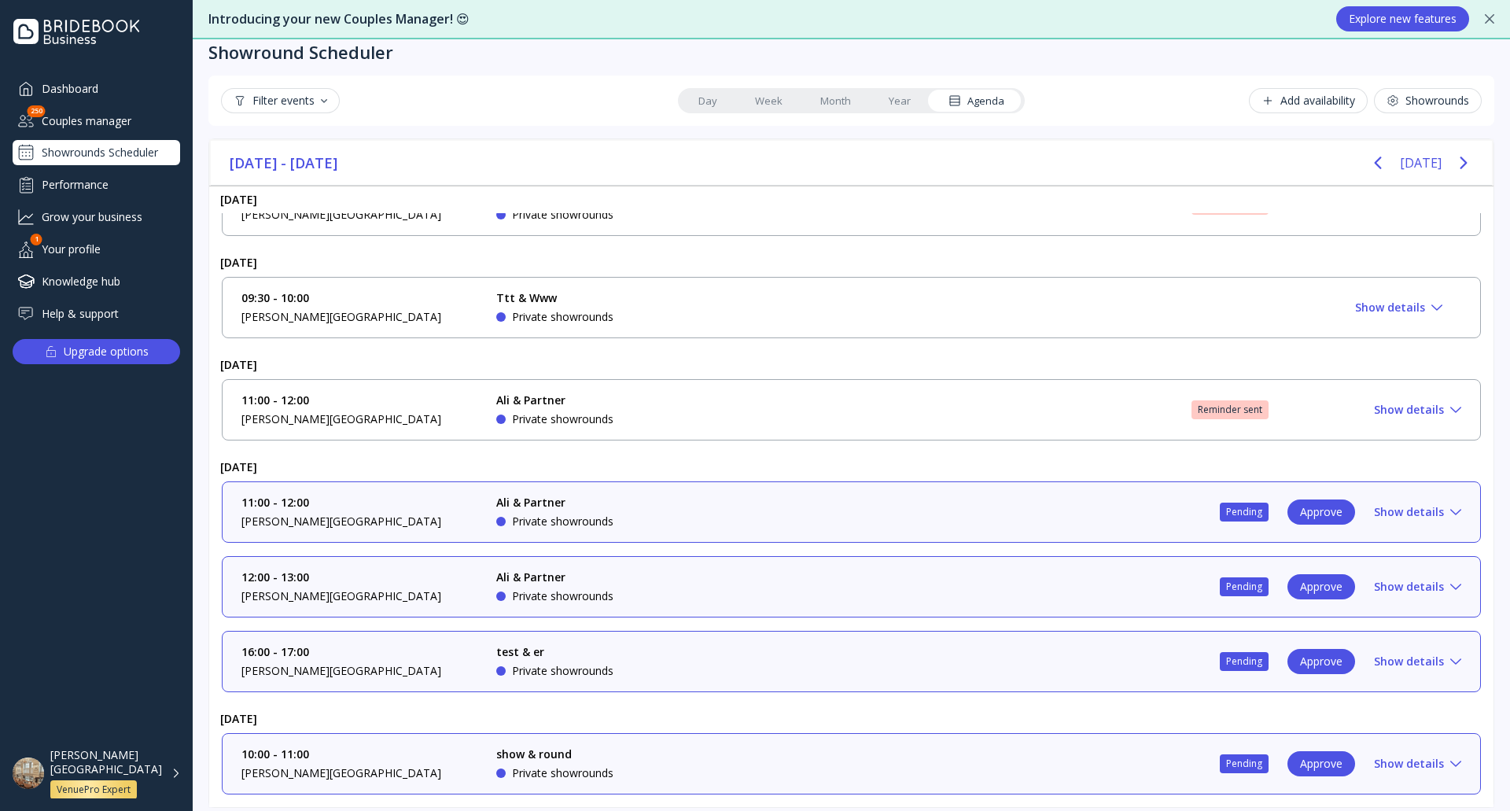
scroll to position [36, 0]
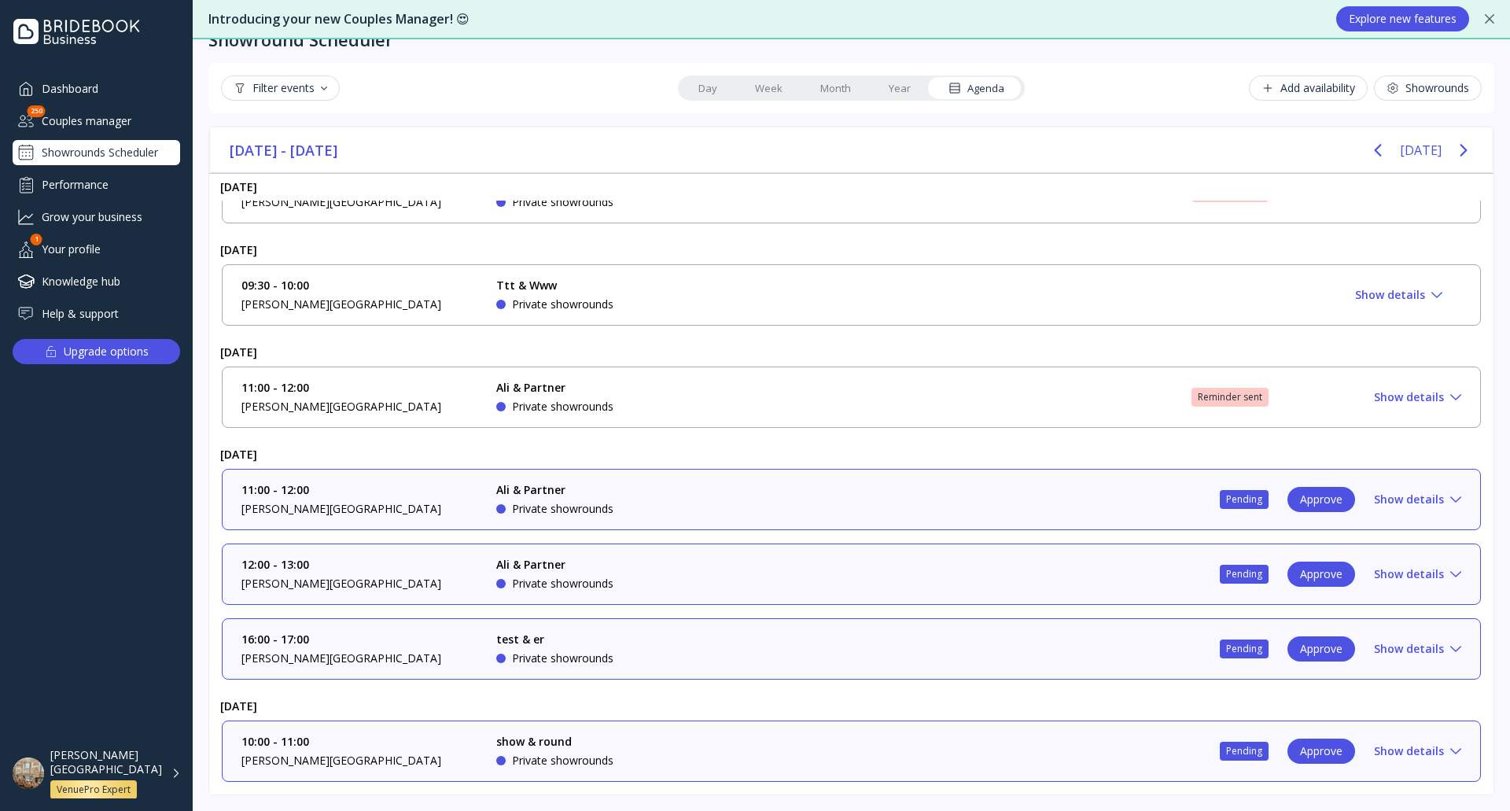
click at [315, 83] on div "Filter events" at bounding box center [281, 88] width 94 height 13
click at [428, 99] on div "Filter events Day Week Month Year Agenda Add availability Showrounds" at bounding box center [851, 88] width 1261 height 25
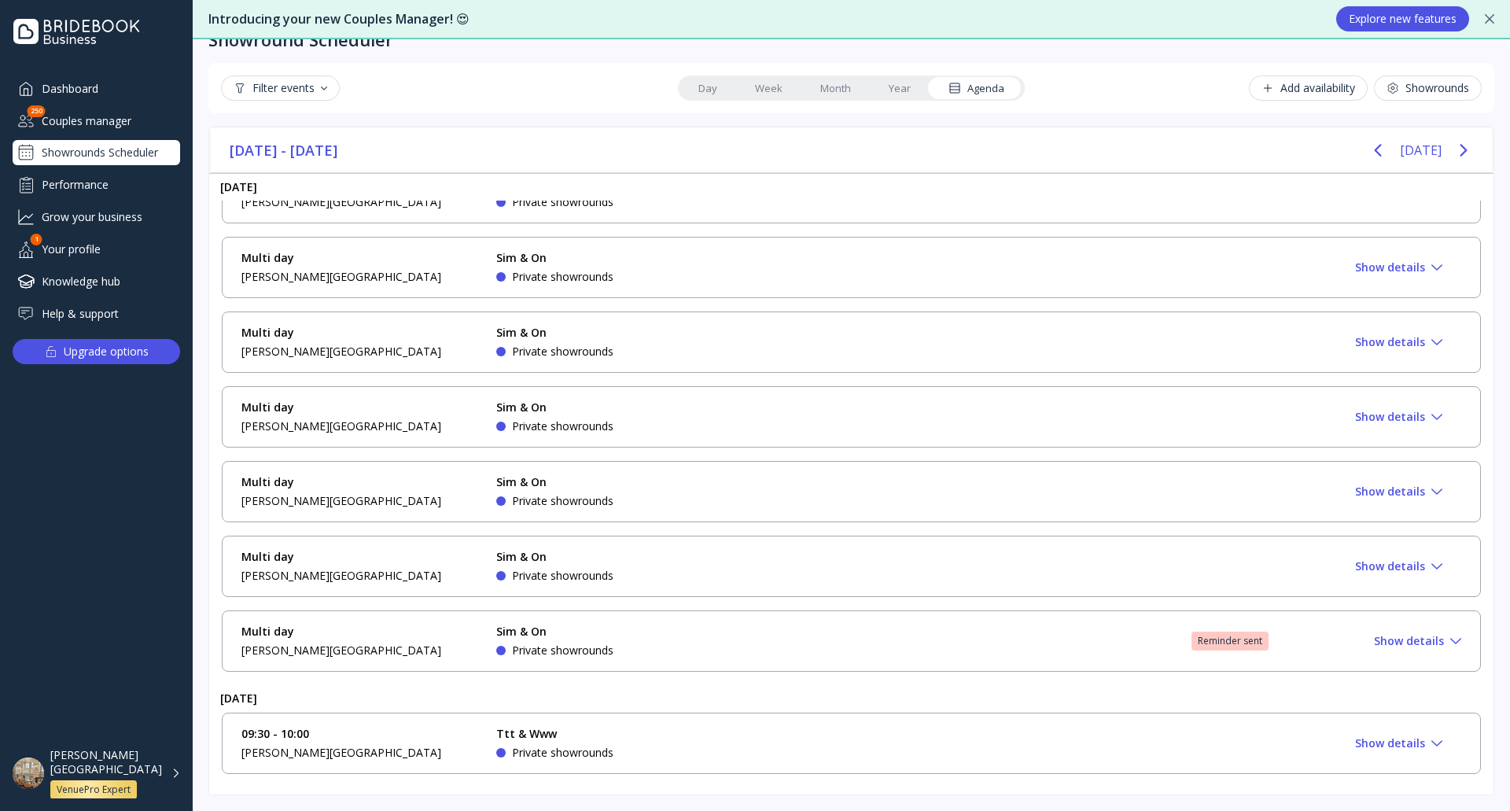
scroll to position [917, 0]
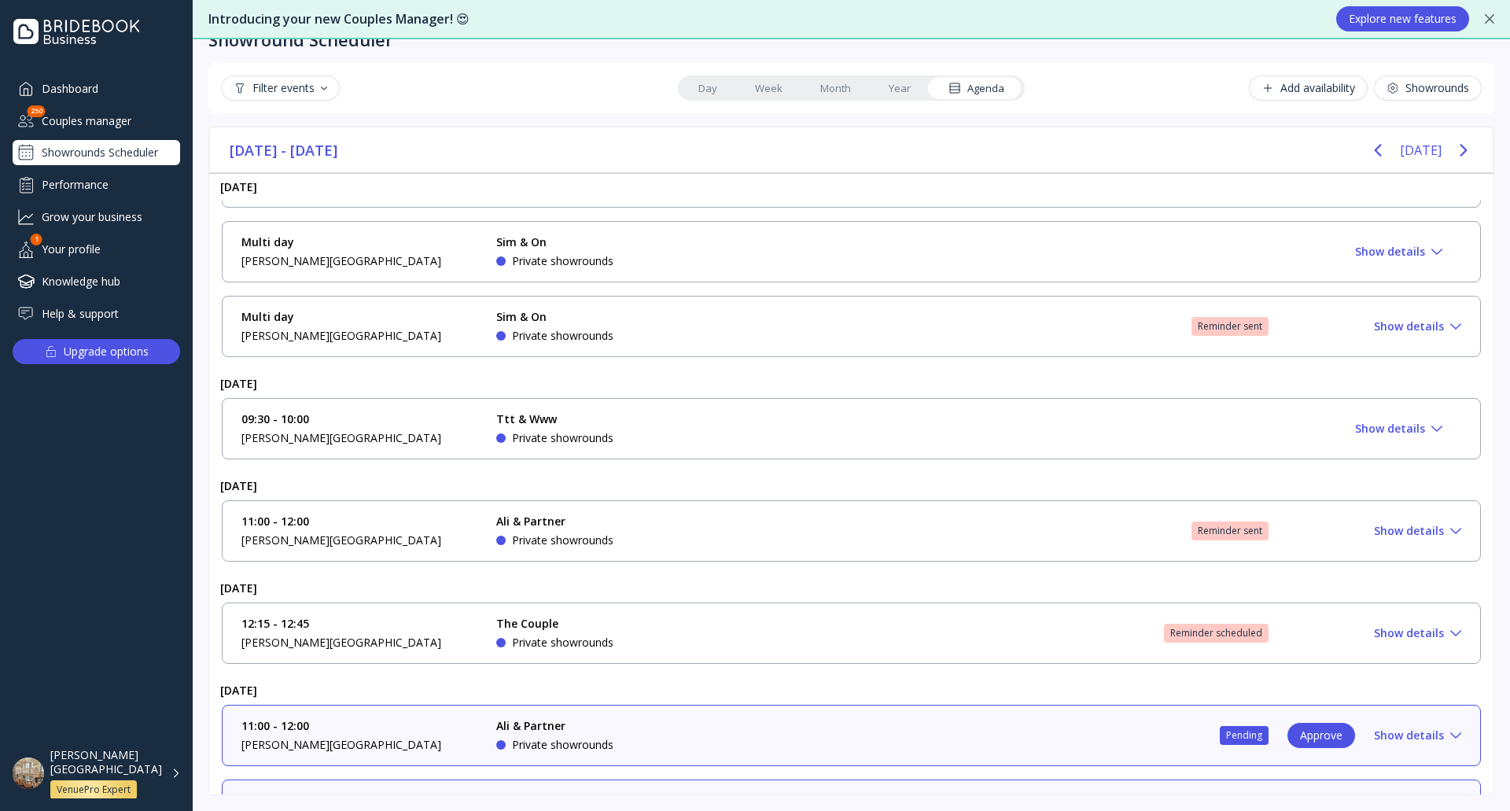
click at [278, 97] on button "Filter events" at bounding box center [280, 88] width 119 height 25
click at [297, 153] on div "Confirmed" at bounding box center [288, 157] width 57 height 14
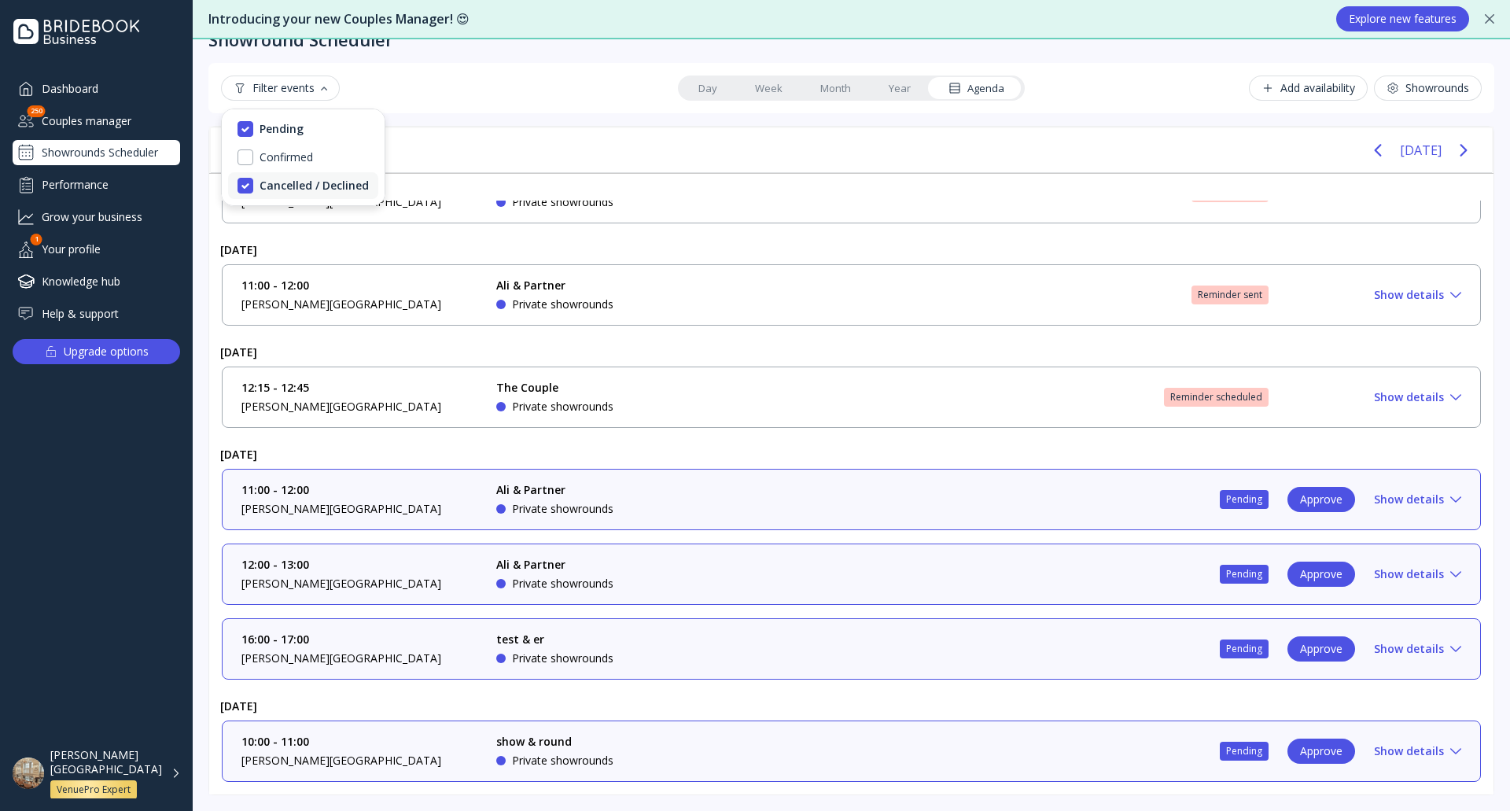
scroll to position [154, 0]
click at [298, 179] on div "Cancelled / Declined" at bounding box center [314, 186] width 109 height 14
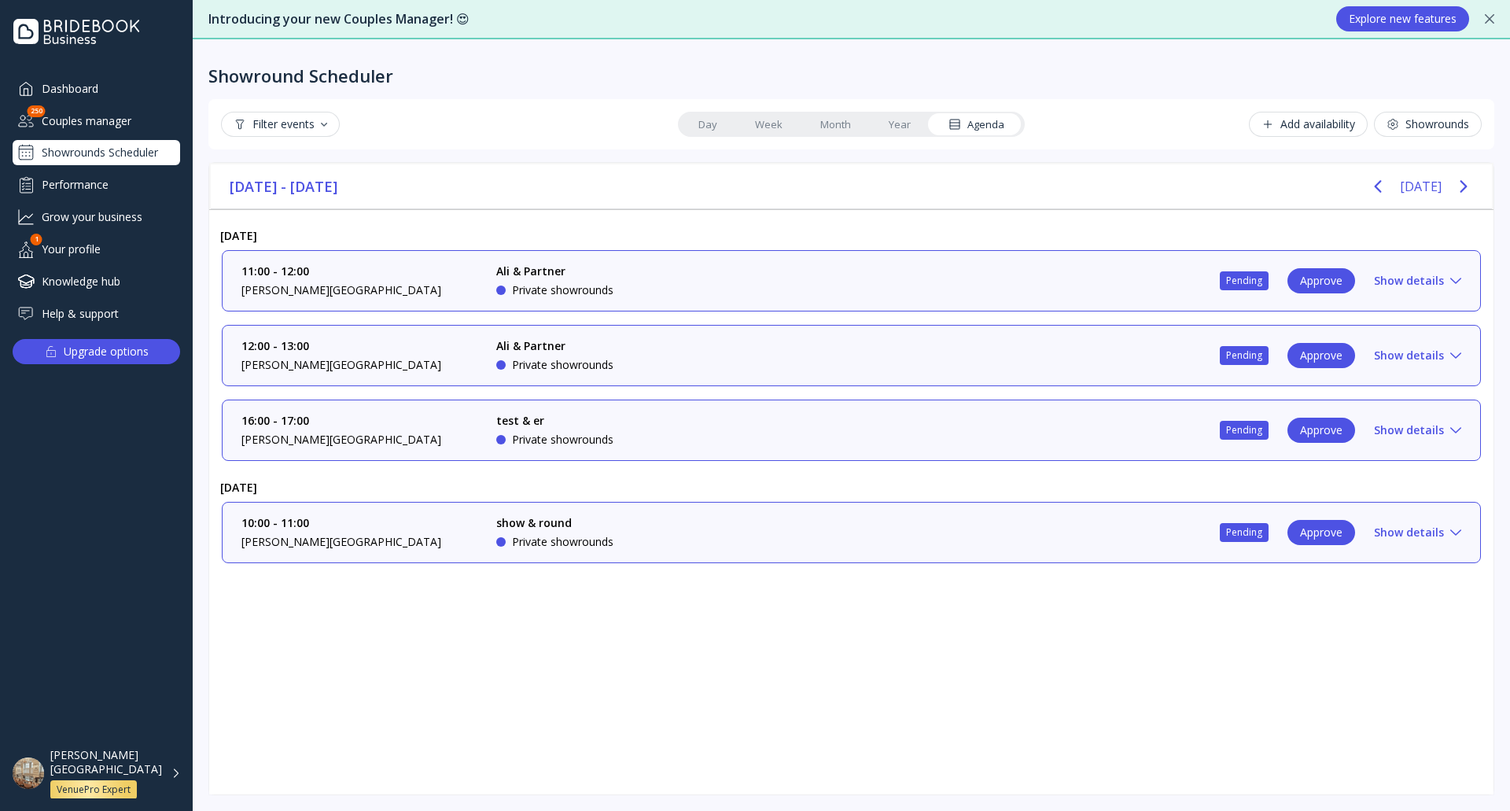
scroll to position [0, 0]
click at [317, 120] on div "Filter events" at bounding box center [281, 124] width 94 height 13
click at [302, 187] on div "Confirmed" at bounding box center [286, 193] width 53 height 14
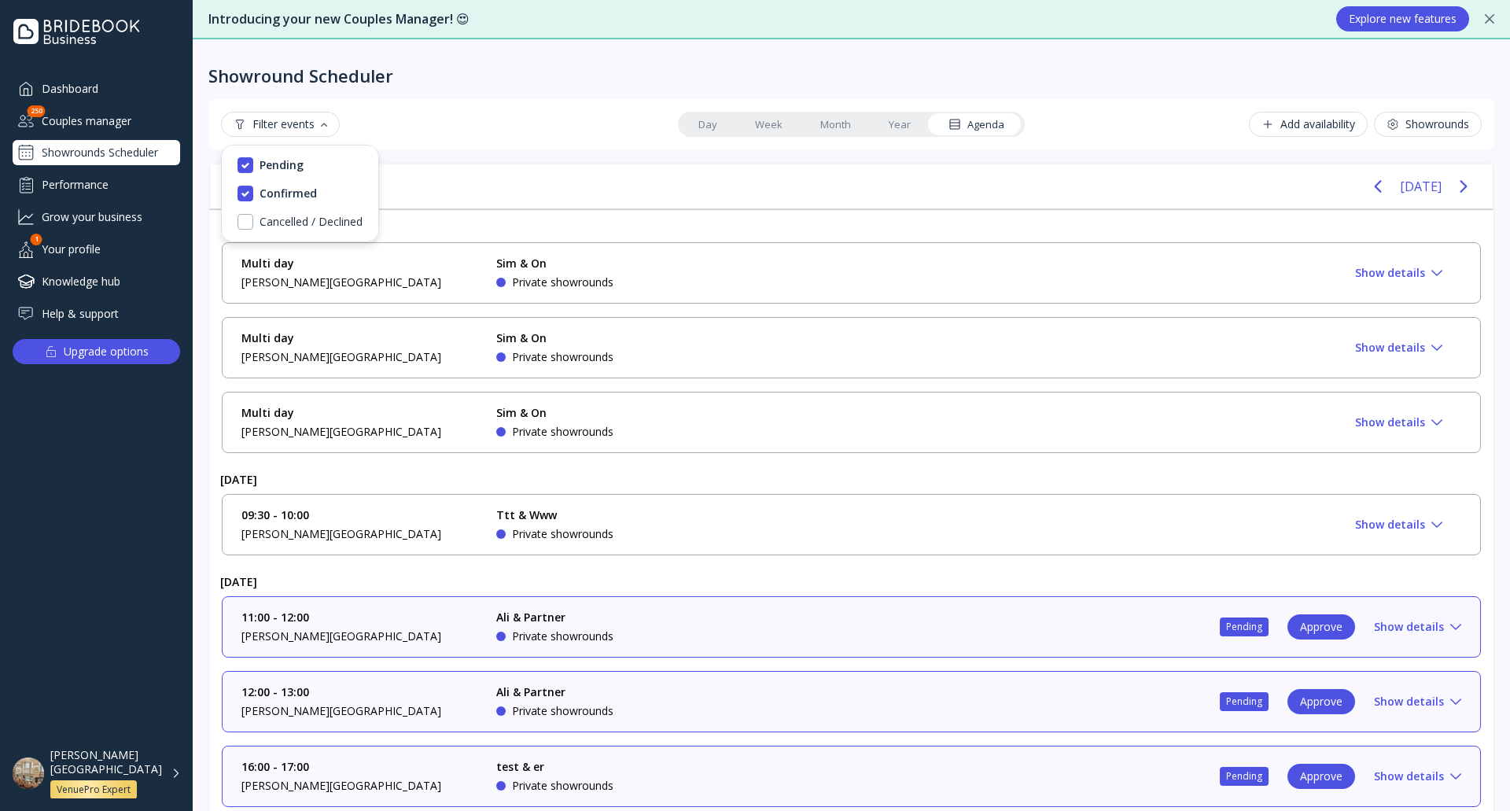
scroll to position [799, 0]
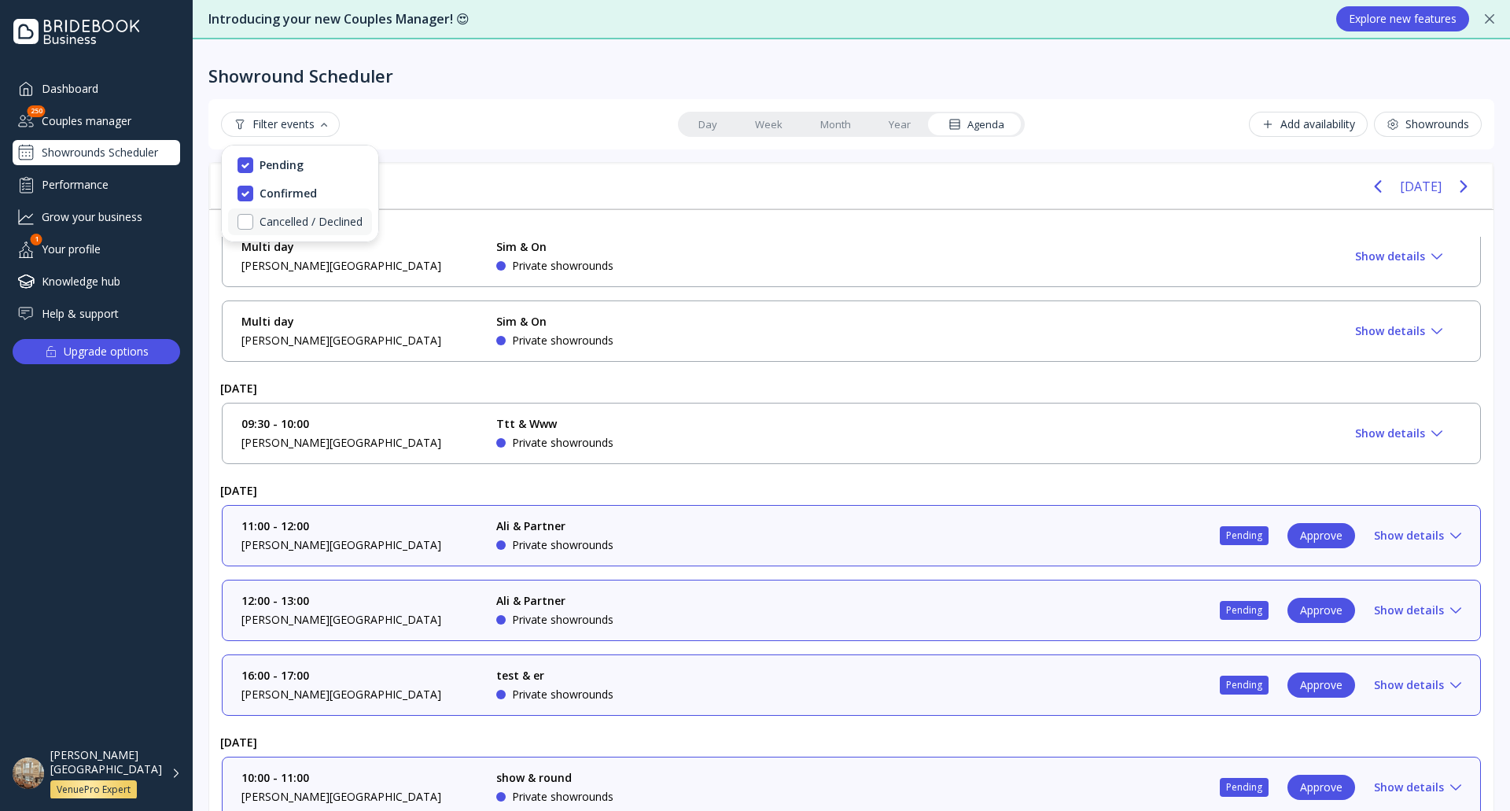
click at [331, 222] on div "Cancelled / Declined" at bounding box center [311, 222] width 103 height 14
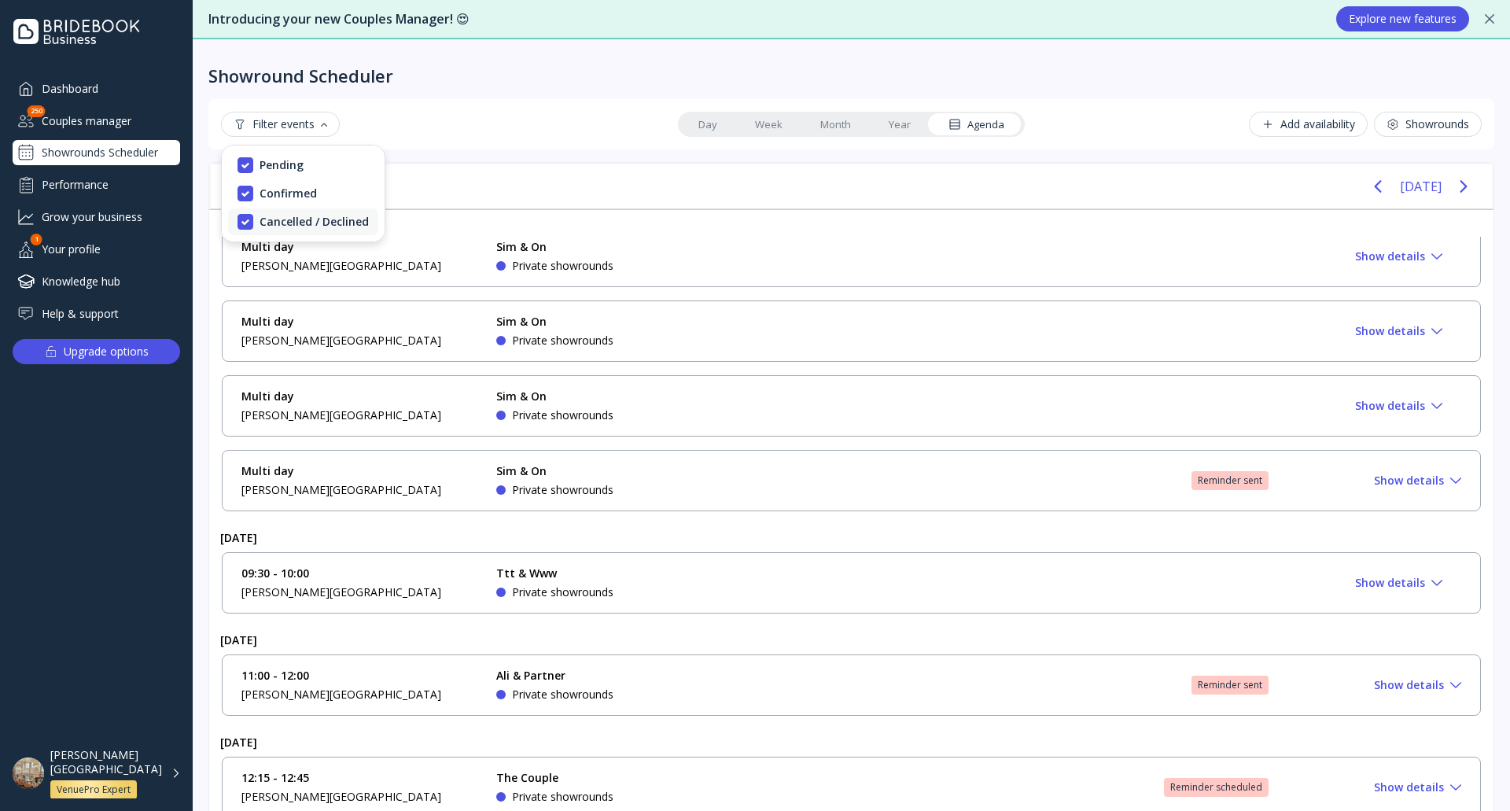
scroll to position [874, 0]
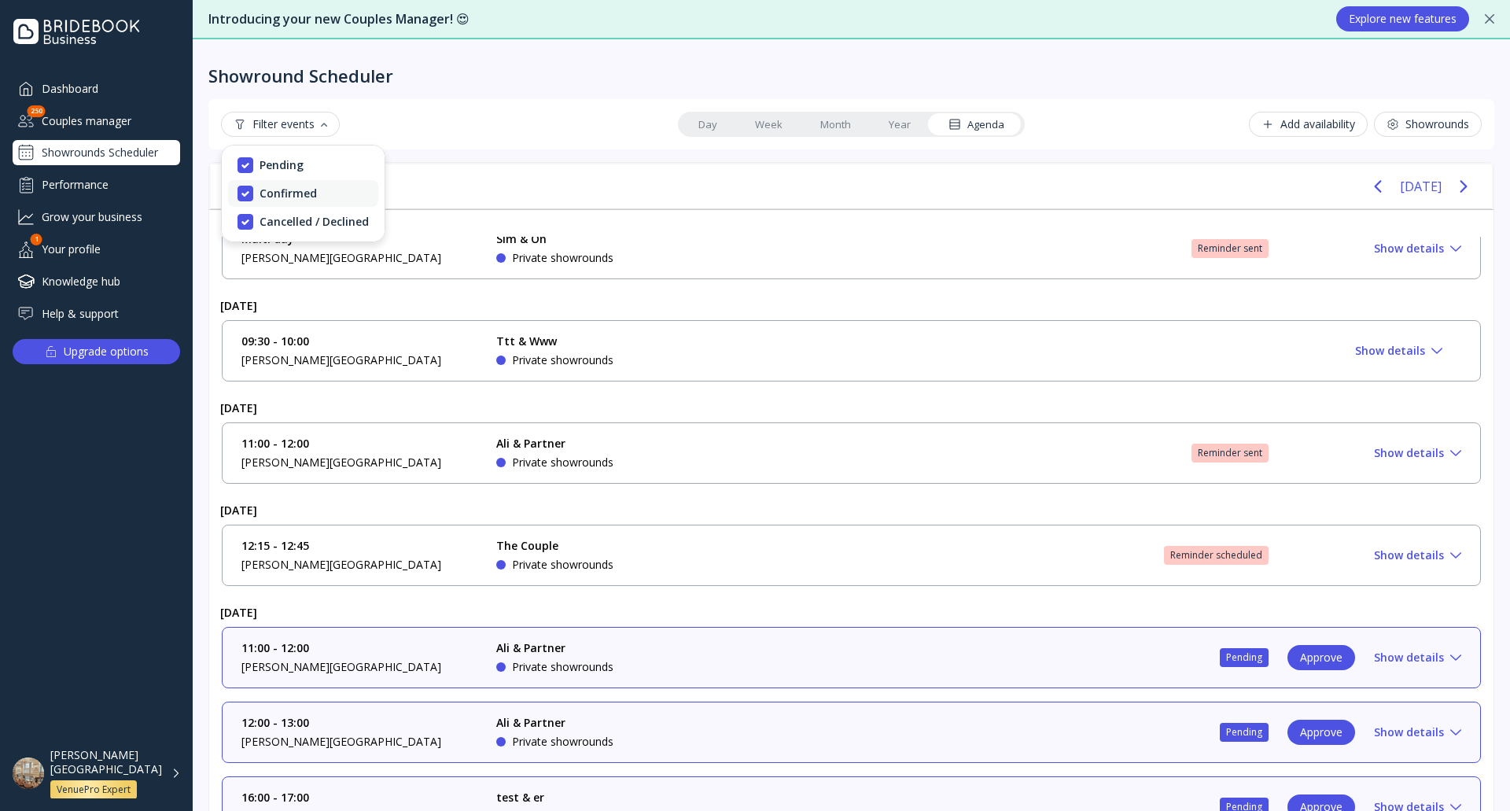
click at [317, 189] on div "Confirmed" at bounding box center [303, 193] width 150 height 27
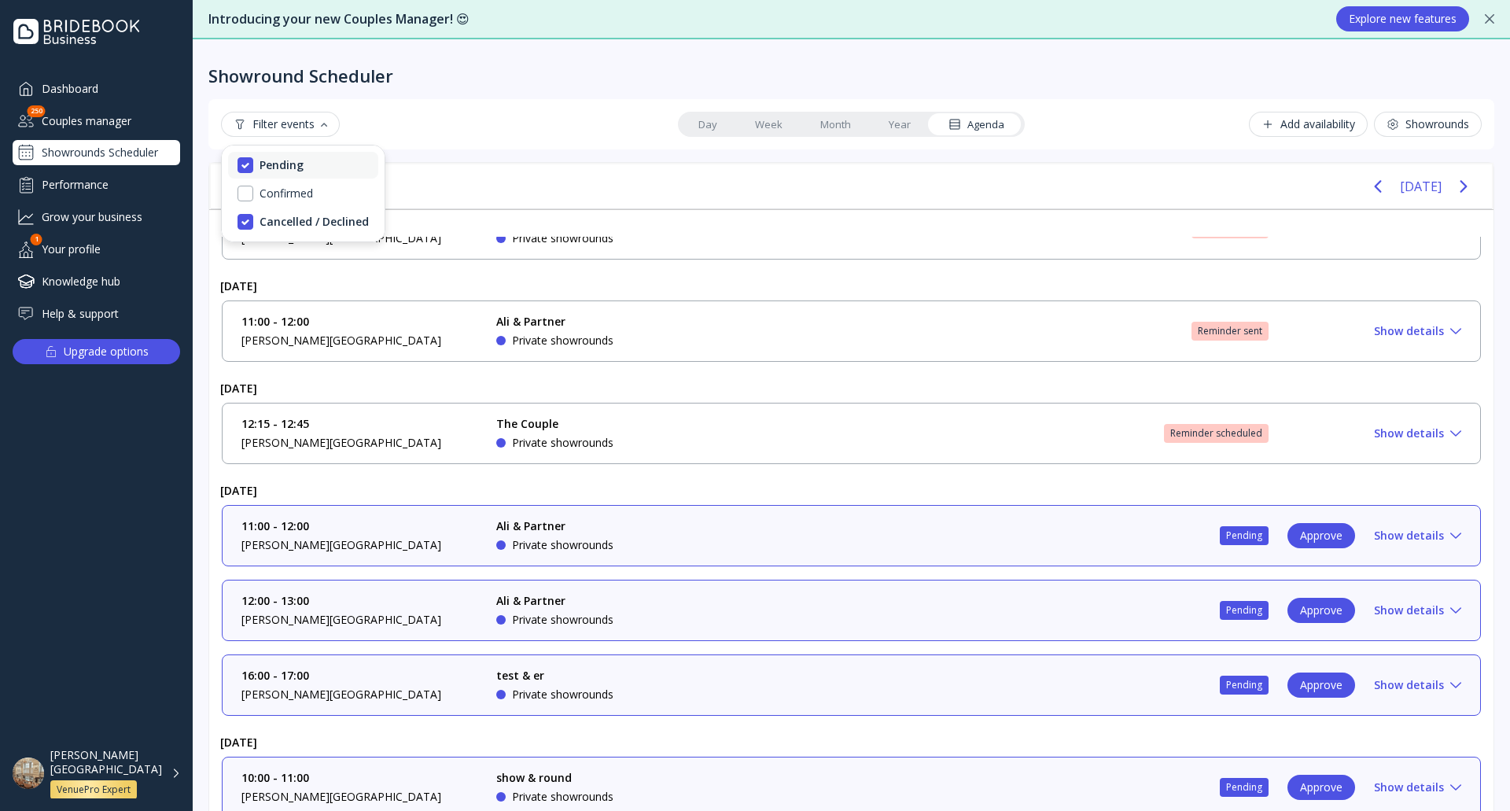
click at [317, 170] on div "Pending" at bounding box center [303, 165] width 150 height 27
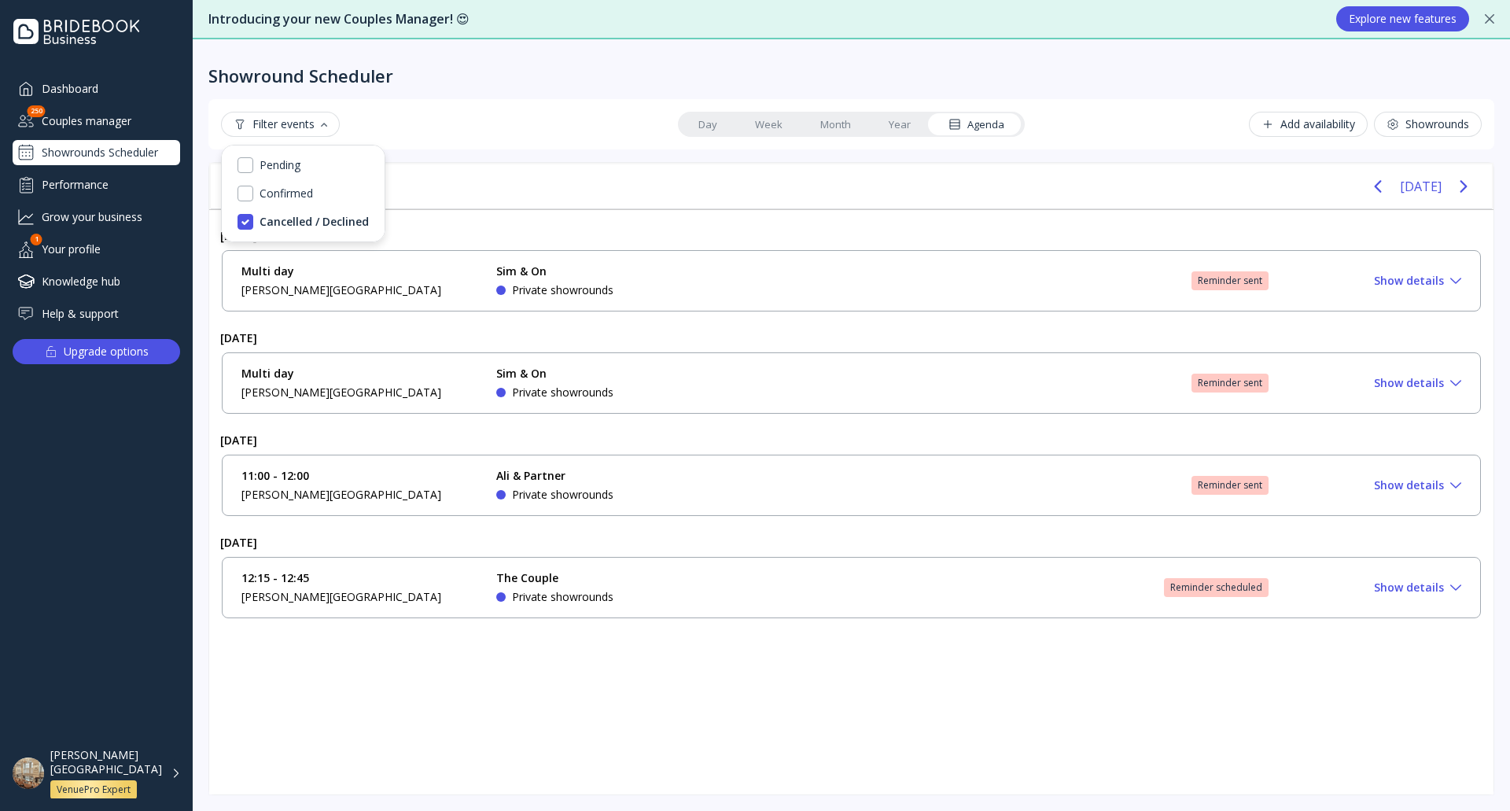
click at [1454, 377] on div "Show details" at bounding box center [1417, 383] width 87 height 13
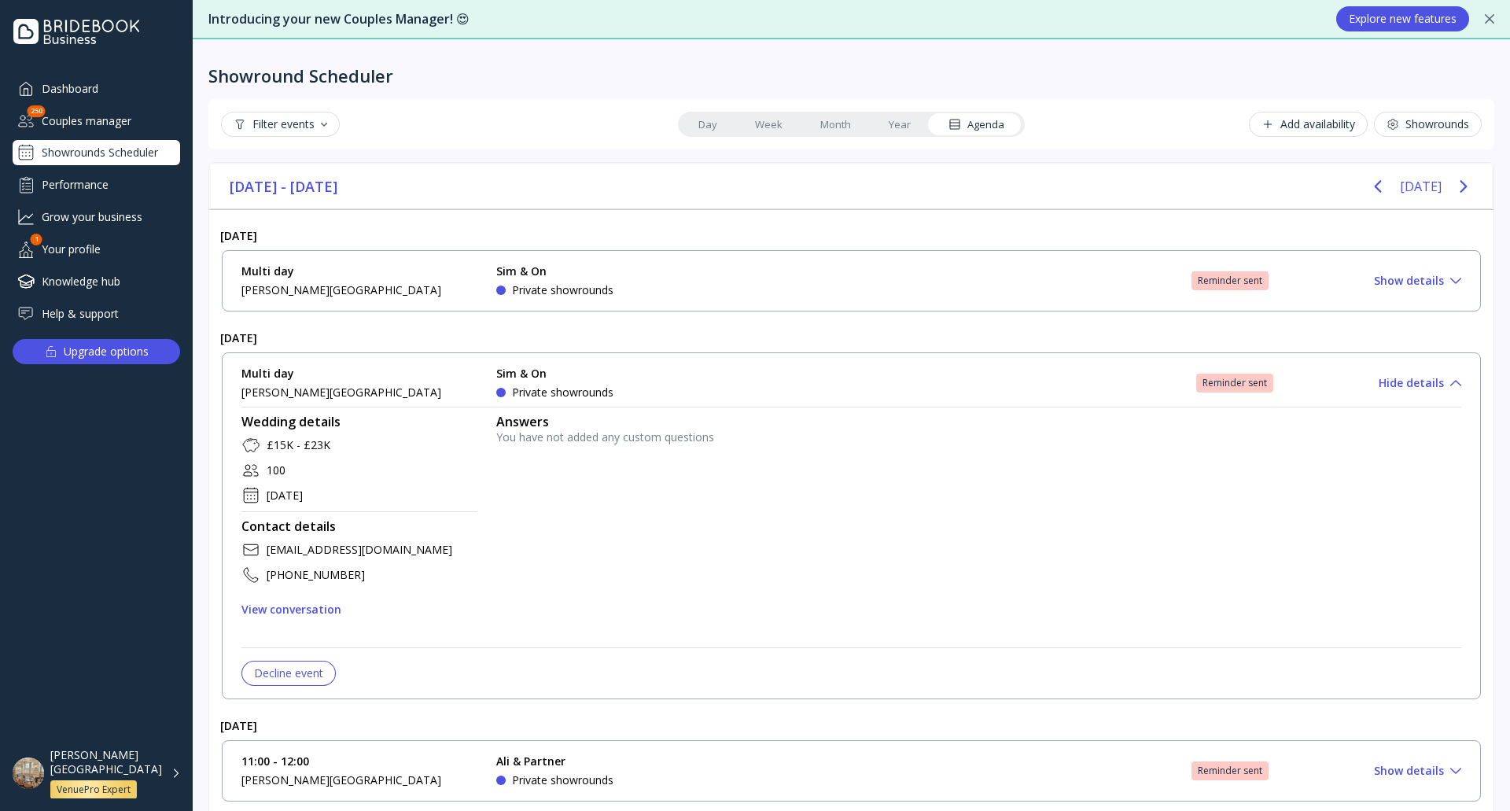
click at [317, 119] on div "Filter events" at bounding box center [281, 124] width 94 height 13
click at [1438, 376] on div "Multi day Dukes Hotel Sim & On Private showrounds Reminder sent Approve Hide de…" at bounding box center [851, 525] width 1259 height 347
click at [1435, 386] on div "Hide details" at bounding box center [1420, 383] width 83 height 13
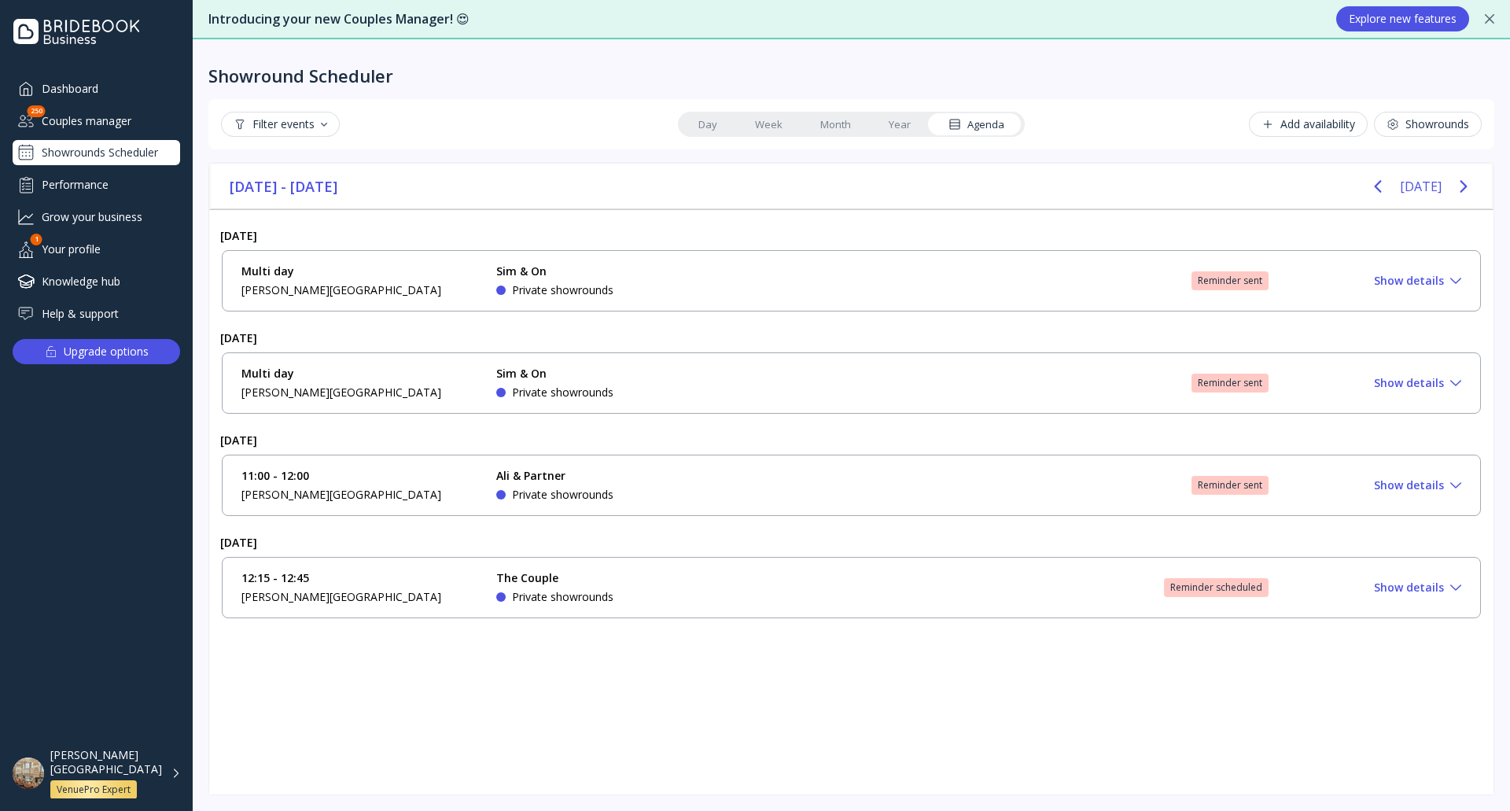
click at [1451, 279] on icon at bounding box center [1455, 281] width 11 height 6
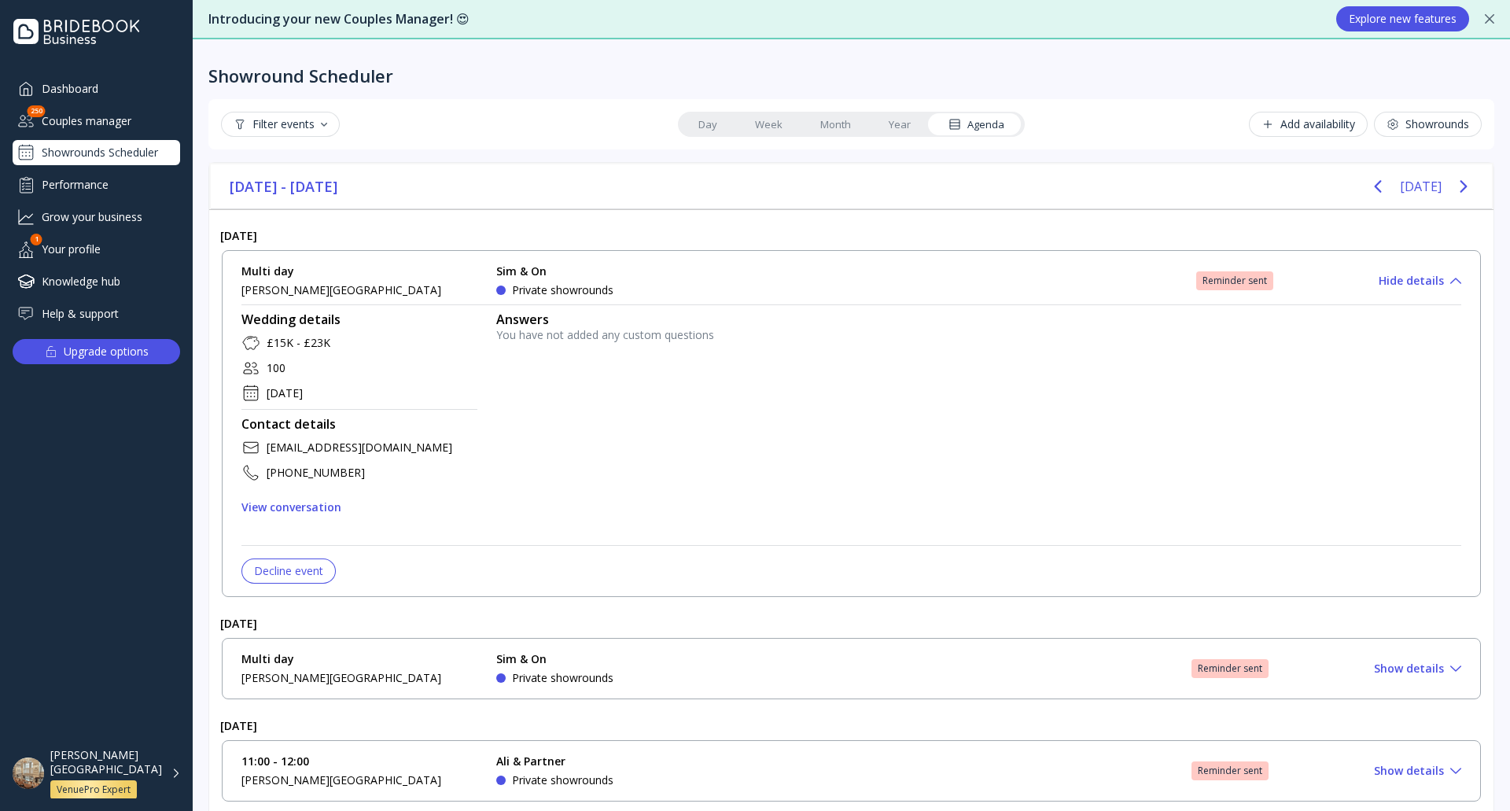
click at [1451, 279] on div "Multi day Dukes Hotel Sim & On Private showrounds Reminder sent Approve Hide de…" at bounding box center [851, 423] width 1259 height 347
click at [1447, 283] on div "Multi day Dukes Hotel Sim & On Private showrounds Reminder sent Approve Hide de…" at bounding box center [851, 423] width 1259 height 347
click at [1426, 280] on div "Hide details" at bounding box center [1420, 281] width 83 height 13
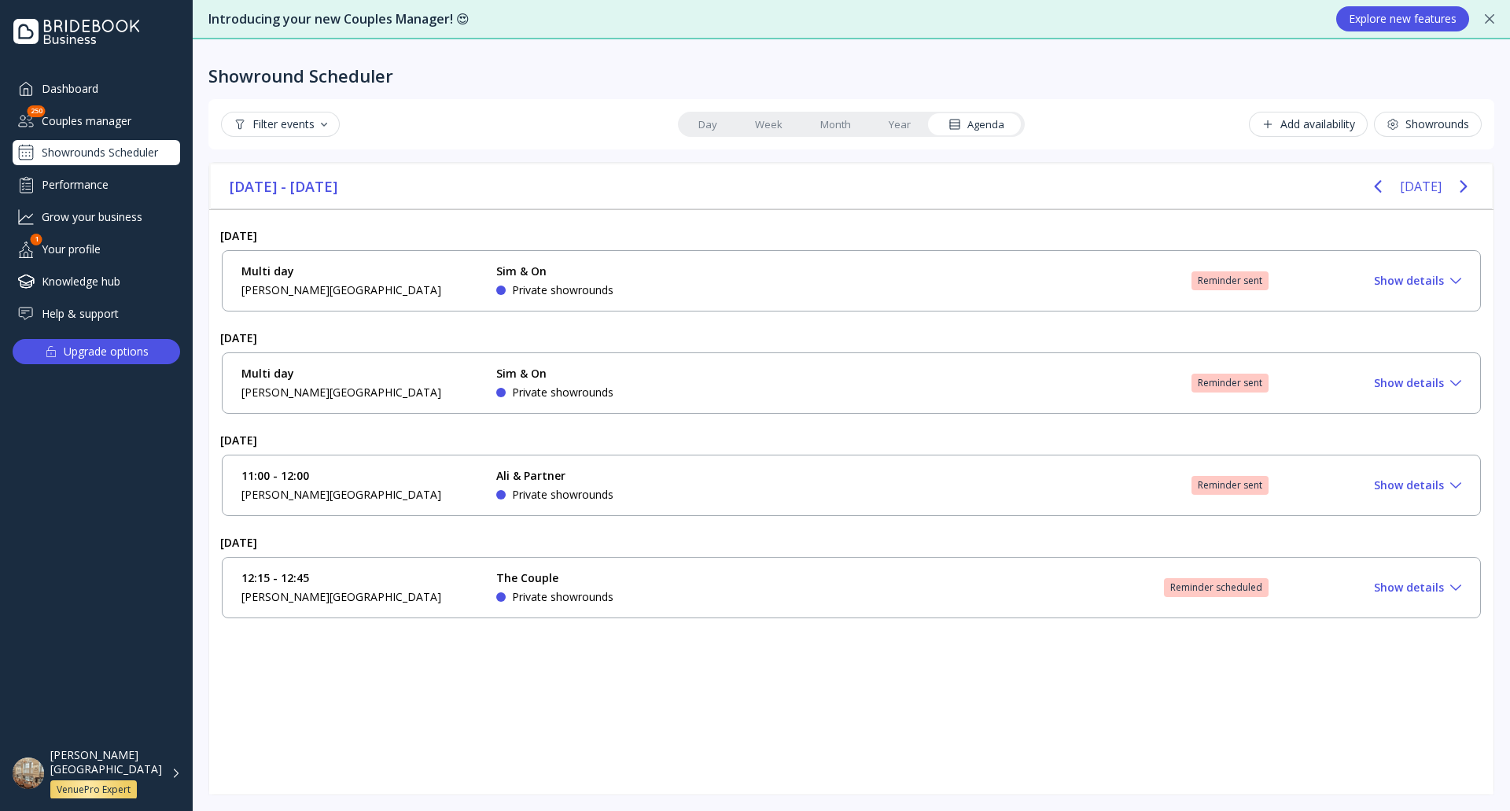
click at [332, 126] on button "Filter events" at bounding box center [280, 124] width 119 height 25
click at [307, 200] on div "Confirmed" at bounding box center [286, 193] width 53 height 14
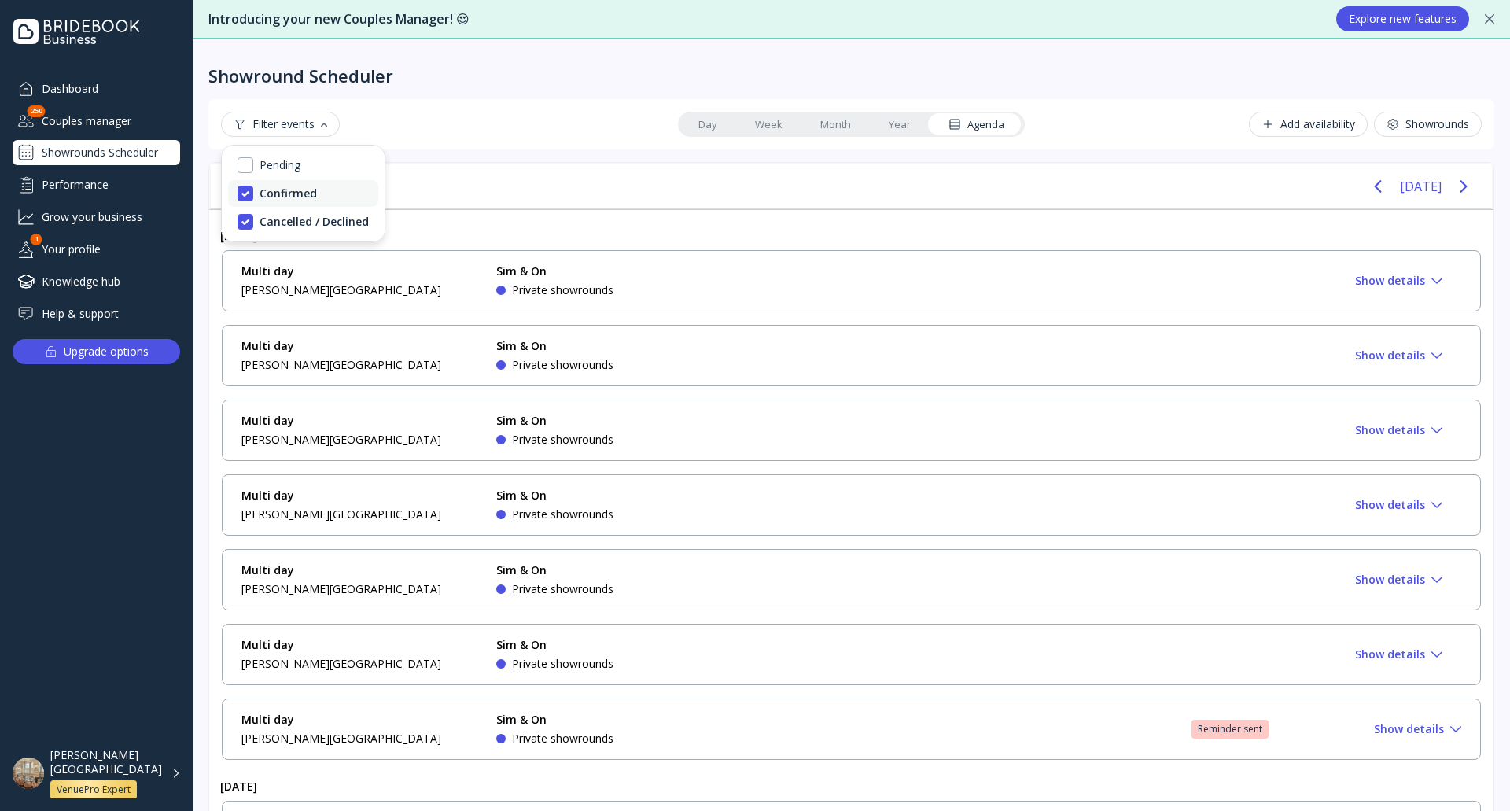
click at [307, 199] on div "Confirmed" at bounding box center [288, 193] width 57 height 14
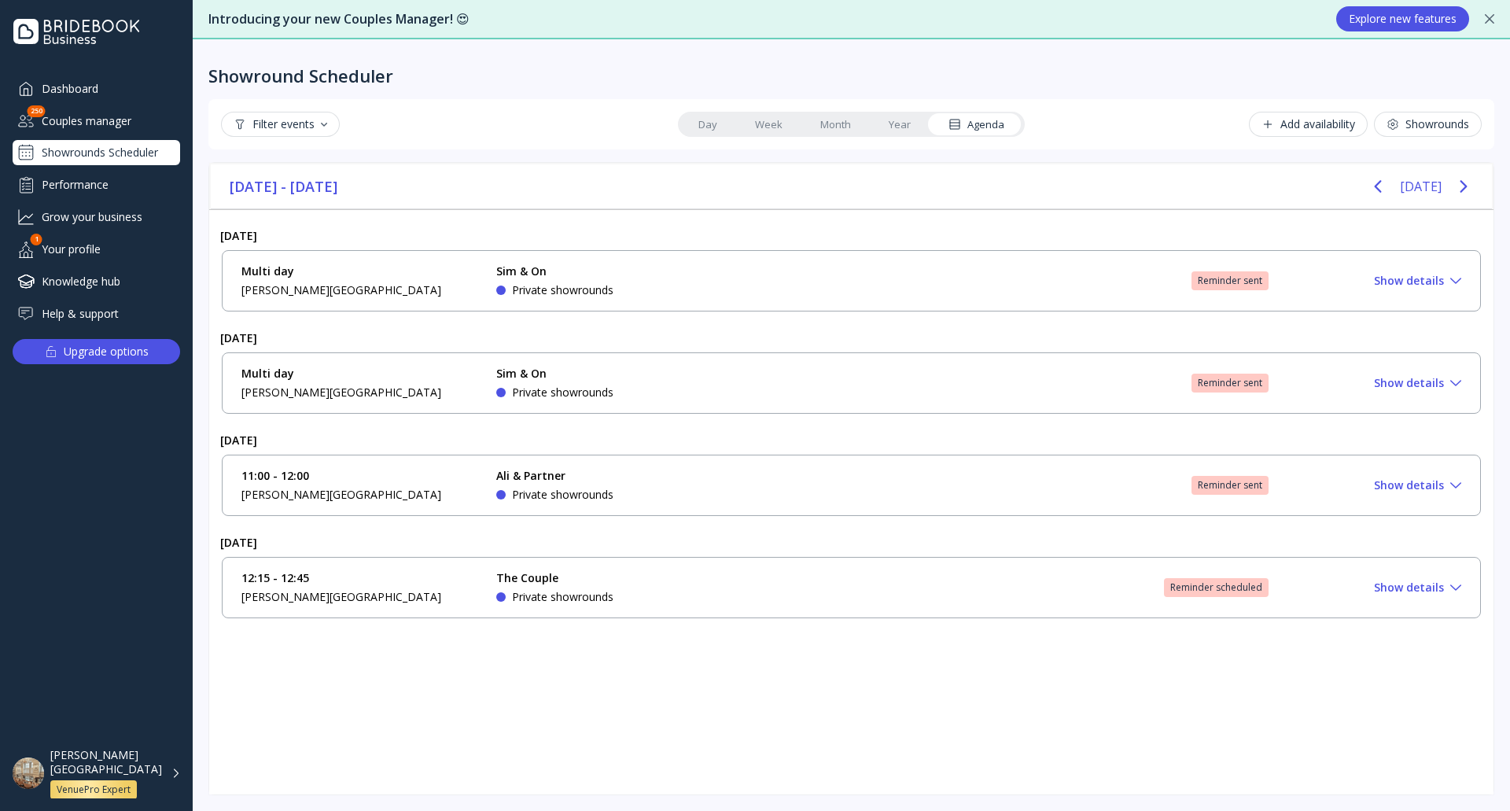
click at [492, 104] on div "Filter events Day Week Month Year Agenda Add availability Showrounds" at bounding box center [851, 124] width 1286 height 50
click at [1454, 479] on div "Show details" at bounding box center [1417, 485] width 87 height 13
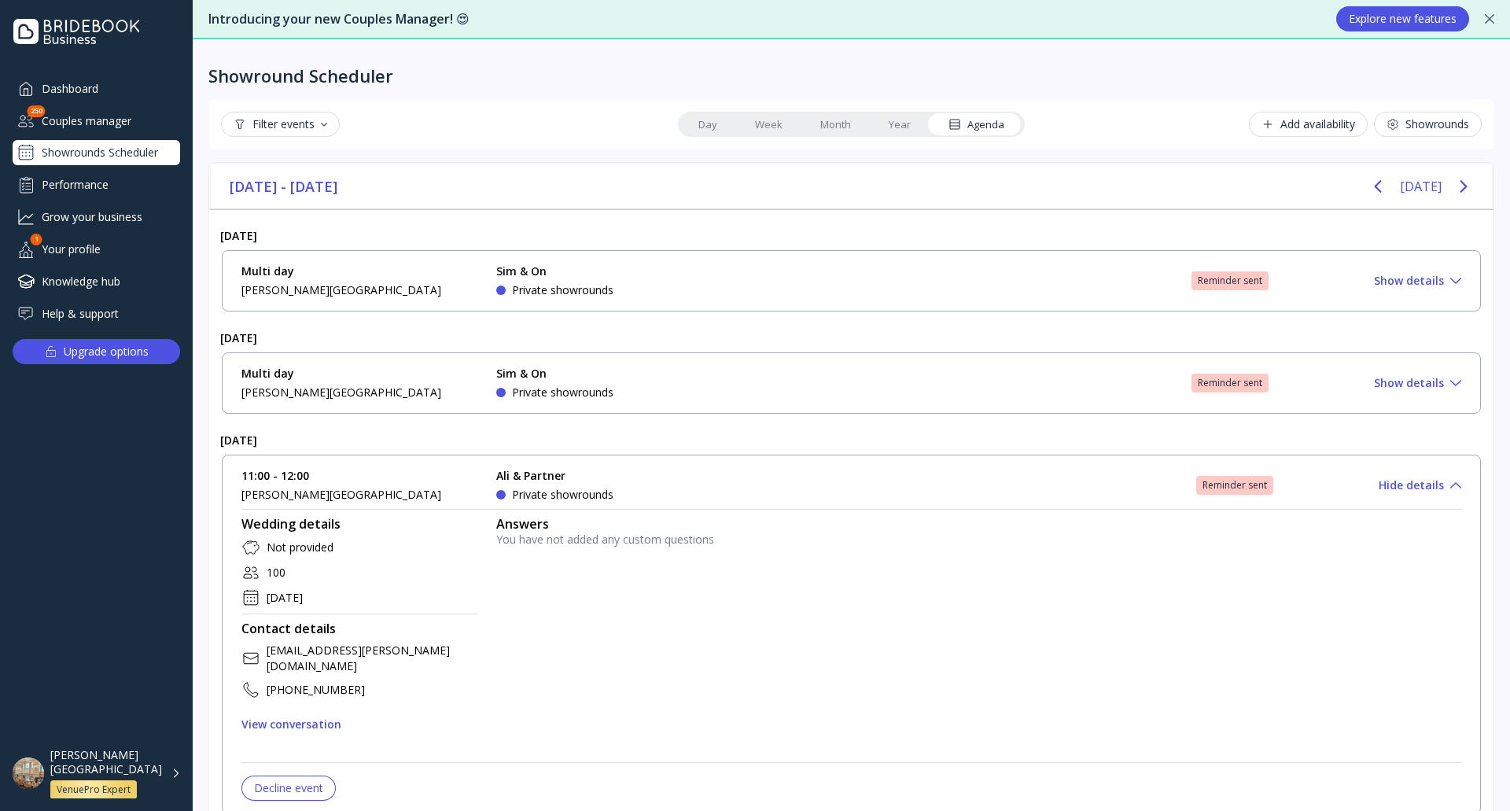
click at [315, 718] on div "View conversation" at bounding box center [291, 724] width 100 height 13
click at [1450, 485] on icon at bounding box center [1455, 485] width 11 height 6
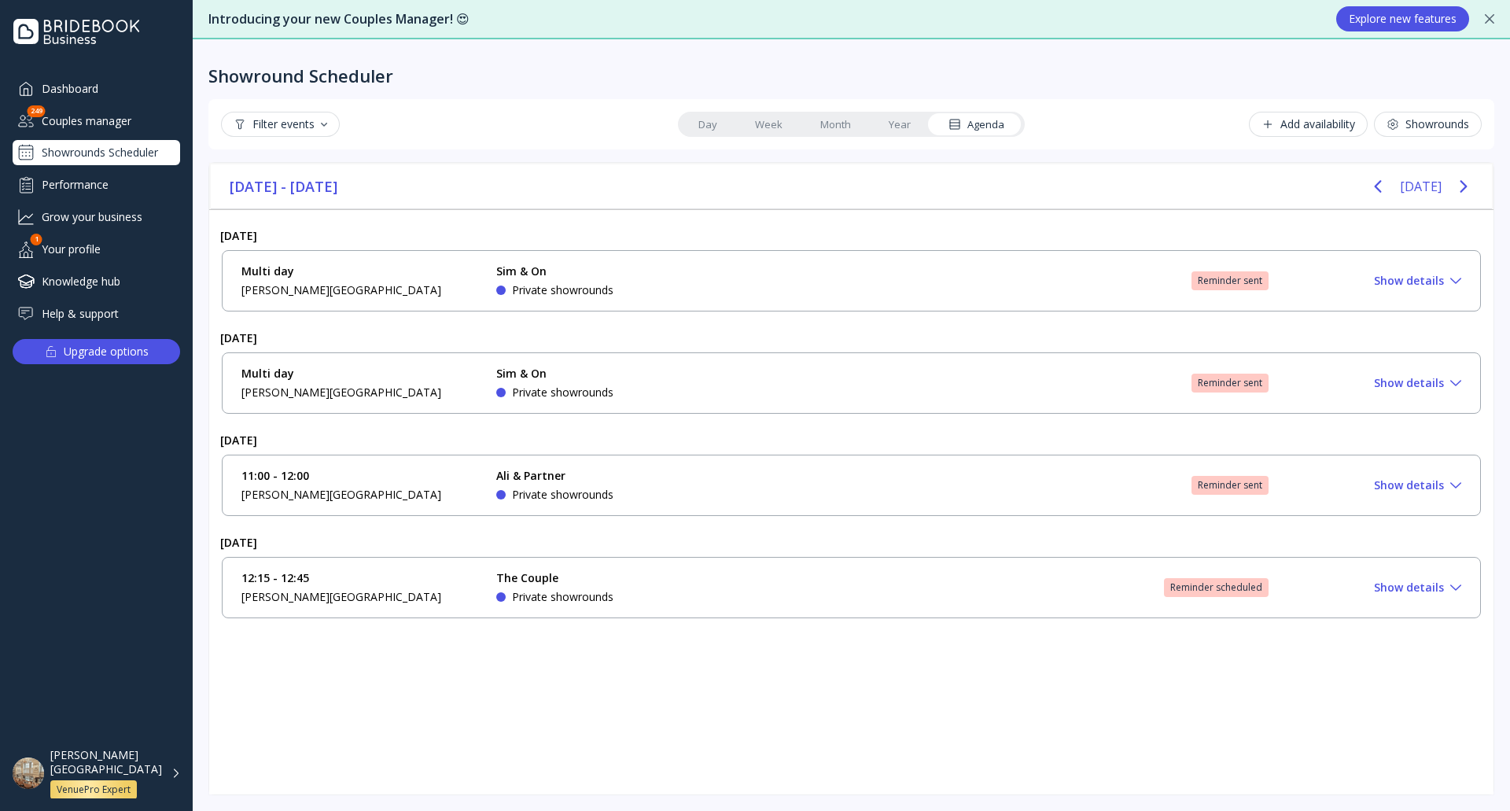
click at [1457, 591] on div "Show details" at bounding box center [1417, 587] width 87 height 13
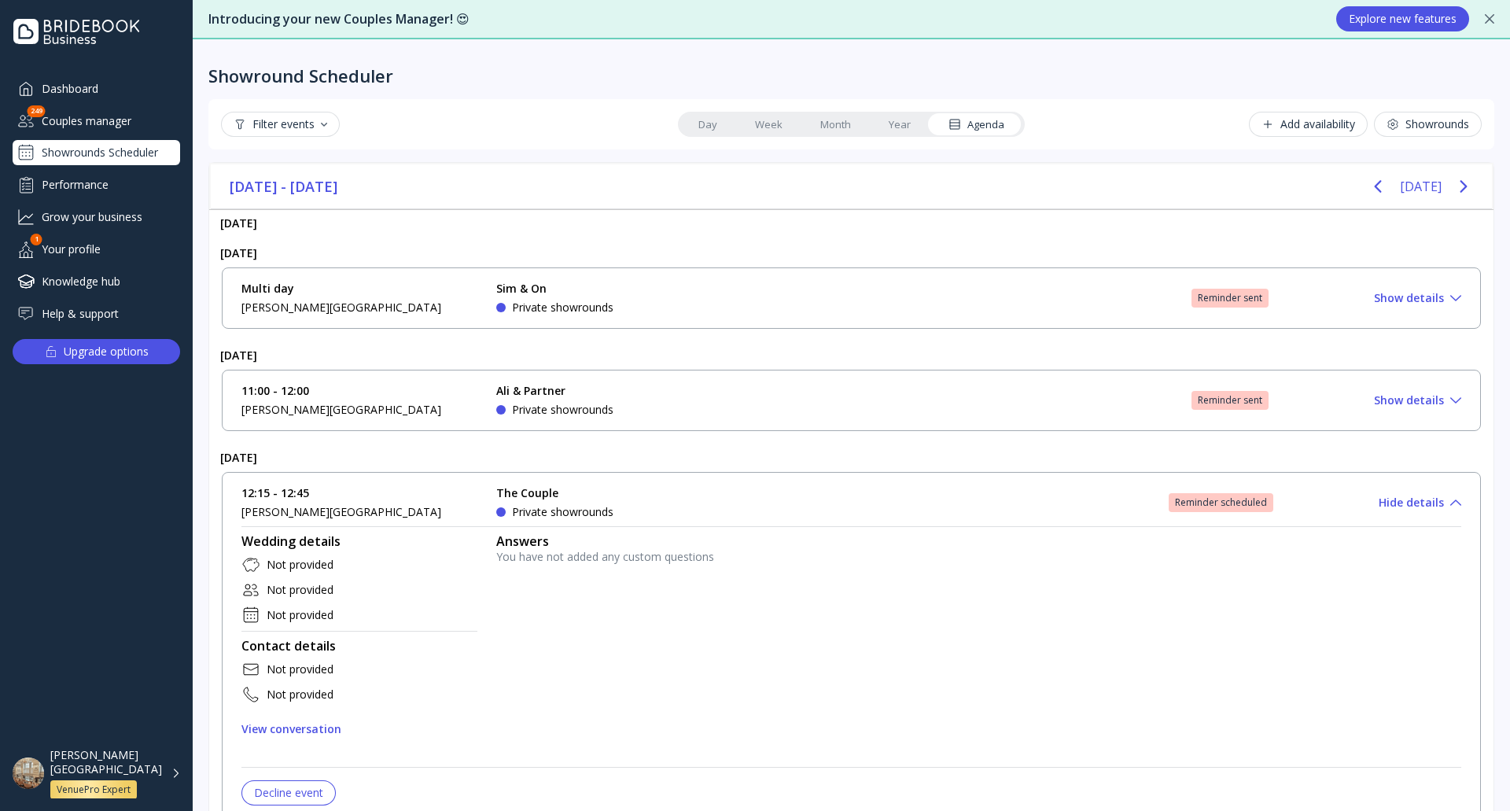
scroll to position [86, 0]
click at [1450, 504] on icon at bounding box center [1455, 502] width 11 height 6
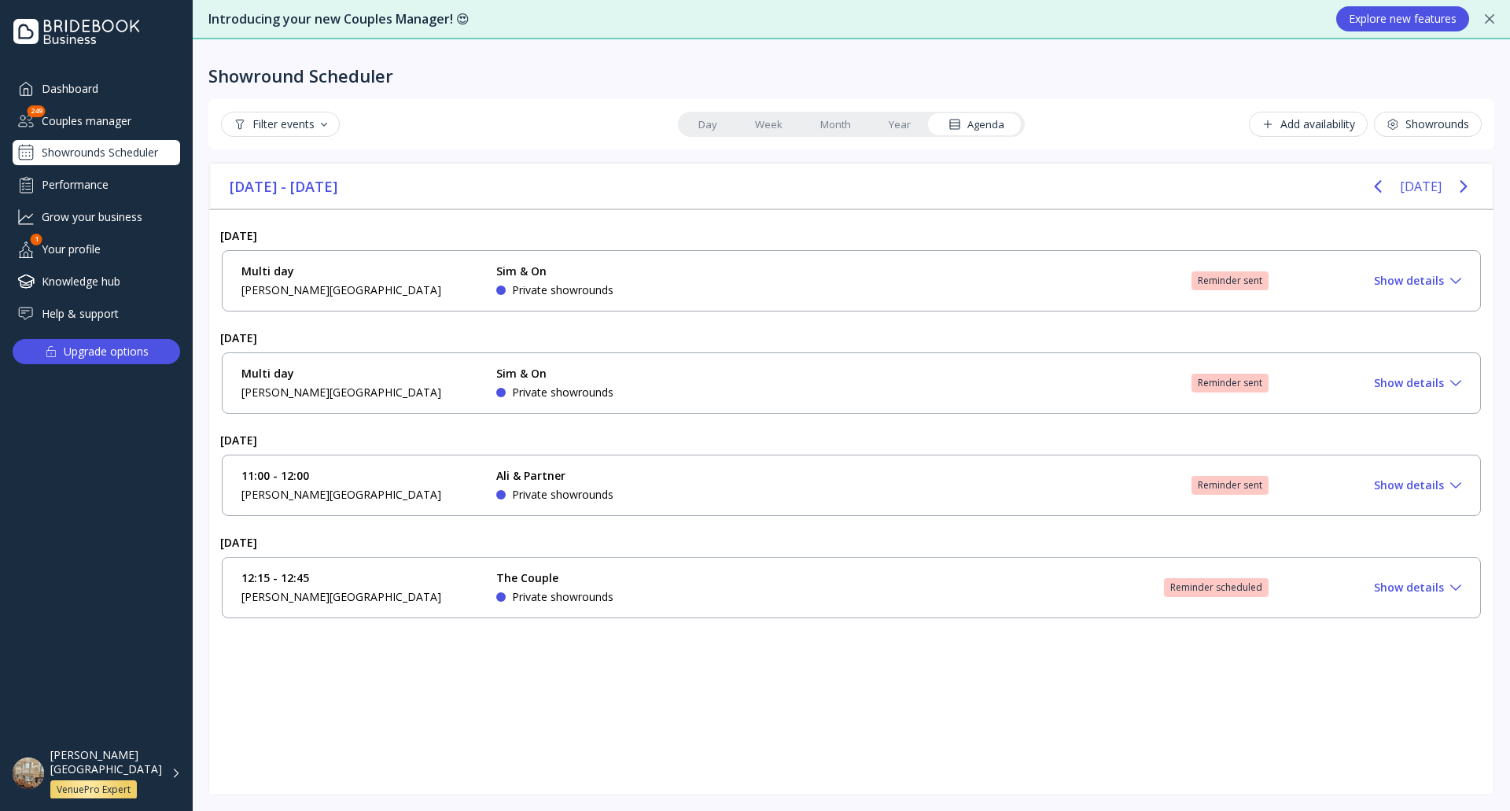
scroll to position [0, 0]
click at [1439, 283] on div "Show details" at bounding box center [1417, 281] width 87 height 13
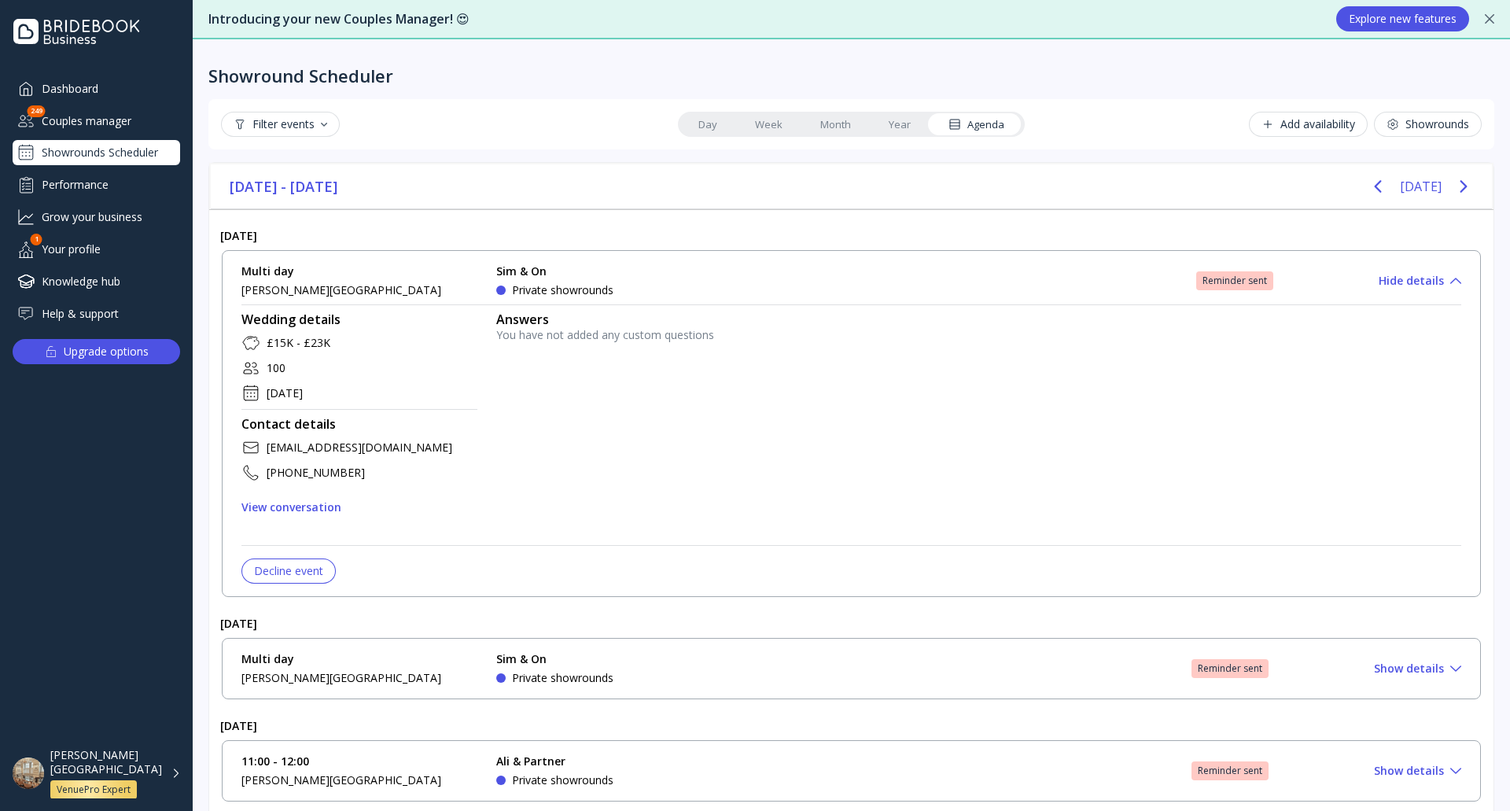
click at [1439, 283] on div "Multi day Dukes Hotel Sim & On Private showrounds Reminder sent Approve Hide de…" at bounding box center [851, 423] width 1259 height 347
click at [1438, 279] on div "Multi day Dukes Hotel Sim & On Private showrounds Reminder sent Approve Hide de…" at bounding box center [851, 423] width 1259 height 347
click at [1450, 281] on icon at bounding box center [1455, 281] width 11 height 6
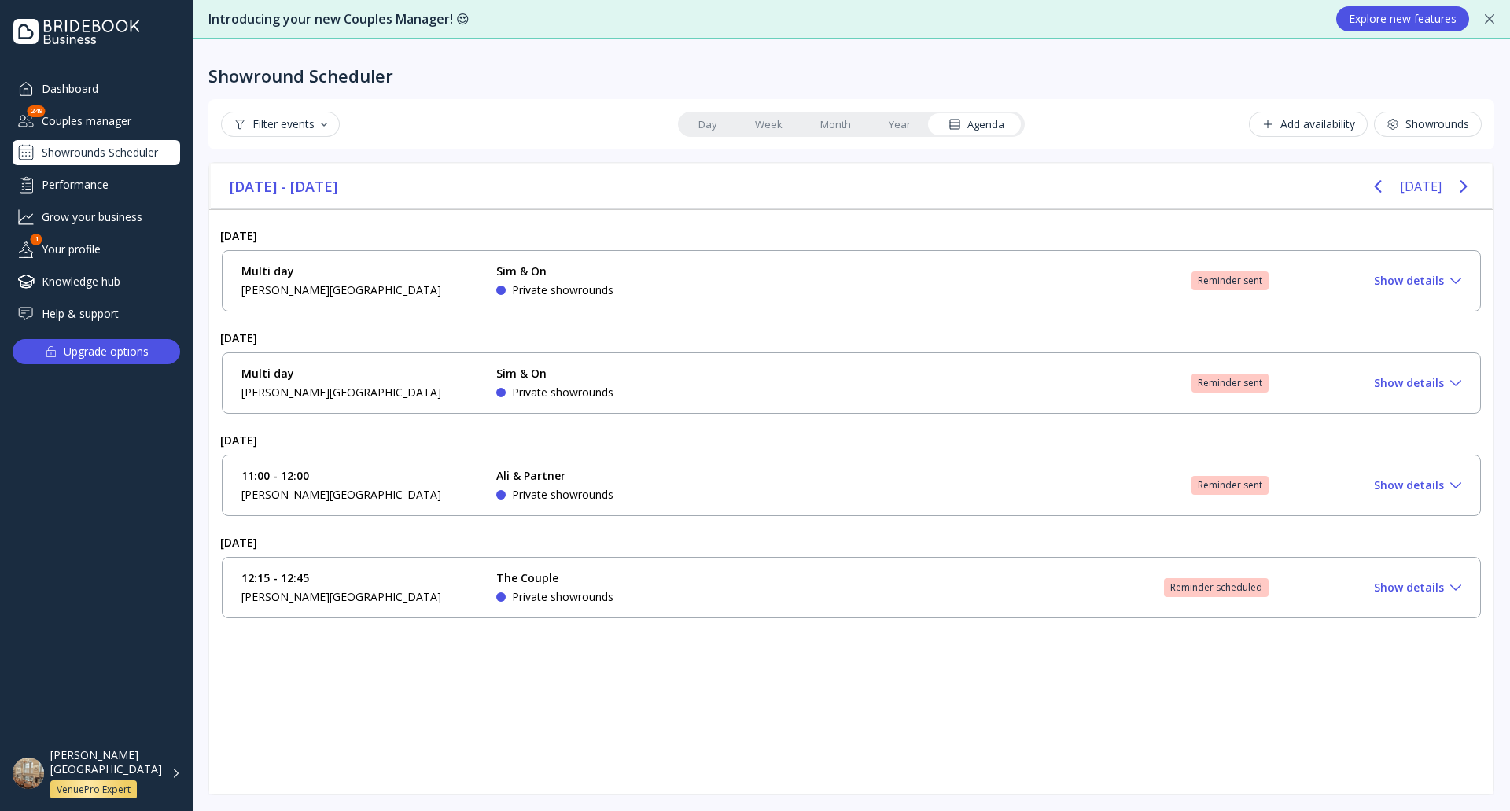
click at [179, 778] on div "Dukes Hotel VenuePro Expert" at bounding box center [115, 773] width 131 height 51
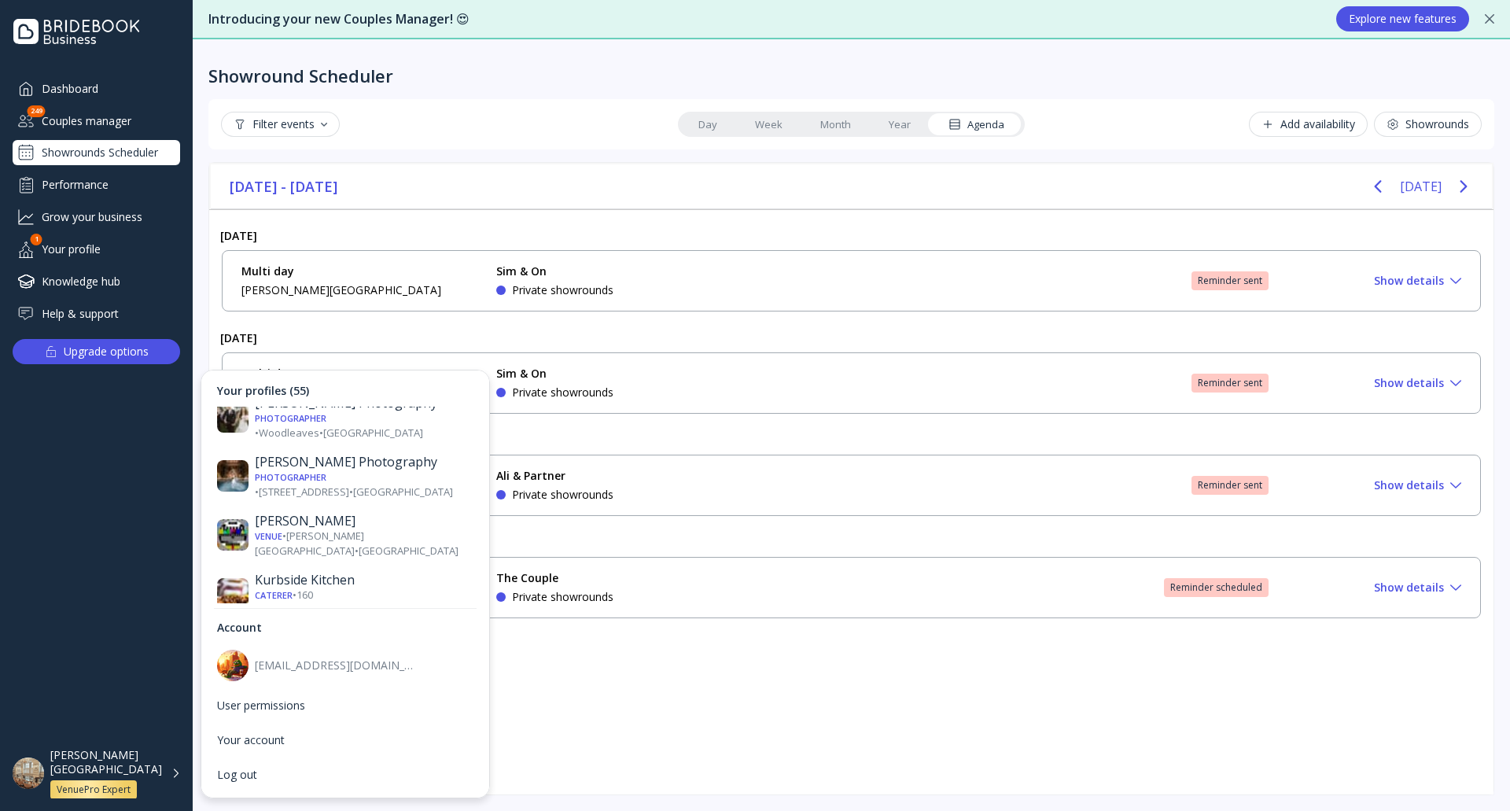
scroll to position [1258, 0]
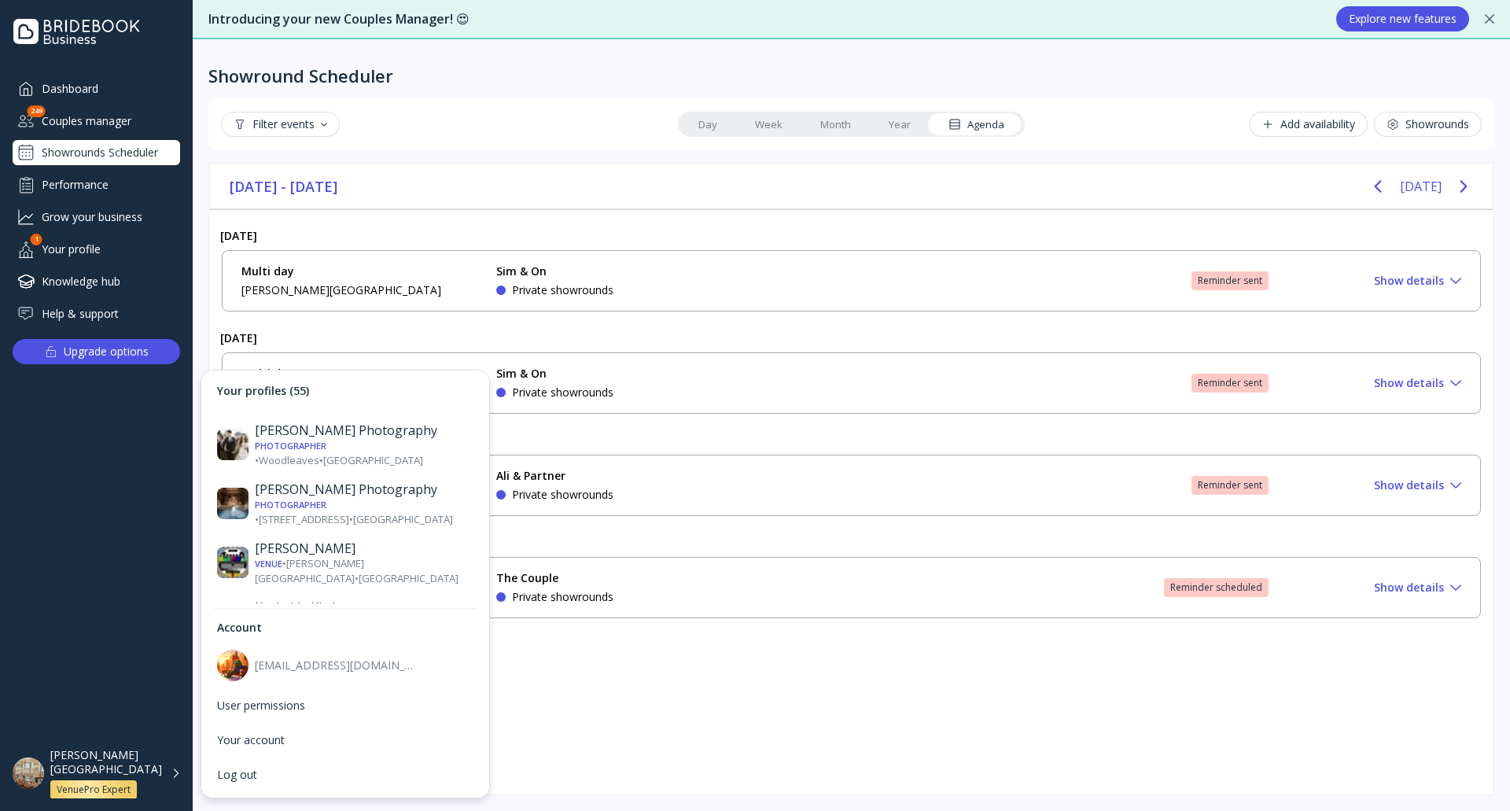
click at [355, 793] on div "Venue • 66 Knightsbridge • London" at bounding box center [364, 800] width 219 height 15
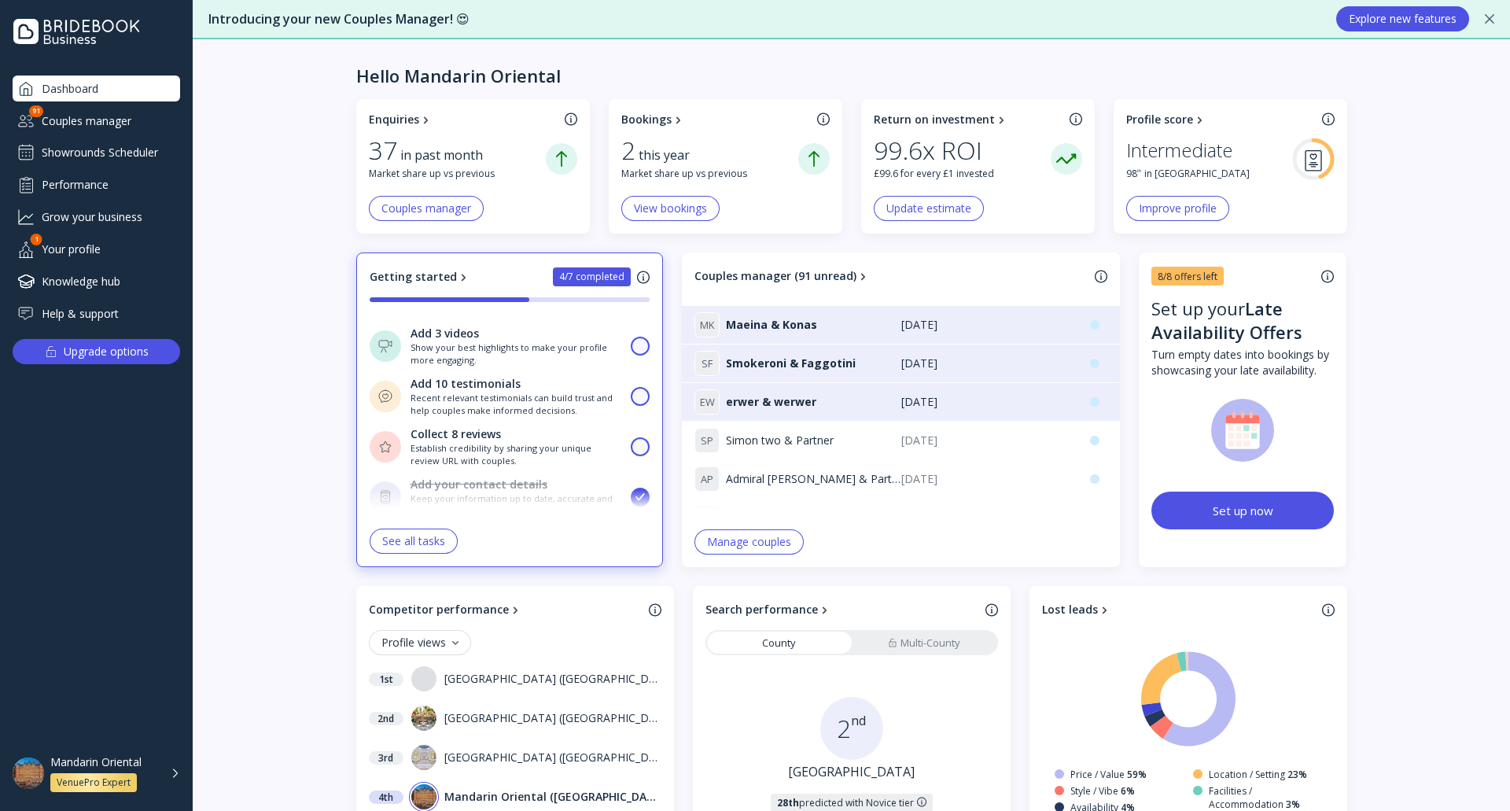
click at [119, 150] on div "Showrounds Scheduler" at bounding box center [97, 152] width 168 height 25
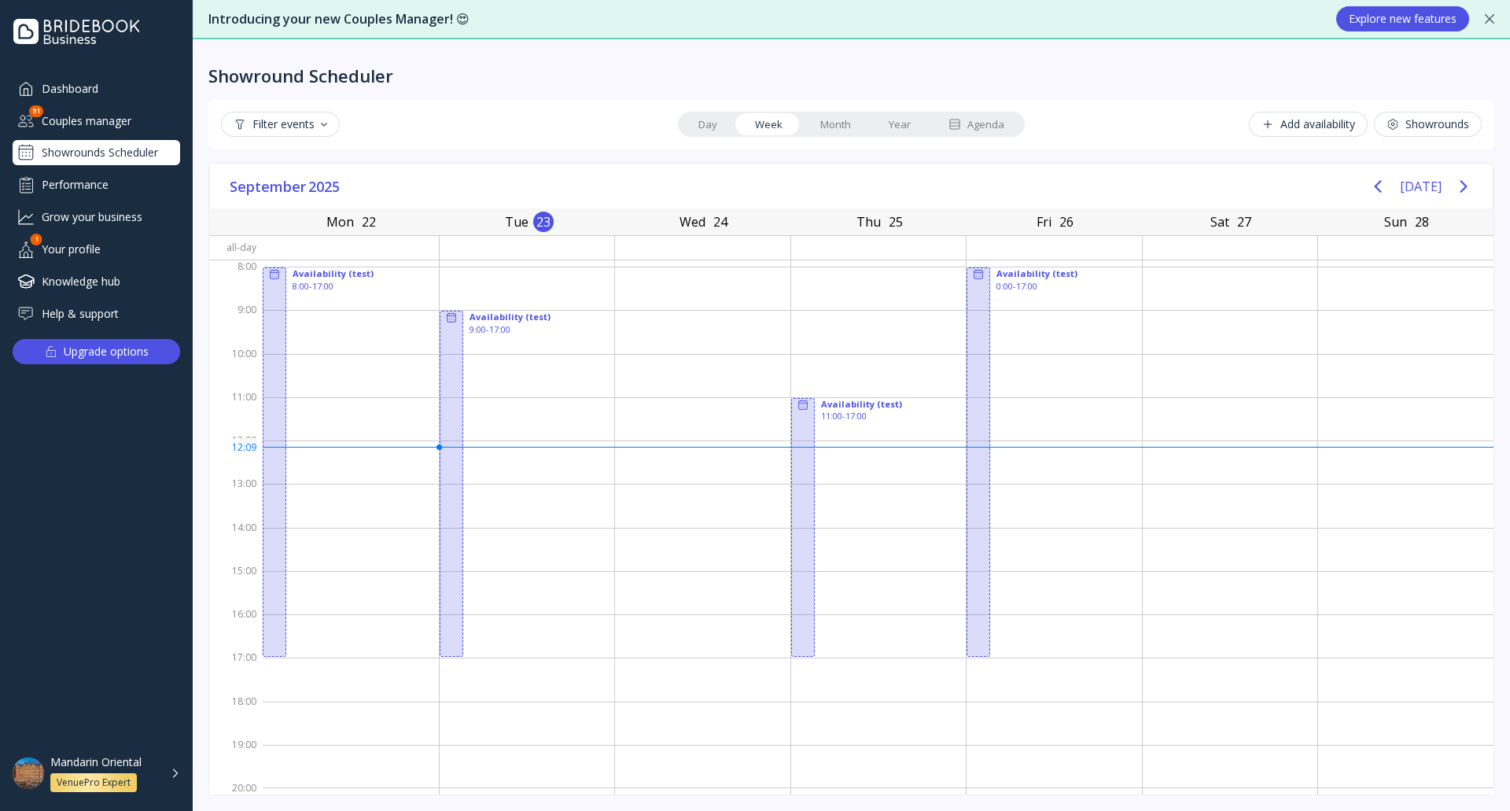
click at [977, 127] on div "Agenda" at bounding box center [977, 124] width 56 height 15
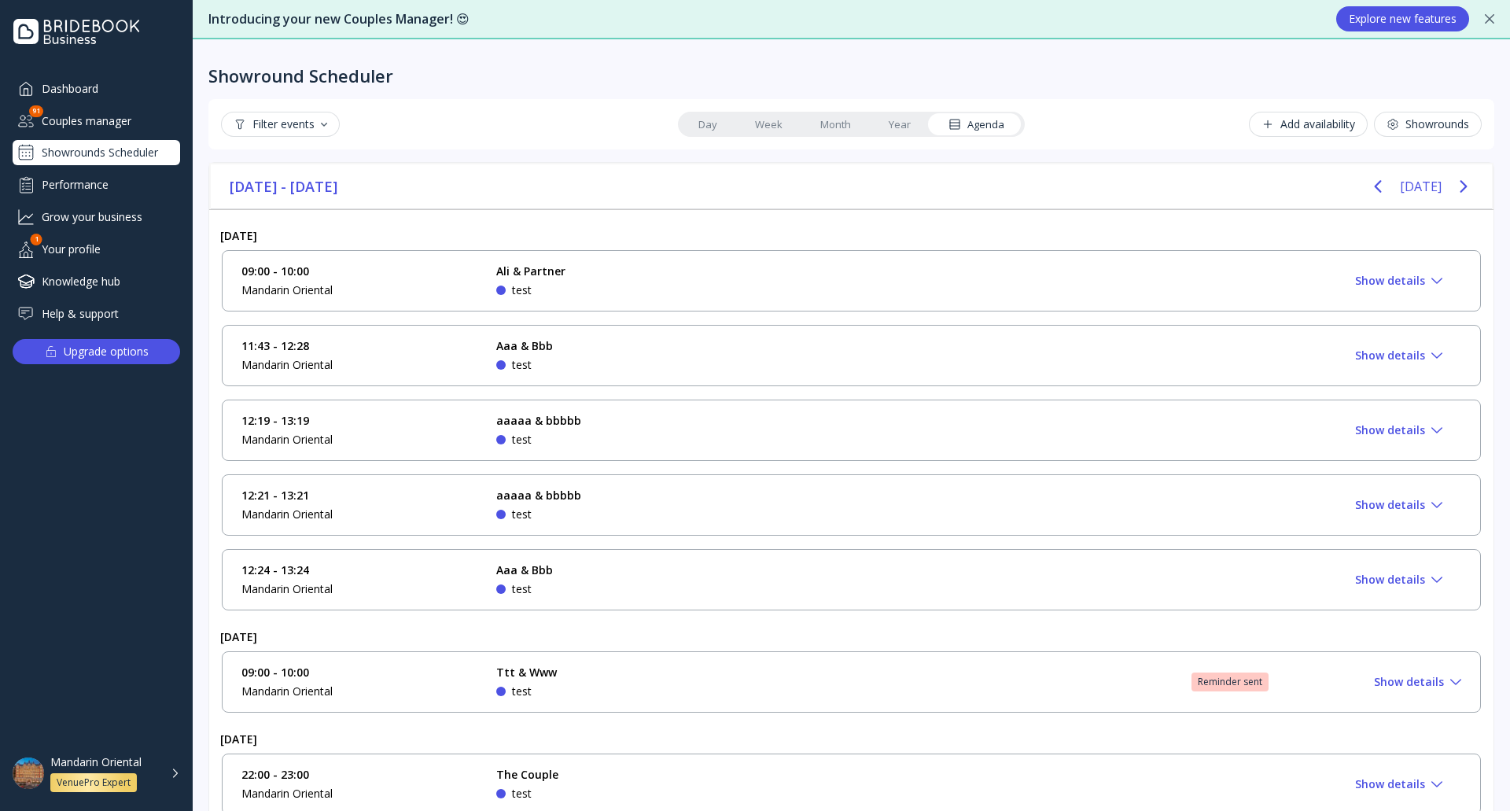
click at [278, 123] on div "Filter events" at bounding box center [281, 124] width 94 height 13
click at [310, 193] on div "Confirmed" at bounding box center [288, 193] width 57 height 14
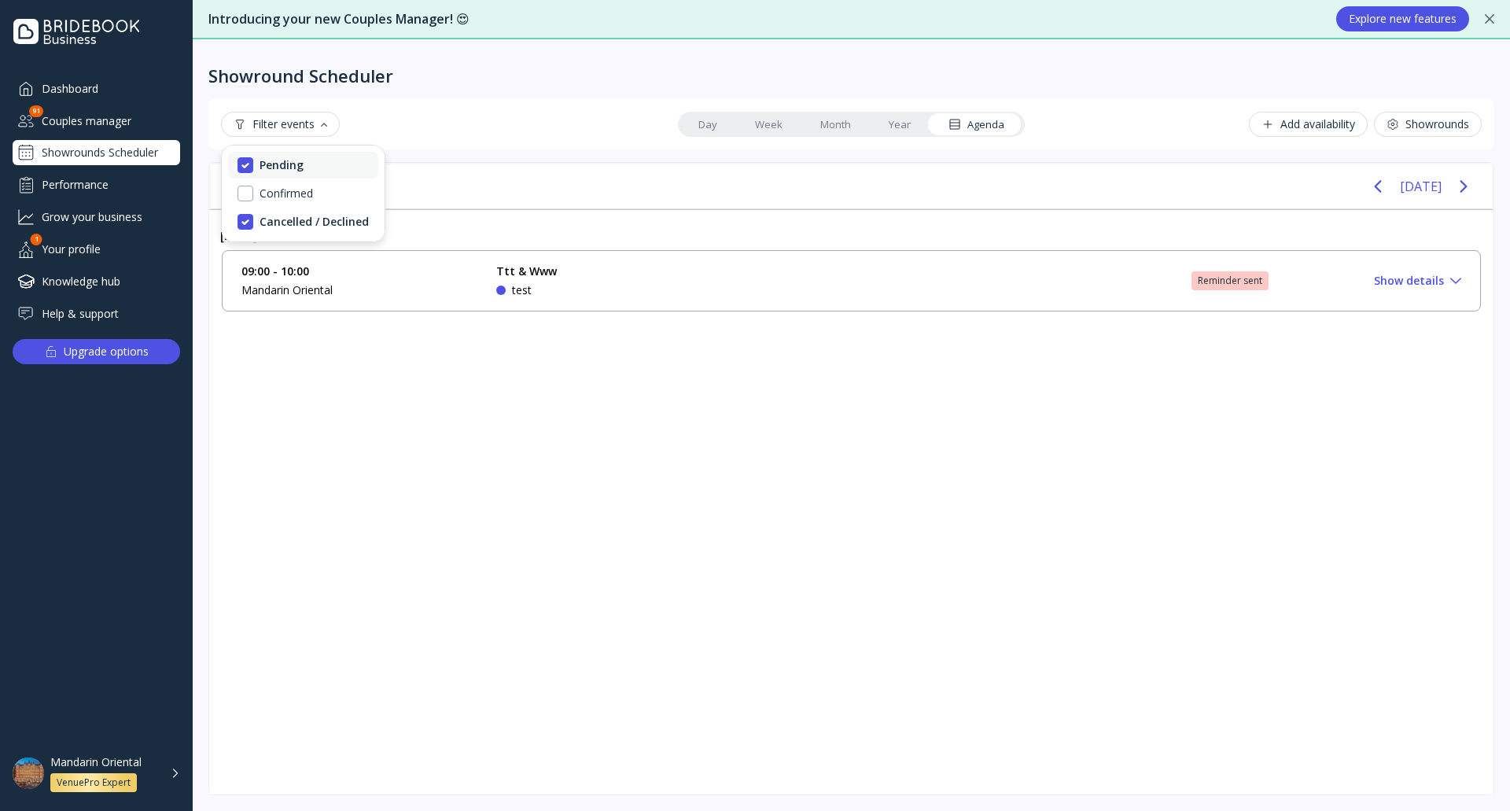
click at [310, 167] on div "Pending" at bounding box center [303, 165] width 150 height 27
click at [735, 279] on div "09:00 - 10:00 Mandarin Oriental Ttt & Www test Reminder sent Approve Show detai…" at bounding box center [851, 280] width 1220 height 35
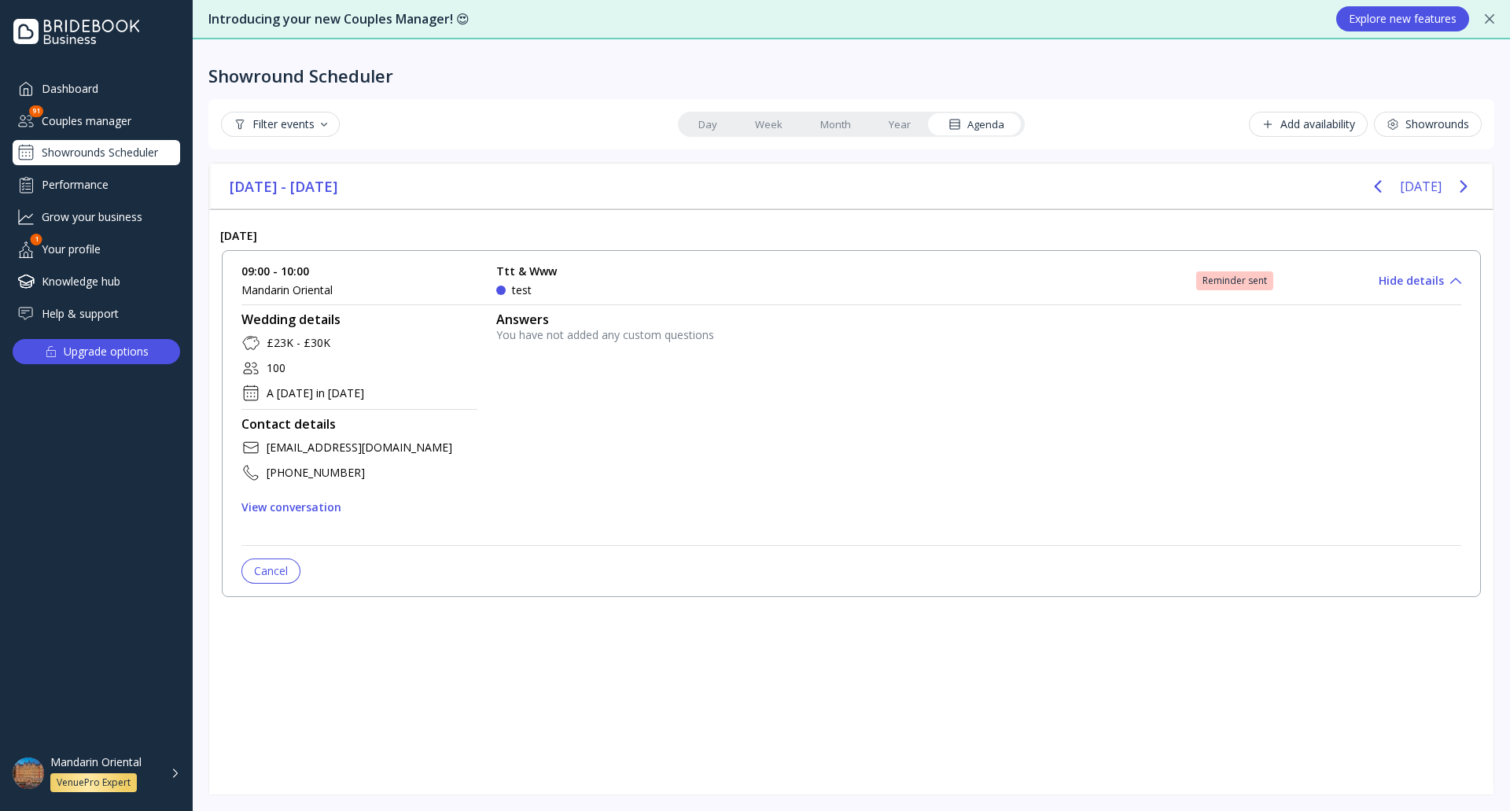
click at [322, 510] on div "View conversation" at bounding box center [291, 507] width 100 height 13
